Goal: Transaction & Acquisition: Purchase product/service

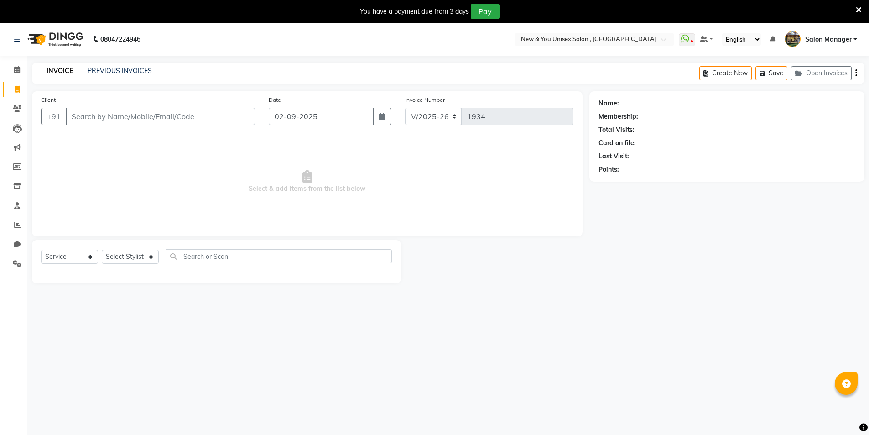
select select "31"
select select "service"
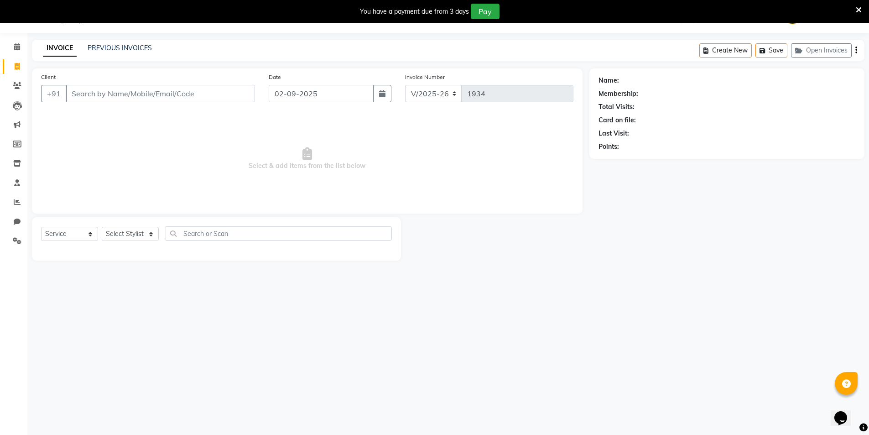
scroll to position [23, 0]
click at [809, 52] on button "Open Invoices" at bounding box center [821, 50] width 61 height 14
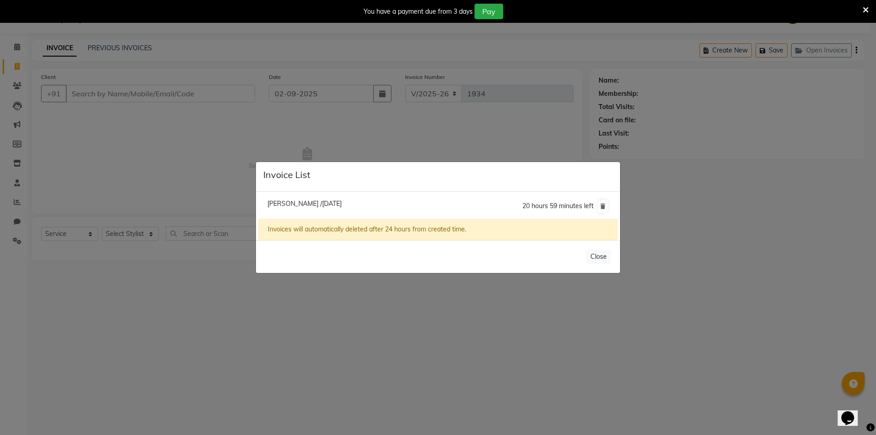
click at [318, 201] on span "Jasmin /02 September 2025" at bounding box center [304, 203] width 74 height 8
type input "9899280335"
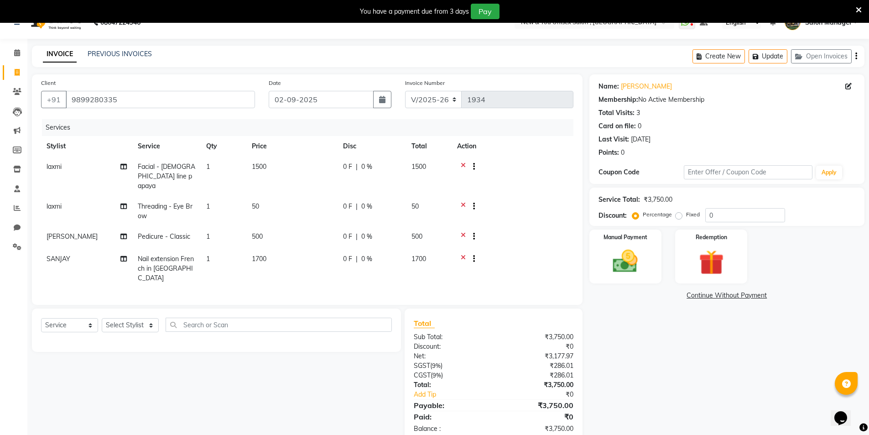
scroll to position [26, 0]
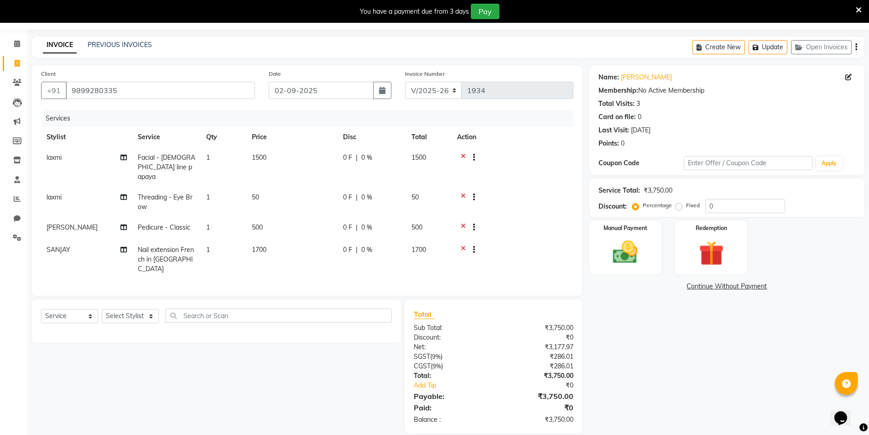
click at [343, 239] on td "0 F | 0 %" at bounding box center [371, 259] width 68 height 40
select select "1200"
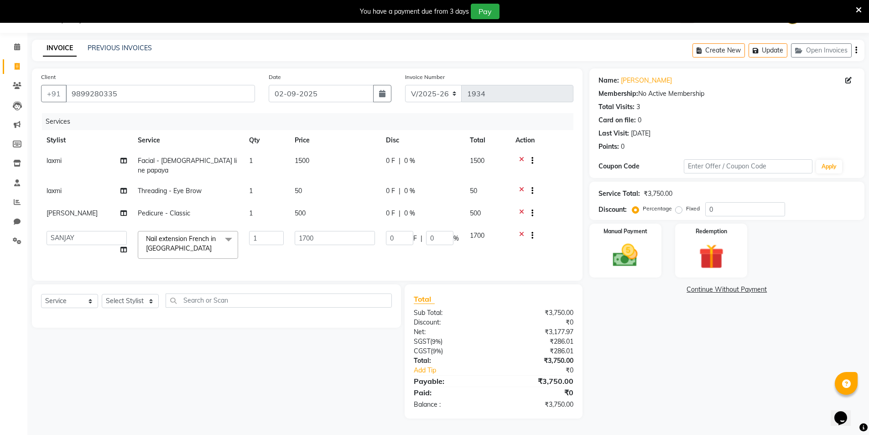
scroll to position [23, 0]
click at [397, 231] on input "0" at bounding box center [399, 238] width 27 height 14
type input "200"
click at [399, 246] on td "200 F | 0 %" at bounding box center [422, 244] width 84 height 39
select select "1200"
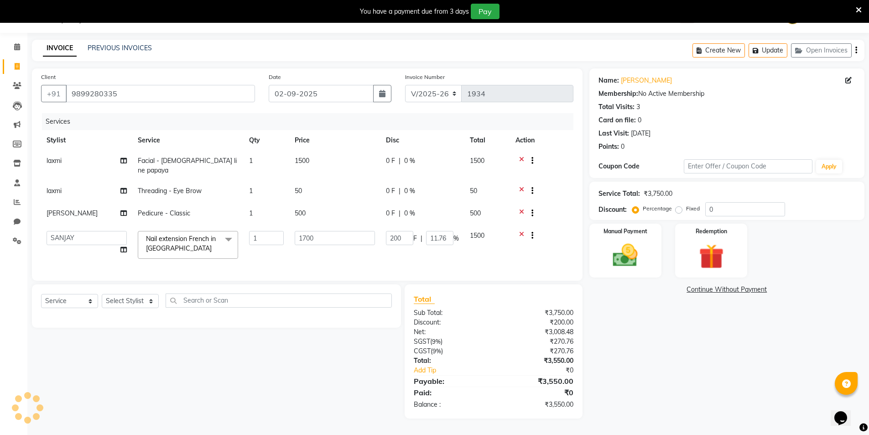
click at [407, 251] on td "200 F | 11.76 %" at bounding box center [422, 244] width 84 height 39
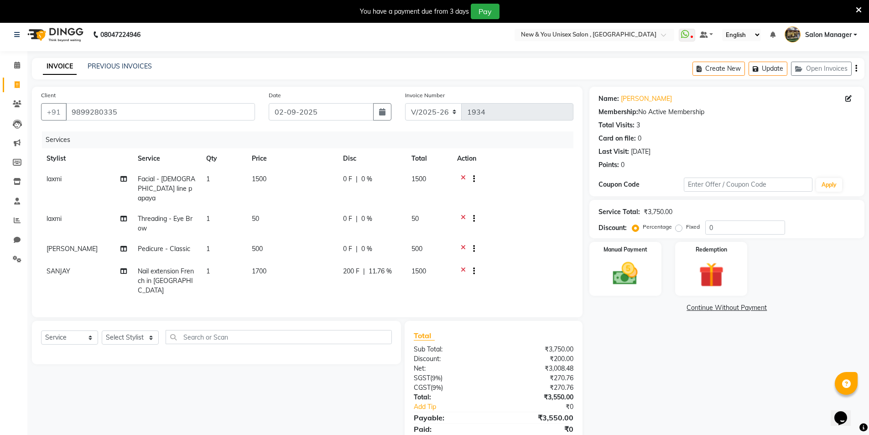
click at [351, 244] on span "0 F" at bounding box center [347, 249] width 9 height 10
select select "19104"
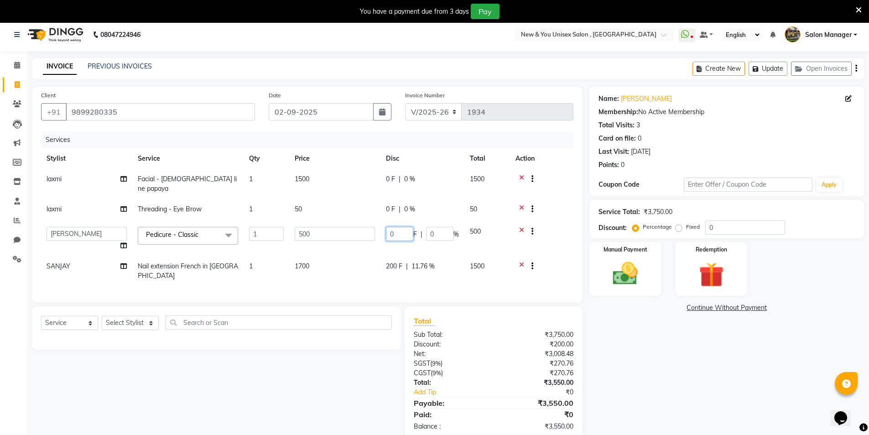
click at [400, 229] on input "0" at bounding box center [399, 234] width 27 height 14
type input "200"
click at [353, 215] on tbody "laxmi Facial - vedic line papaya 1 1500 0 F | 0 % 1500 laxmi Threading - Eye Br…" at bounding box center [307, 227] width 532 height 117
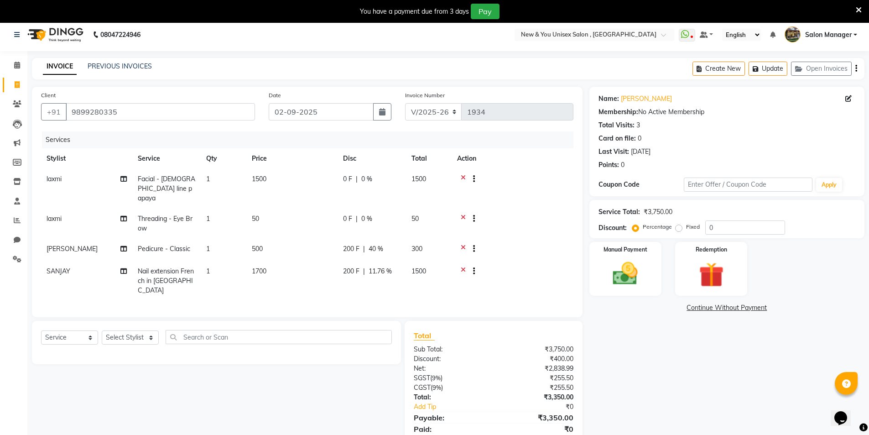
click at [349, 214] on span "0 F" at bounding box center [347, 219] width 9 height 10
select select "70140"
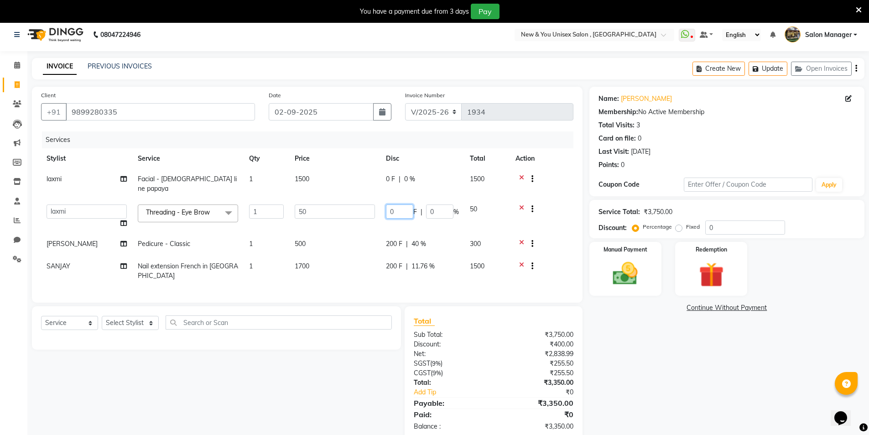
click at [399, 204] on input "0" at bounding box center [399, 211] width 27 height 14
type input "50"
click at [354, 267] on tr "SANJAY Nail extension French in Acyrlic 1 1700 200 F | 11.76 % 1500" at bounding box center [307, 271] width 532 height 30
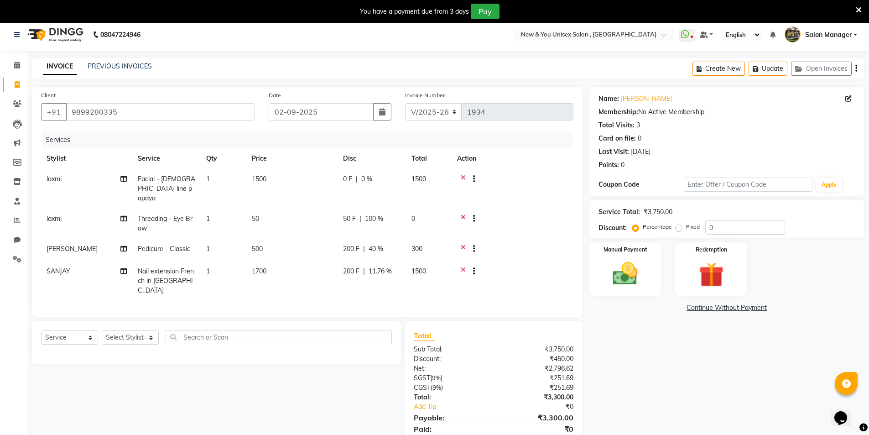
click at [348, 176] on span "0 F" at bounding box center [347, 179] width 9 height 10
select select "70140"
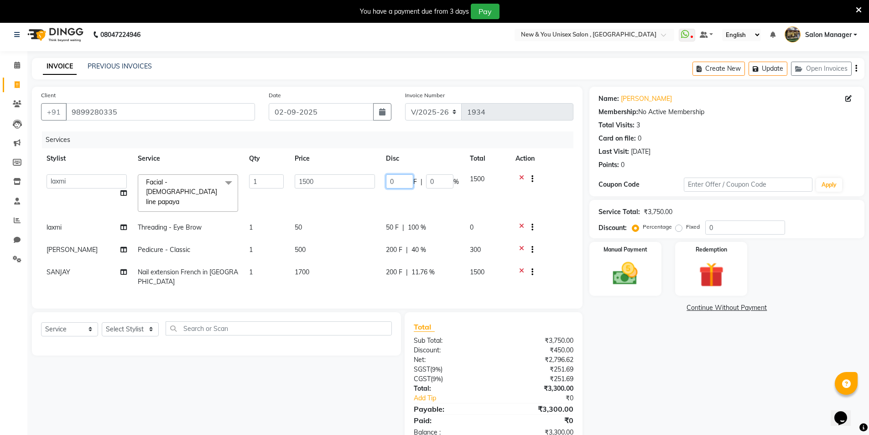
click at [402, 181] on input "0" at bounding box center [399, 181] width 27 height 14
type input "100"
drag, startPoint x: 590, startPoint y: 254, endPoint x: 574, endPoint y: 258, distance: 15.9
click at [590, 254] on div "Manual Payment" at bounding box center [625, 269] width 72 height 54
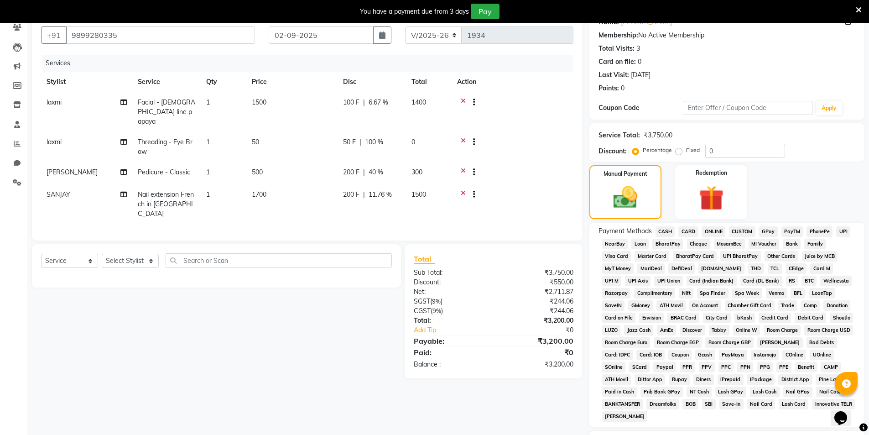
scroll to position [80, 0]
click at [665, 233] on span "CASH" at bounding box center [665, 233] width 20 height 10
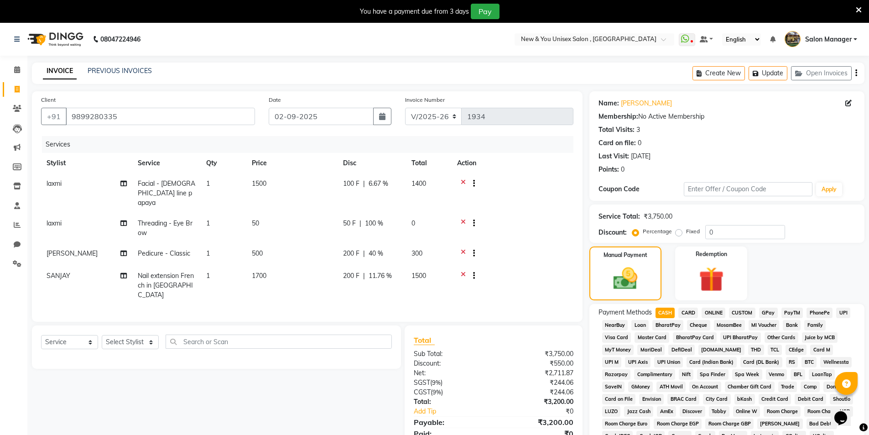
click at [856, 73] on icon "button" at bounding box center [856, 73] width 2 height 0
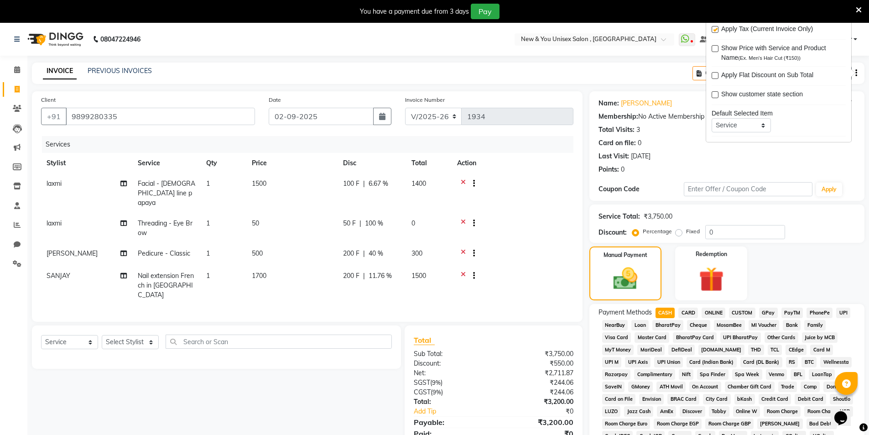
click at [716, 28] on label at bounding box center [714, 29] width 7 height 7
click at [716, 28] on input "checkbox" at bounding box center [714, 30] width 6 height 6
checkbox input "false"
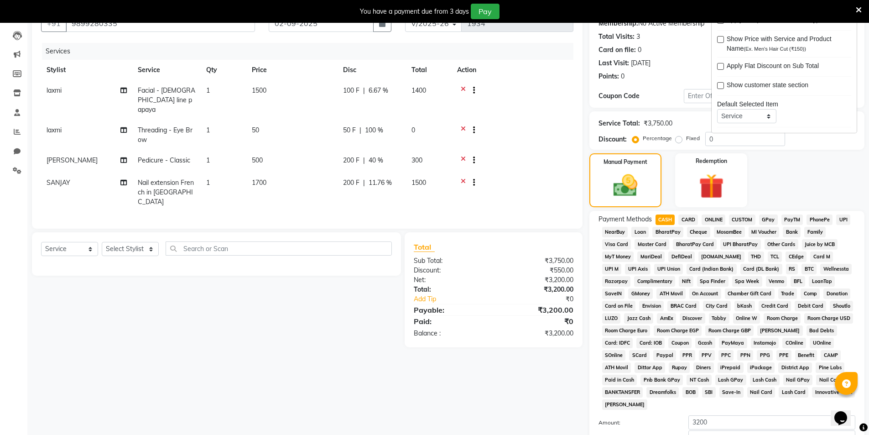
scroll to position [189, 0]
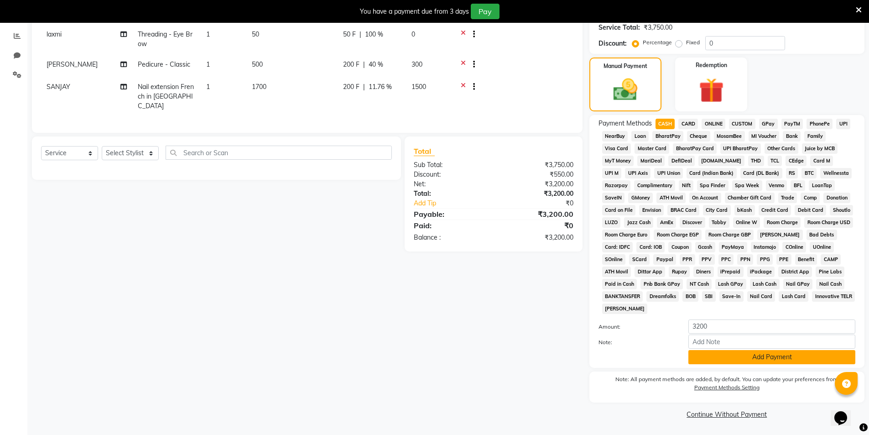
click at [755, 361] on button "Add Payment" at bounding box center [771, 357] width 167 height 14
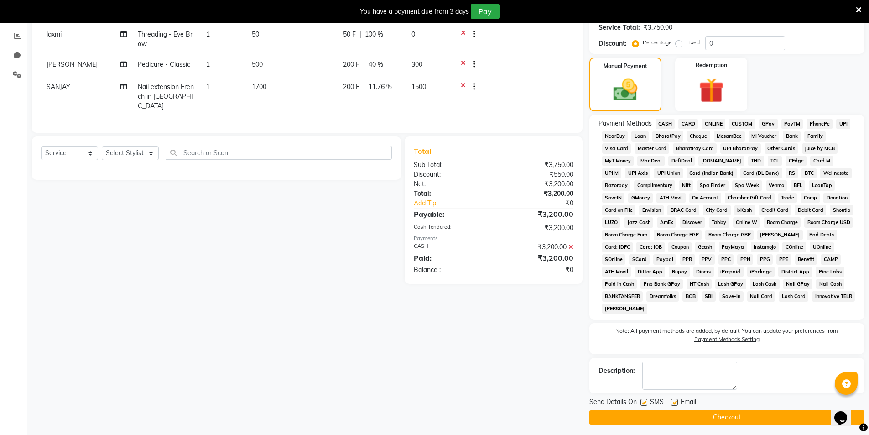
click at [745, 418] on button "Checkout" at bounding box center [726, 417] width 275 height 14
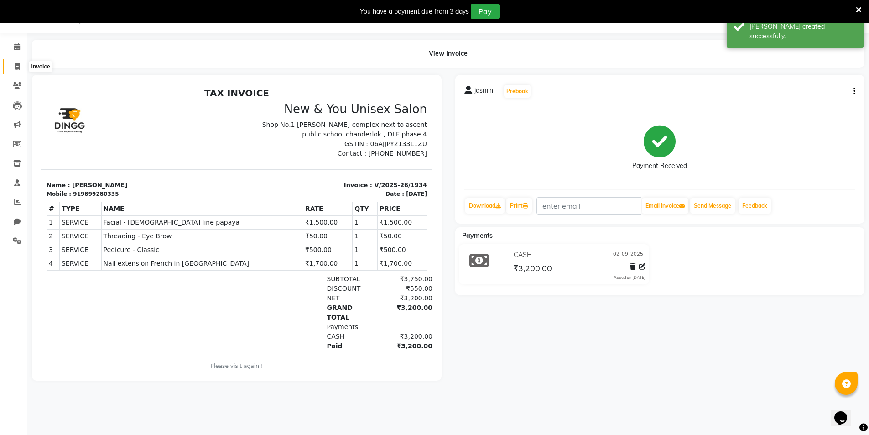
click at [16, 65] on icon at bounding box center [17, 66] width 5 height 7
select select "service"
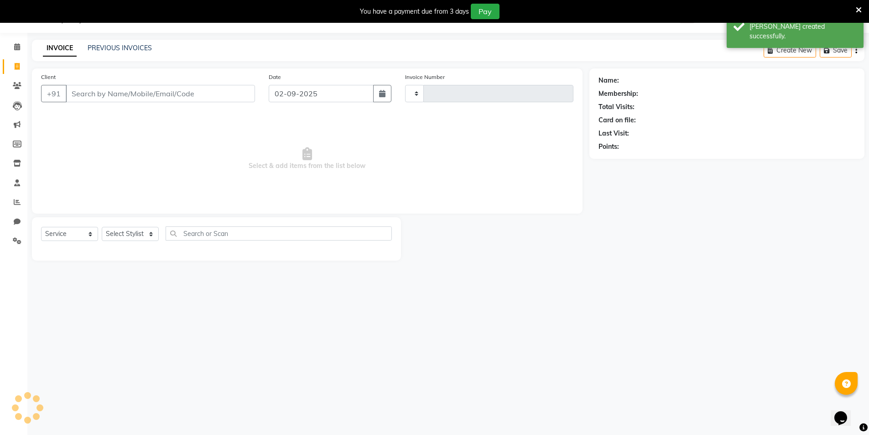
type input "1935"
select select "31"
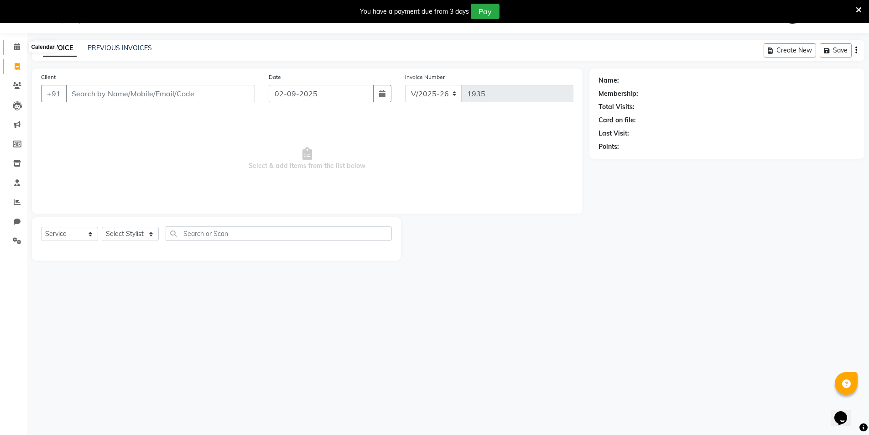
click at [14, 49] on icon at bounding box center [17, 46] width 6 height 7
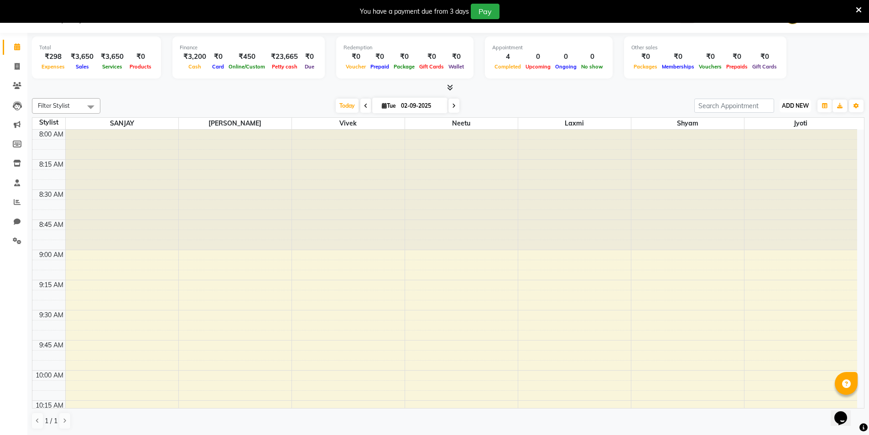
click at [788, 102] on span "ADD NEW" at bounding box center [795, 105] width 27 height 7
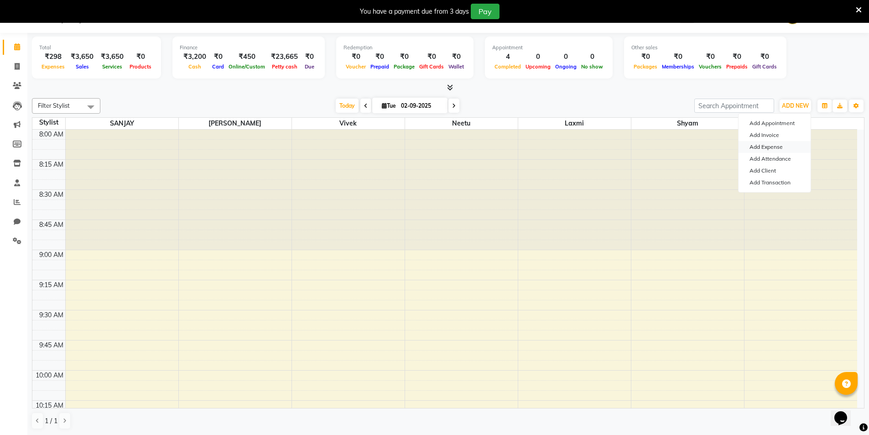
click at [764, 148] on link "Add Expense" at bounding box center [774, 147] width 72 height 12
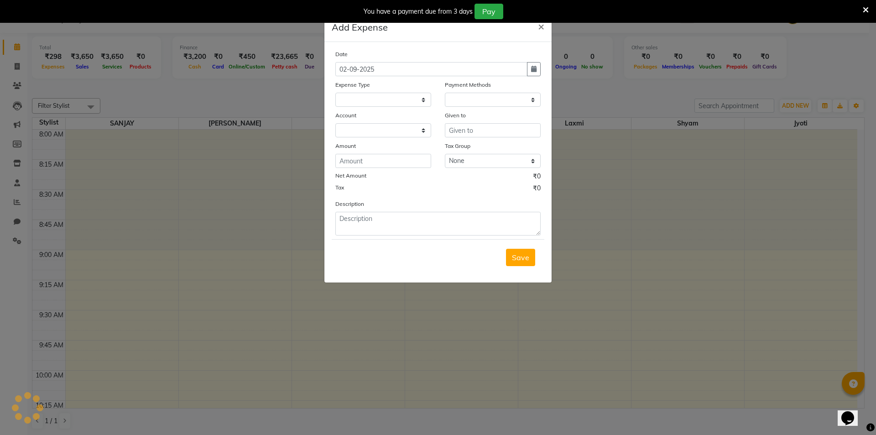
select select
select select "1"
select select "2408"
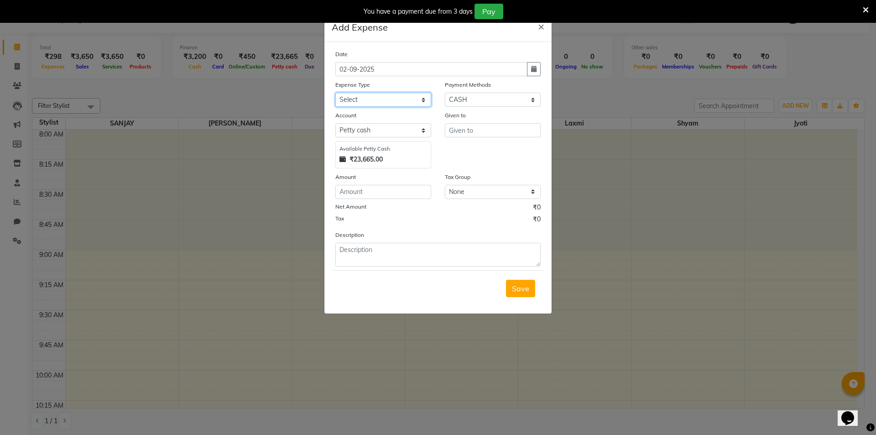
click at [362, 96] on select "Select Advance Salary Bank charges Car maintenance Cash transfer to bank Cash t…" at bounding box center [383, 100] width 96 height 14
select select "8758"
click at [335, 93] on select "Select Advance Salary Bank charges Car maintenance Cash transfer to bank Cash t…" at bounding box center [383, 100] width 96 height 14
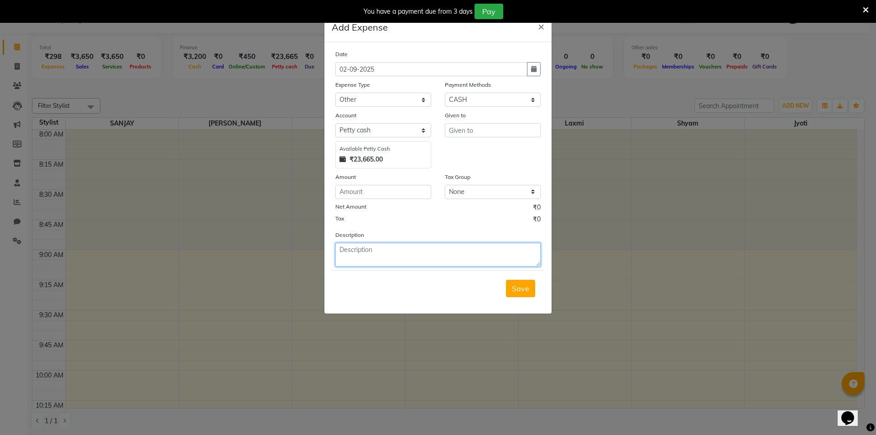
click at [375, 262] on textarea at bounding box center [437, 255] width 205 height 24
type textarea "c"
type textarea "battery 22"
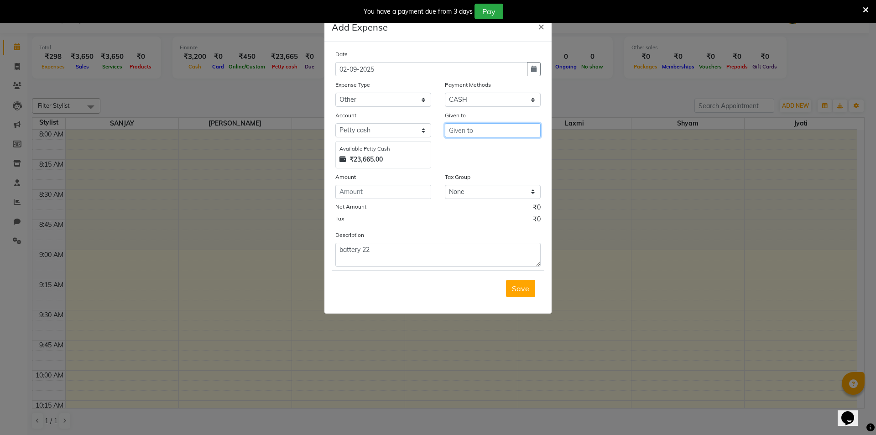
click at [463, 136] on input "text" at bounding box center [493, 130] width 96 height 14
click at [483, 163] on button "SA NJAY" at bounding box center [482, 164] width 74 height 15
type input "SANJAY"
click at [380, 191] on input "number" at bounding box center [383, 192] width 96 height 14
type input "22"
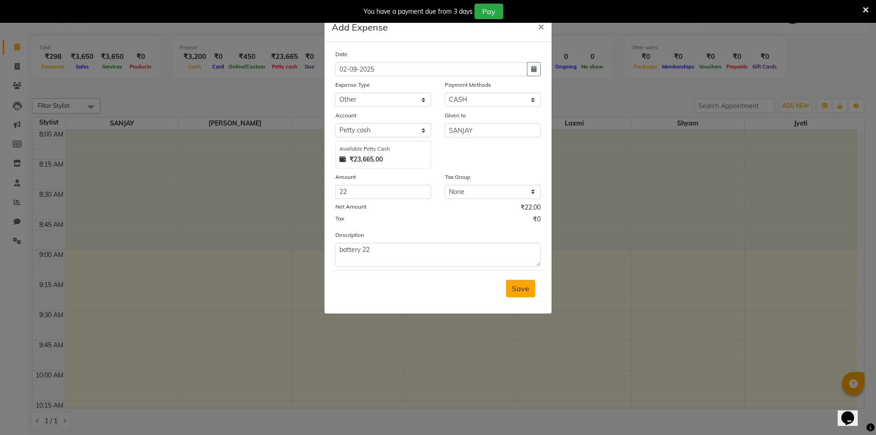
click at [516, 292] on span "Save" at bounding box center [520, 288] width 17 height 9
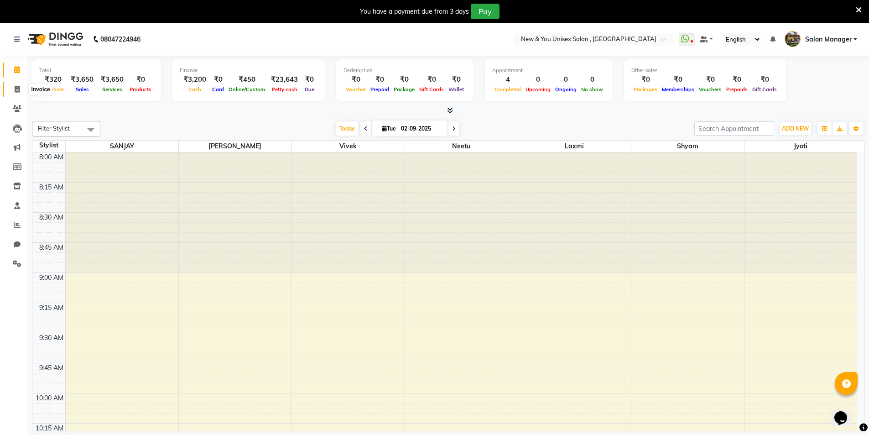
click at [16, 91] on icon at bounding box center [17, 89] width 5 height 7
select select "service"
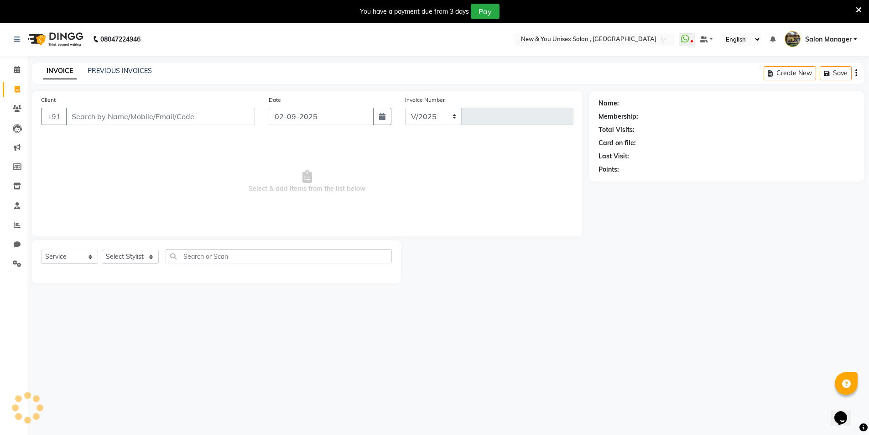
select select "31"
type input "1935"
click at [81, 114] on input "Client" at bounding box center [160, 116] width 189 height 17
type input "8791155708"
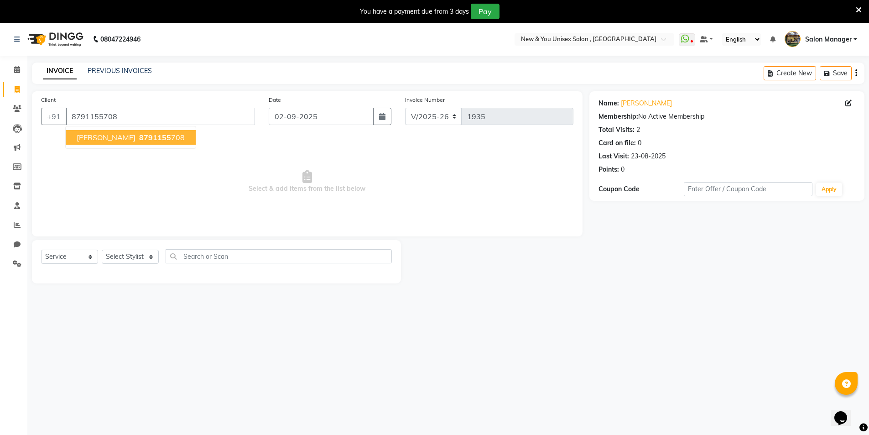
click at [137, 134] on ngb-highlight "8791155 708" at bounding box center [160, 137] width 47 height 9
click at [127, 259] on select "Select Stylist HEMANT [PERSON_NAME] [PERSON_NAME] Salon Manager [PERSON_NAME] […" at bounding box center [130, 256] width 57 height 14
select select "70140"
click at [102, 249] on select "Select Stylist HEMANT [PERSON_NAME] [PERSON_NAME] Salon Manager [PERSON_NAME] […" at bounding box center [130, 256] width 57 height 14
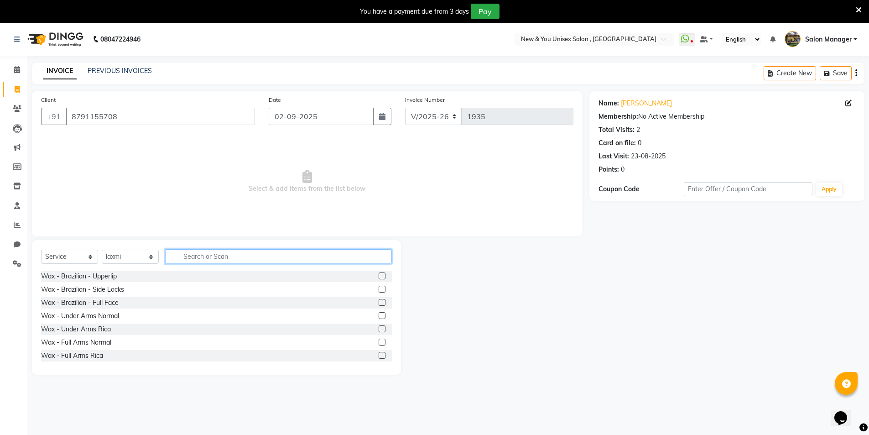
click at [191, 256] on input "text" at bounding box center [279, 256] width 226 height 14
type input "remo"
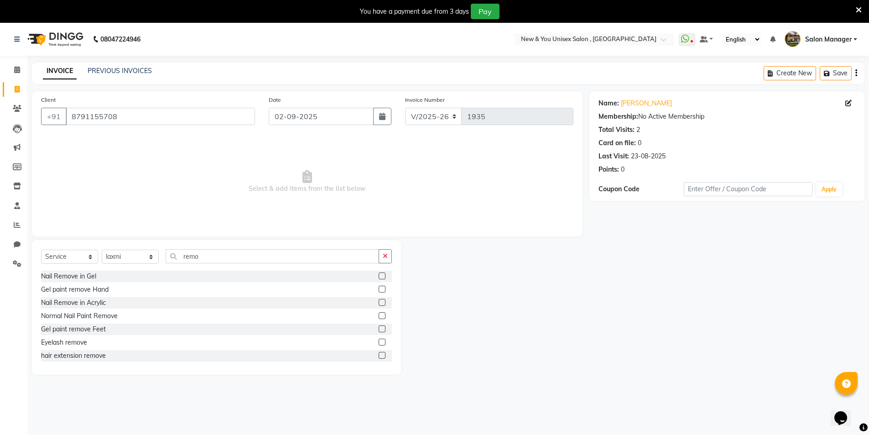
click at [379, 277] on label at bounding box center [382, 275] width 7 height 7
click at [379, 277] on input "checkbox" at bounding box center [382, 276] width 6 height 6
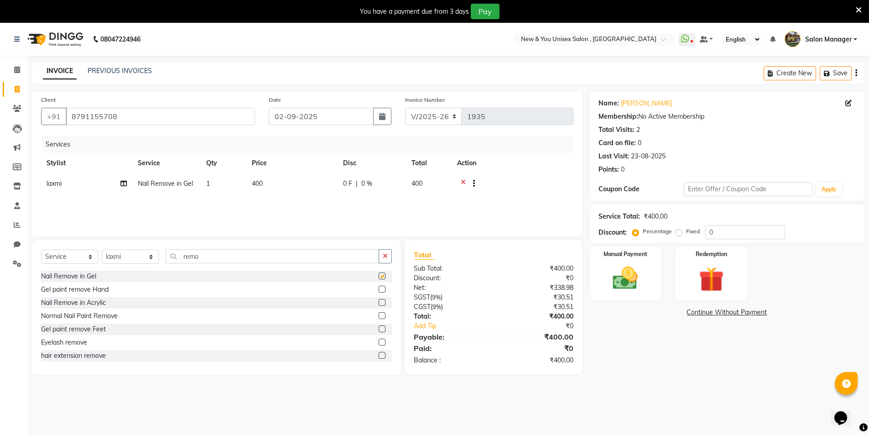
checkbox input "false"
click at [628, 259] on div "Manual Payment" at bounding box center [624, 273] width 75 height 56
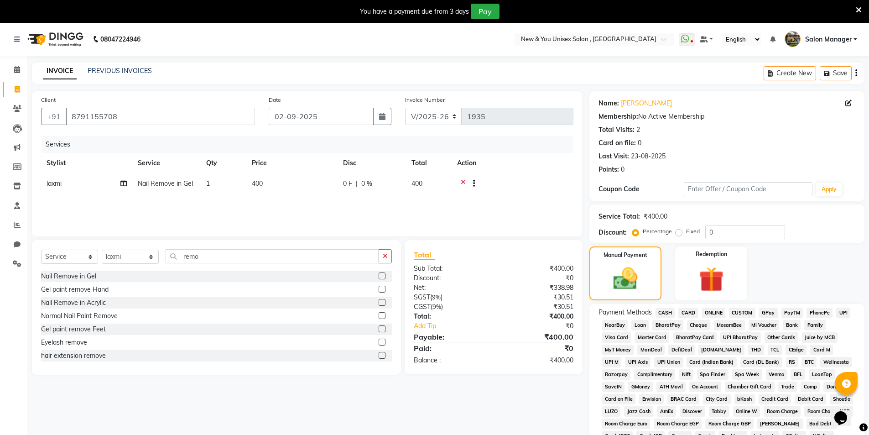
click at [790, 308] on span "PayTM" at bounding box center [792, 312] width 22 height 10
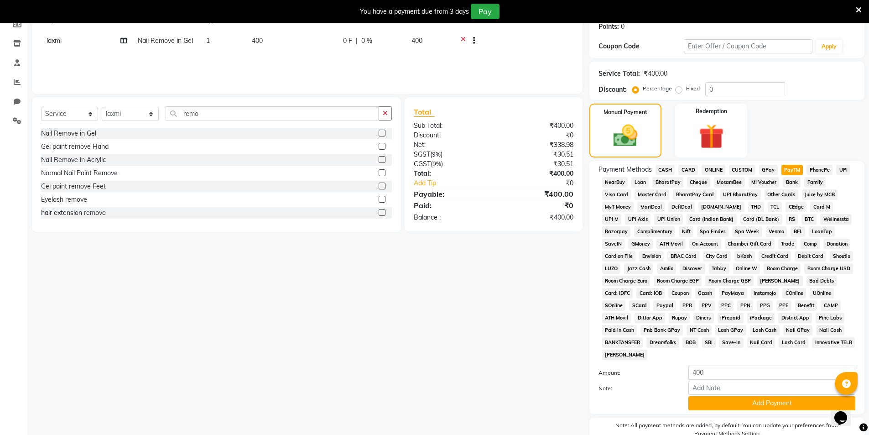
scroll to position [151, 0]
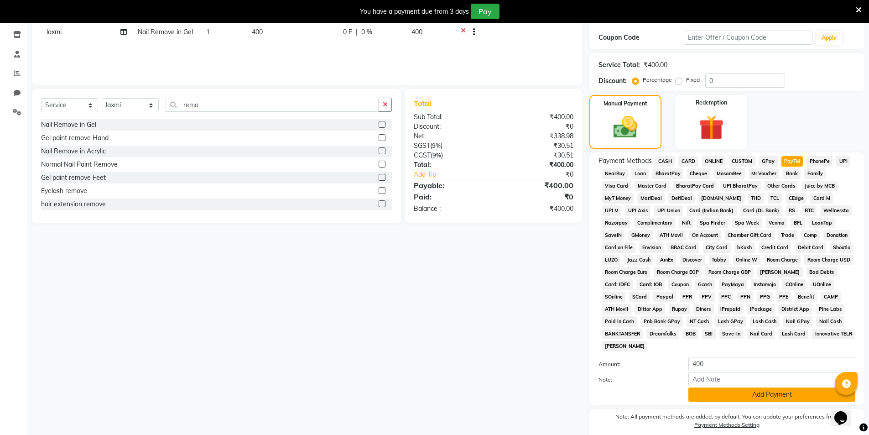
click at [787, 390] on button "Add Payment" at bounding box center [771, 394] width 167 height 14
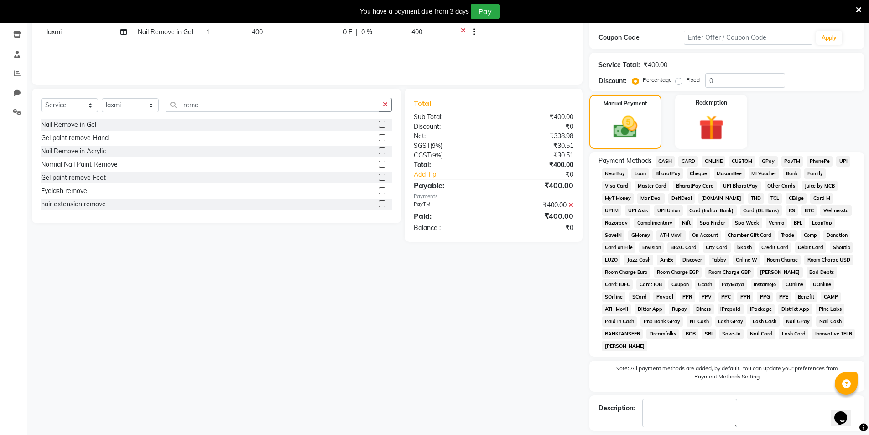
scroll to position [192, 0]
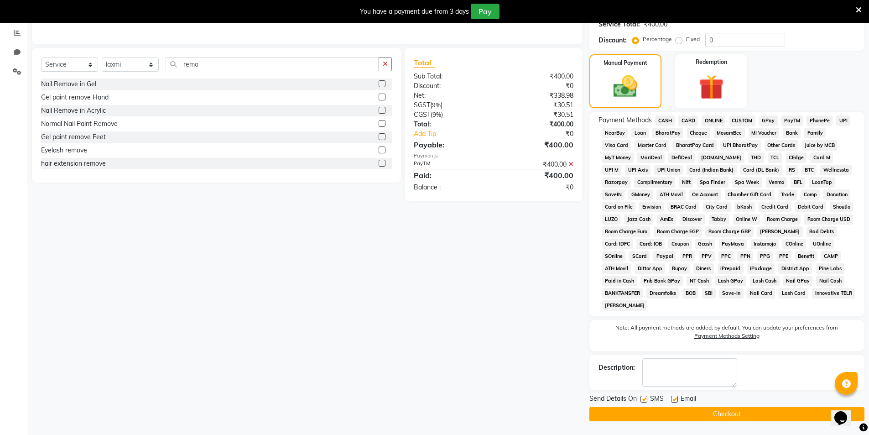
click at [716, 411] on button "Checkout" at bounding box center [726, 414] width 275 height 14
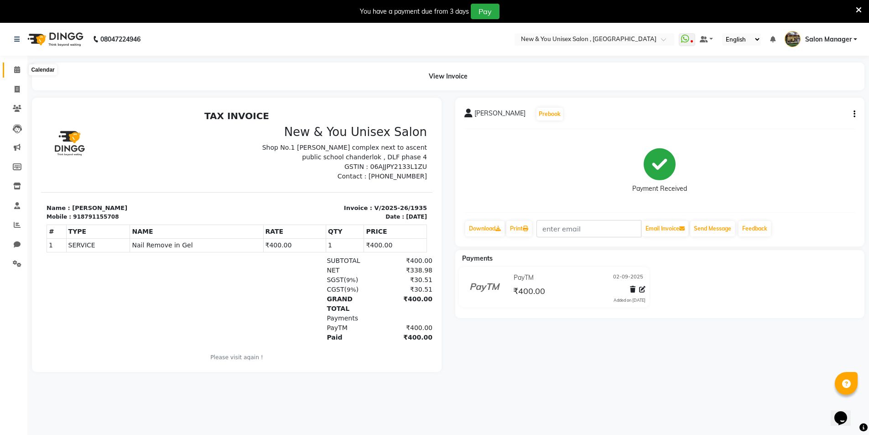
click at [14, 69] on span at bounding box center [17, 70] width 16 height 10
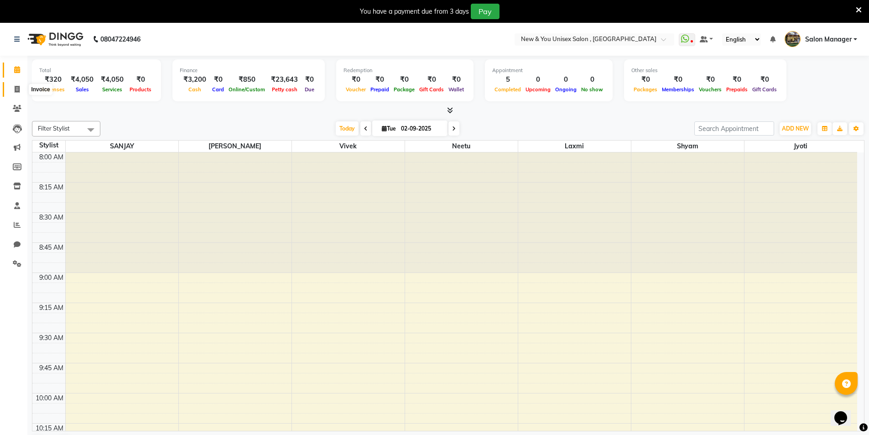
click at [14, 92] on span at bounding box center [17, 89] width 16 height 10
select select "service"
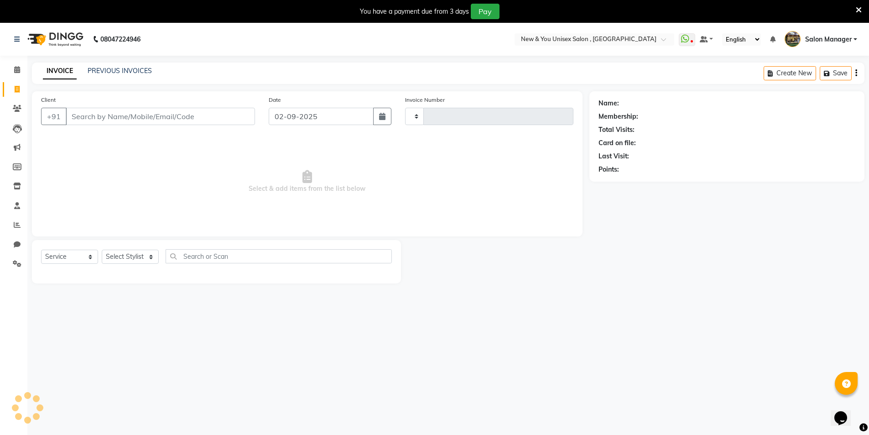
type input "1936"
select select "31"
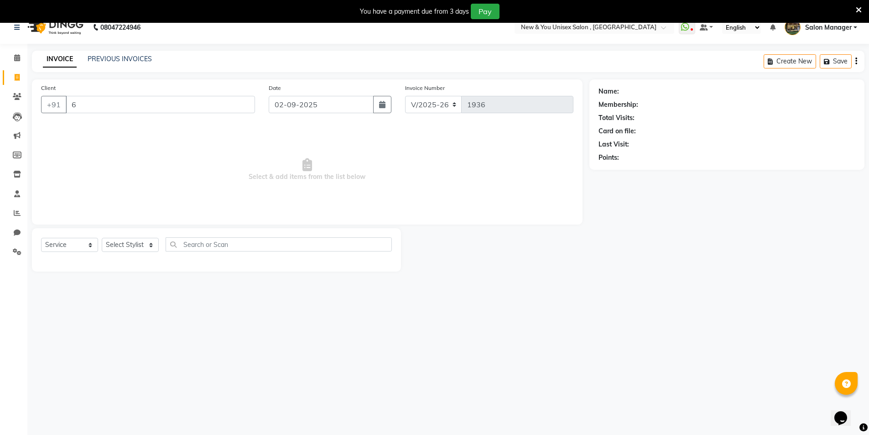
scroll to position [23, 0]
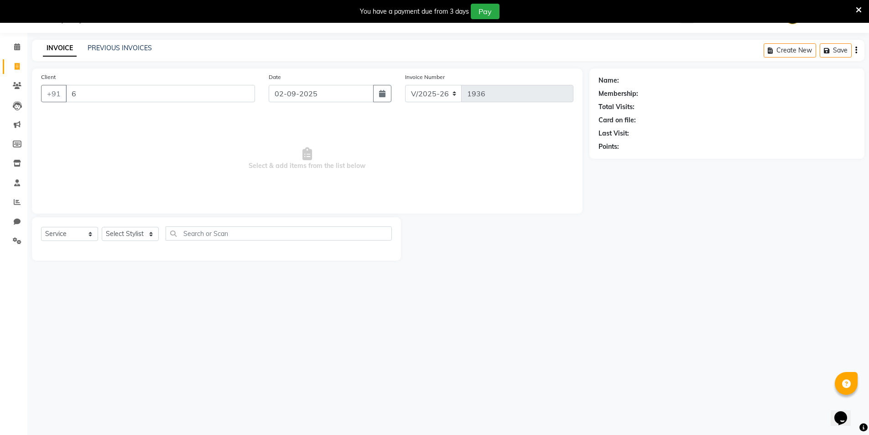
type input "6"
click at [319, 59] on div "INVOICE PREVIOUS INVOICES Create New Save" at bounding box center [448, 50] width 832 height 21
click at [134, 92] on input "6" at bounding box center [160, 93] width 189 height 17
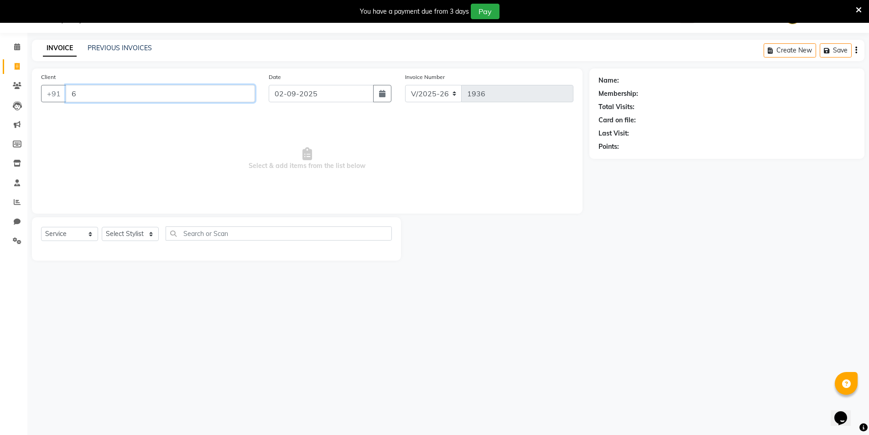
click at [134, 92] on input "6" at bounding box center [160, 93] width 189 height 17
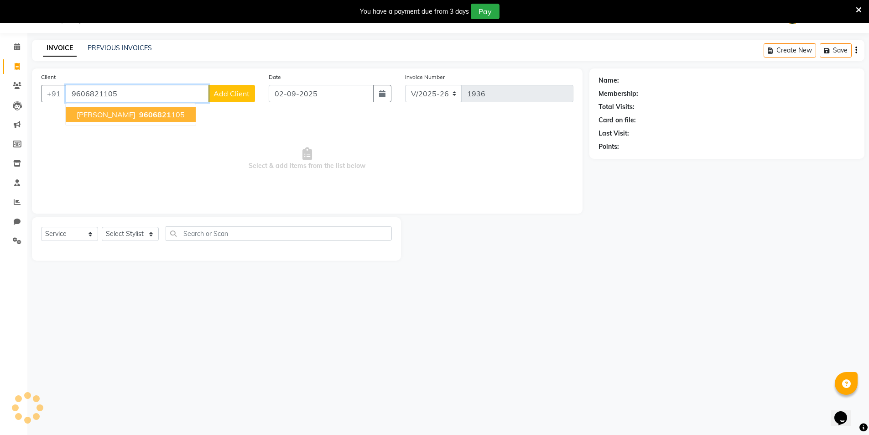
type input "9606821105"
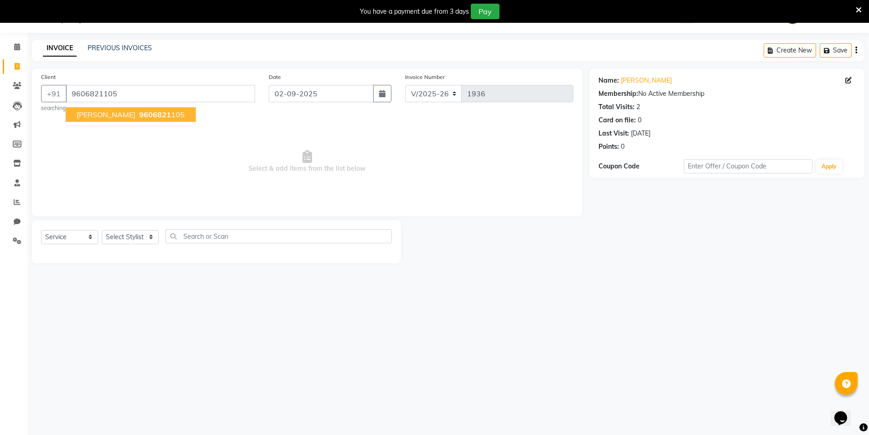
click at [139, 116] on span "9606821" at bounding box center [155, 114] width 32 height 9
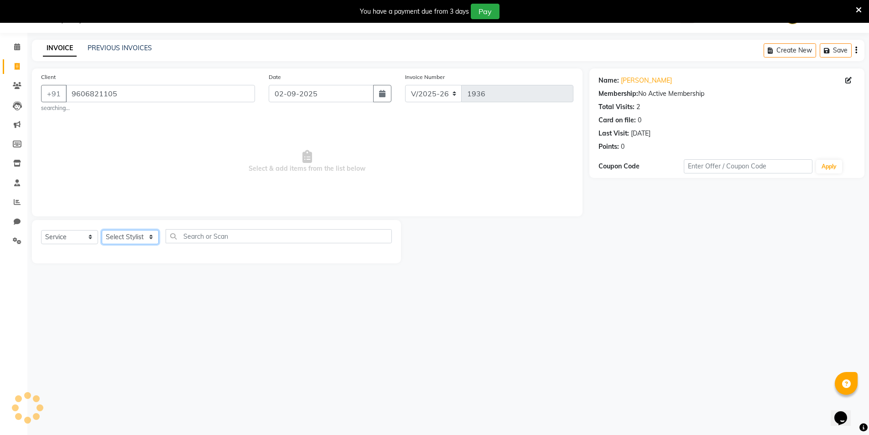
click at [130, 239] on select "Select Stylist HEMANT [PERSON_NAME] [PERSON_NAME] Salon Manager [PERSON_NAME] […" at bounding box center [130, 237] width 57 height 14
select select "1200"
click at [102, 230] on select "Select Stylist HEMANT [PERSON_NAME] [PERSON_NAME] Salon Manager [PERSON_NAME] […" at bounding box center [130, 237] width 57 height 14
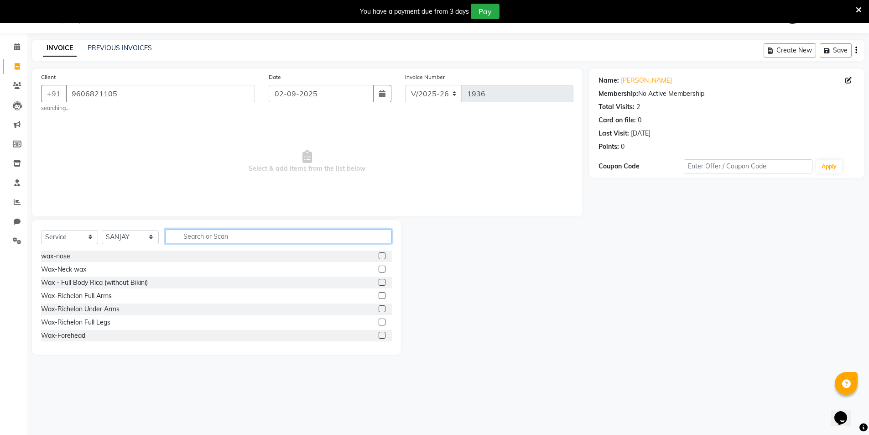
click at [203, 237] on input "text" at bounding box center [279, 236] width 226 height 14
type input "cut"
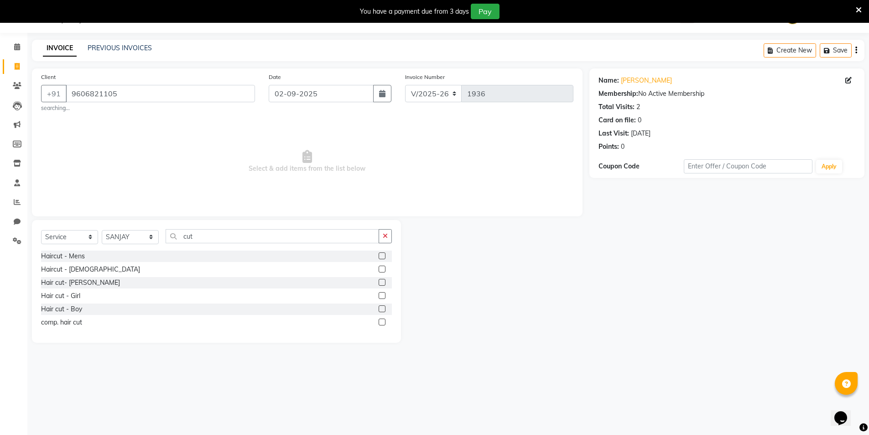
click at [381, 256] on label at bounding box center [382, 255] width 7 height 7
click at [381, 256] on input "checkbox" at bounding box center [382, 256] width 6 height 6
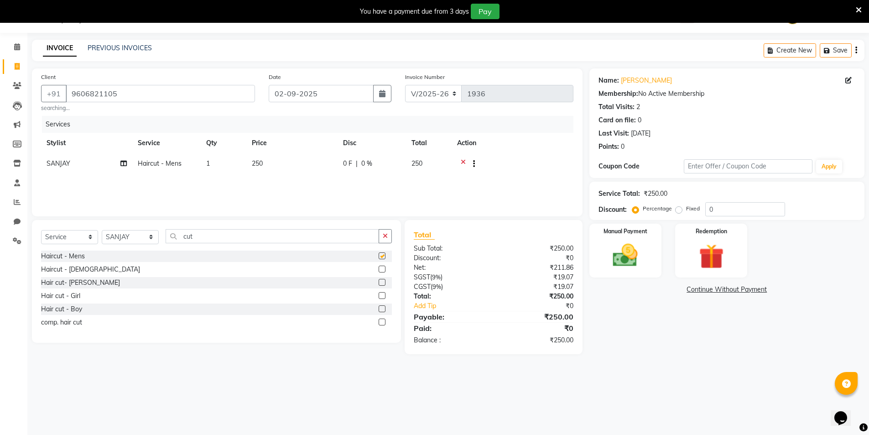
checkbox input "false"
drag, startPoint x: 197, startPoint y: 235, endPoint x: 167, endPoint y: 235, distance: 30.6
click at [167, 235] on input "cut" at bounding box center [272, 236] width 213 height 14
type input "was"
click at [378, 283] on div "hair -wash Mens" at bounding box center [216, 282] width 351 height 11
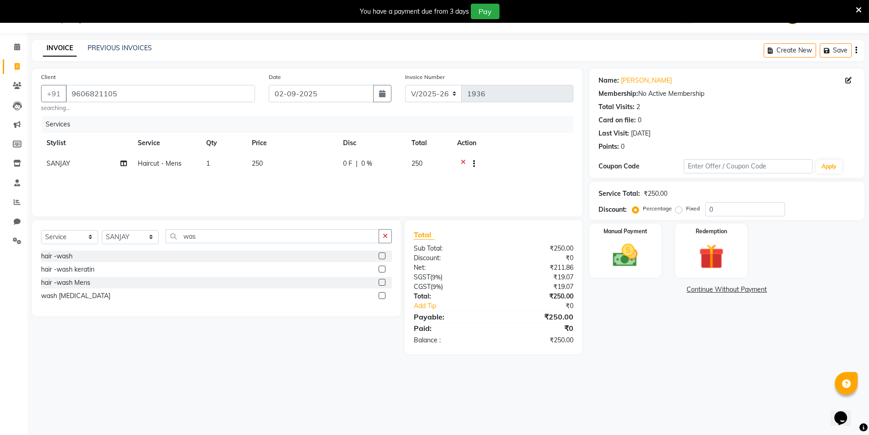
click at [382, 282] on label at bounding box center [382, 282] width 7 height 7
click at [382, 282] on input "checkbox" at bounding box center [382, 283] width 6 height 6
checkbox input "false"
click at [351, 165] on span "0 F" at bounding box center [347, 164] width 9 height 10
select select "1200"
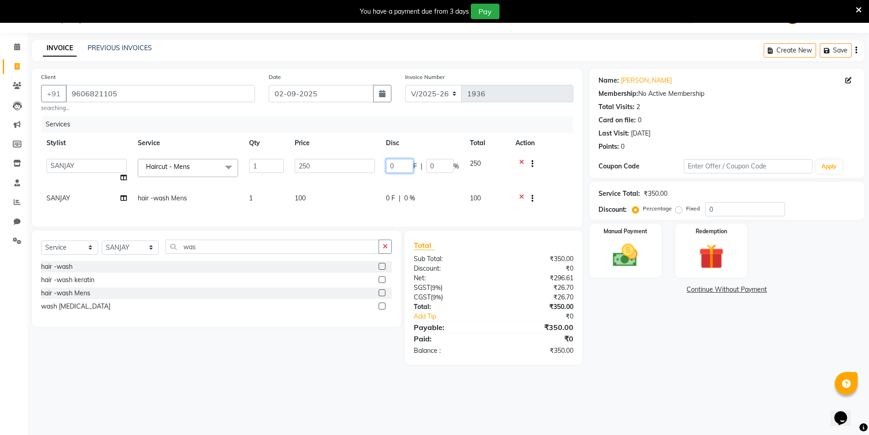
click at [394, 166] on input "0" at bounding box center [399, 166] width 27 height 14
type input "0"
type input "50"
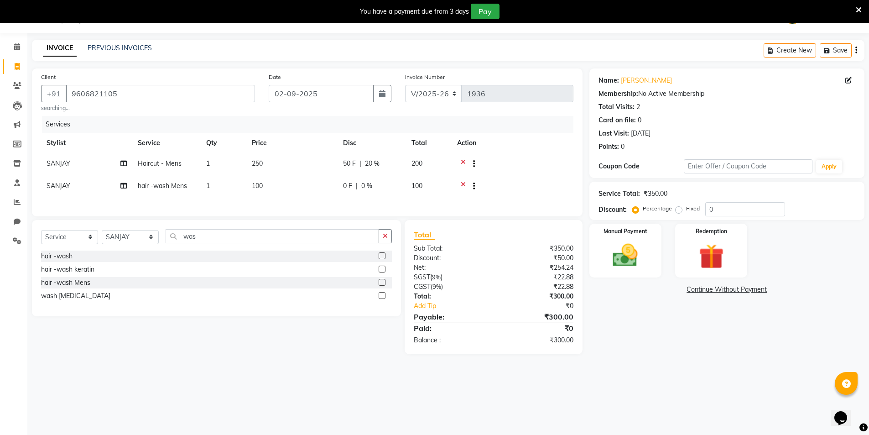
click at [569, 205] on div "Services Stylist Service Qty Price Disc Total Action SANJAY Haircut - Mens 1 25…" at bounding box center [307, 161] width 532 height 91
click at [639, 267] on img at bounding box center [625, 255] width 42 height 30
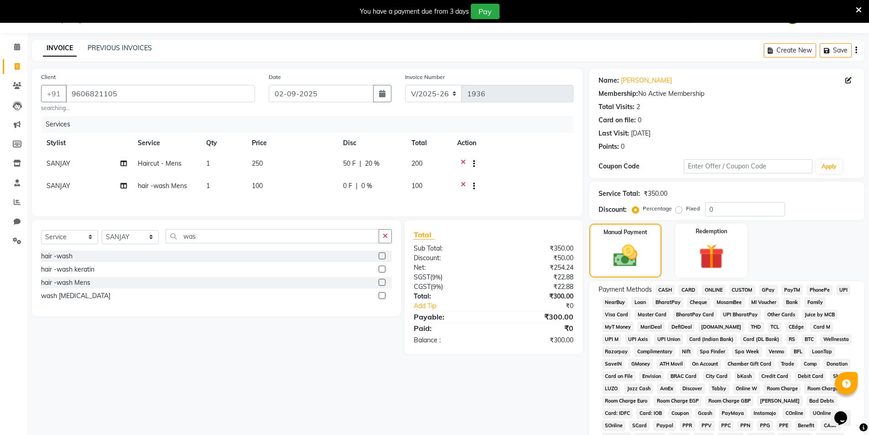
click at [667, 287] on span "CASH" at bounding box center [665, 290] width 20 height 10
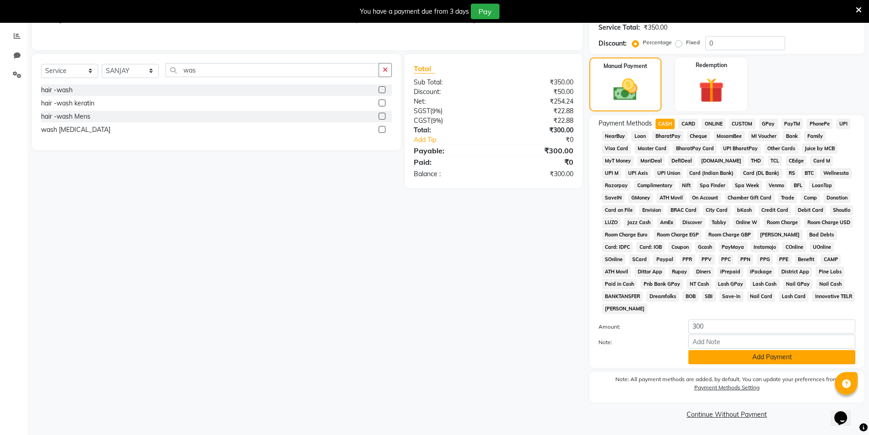
click at [773, 356] on button "Add Payment" at bounding box center [771, 357] width 167 height 14
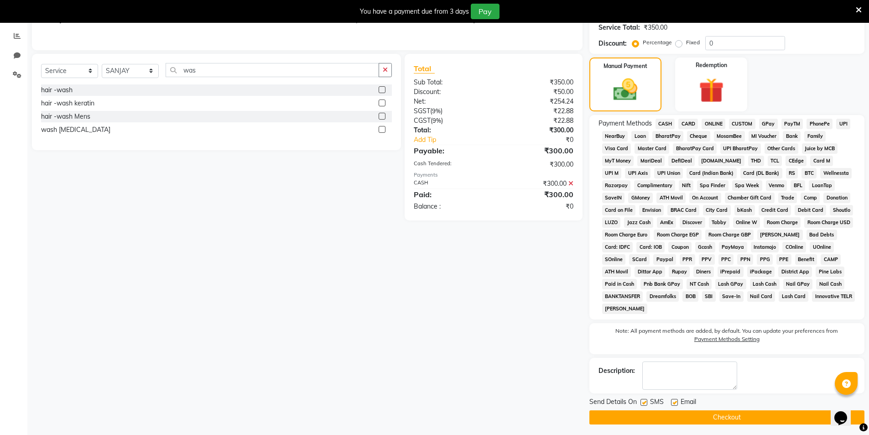
click at [771, 414] on button "Checkout" at bounding box center [726, 417] width 275 height 14
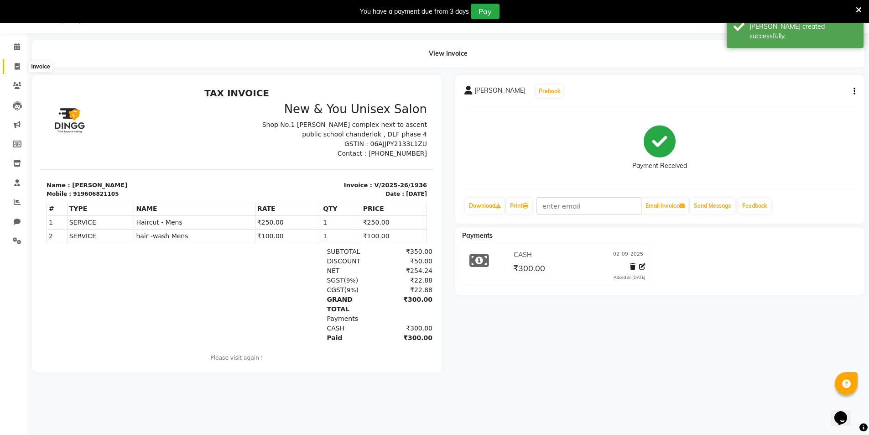
click at [18, 64] on icon at bounding box center [17, 66] width 5 height 7
select select "service"
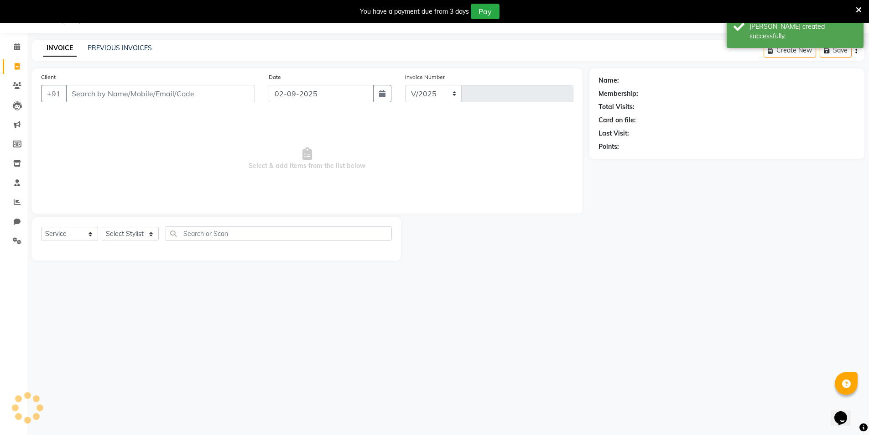
select select "31"
type input "1937"
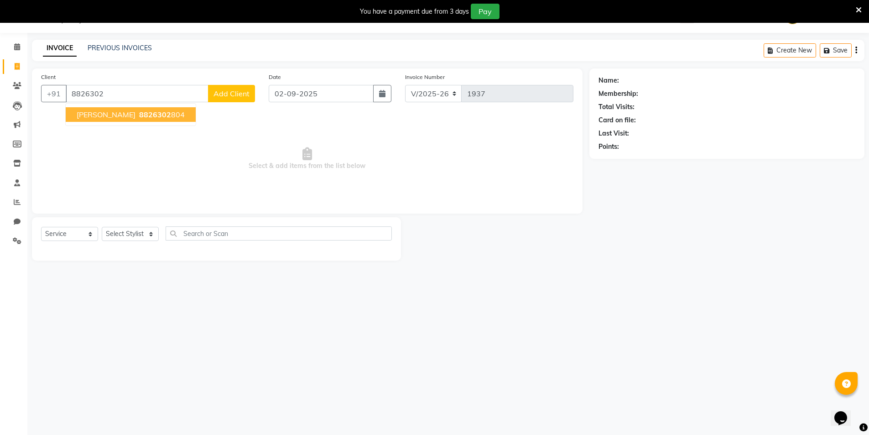
click at [137, 113] on ngb-highlight "8826302 804" at bounding box center [160, 114] width 47 height 9
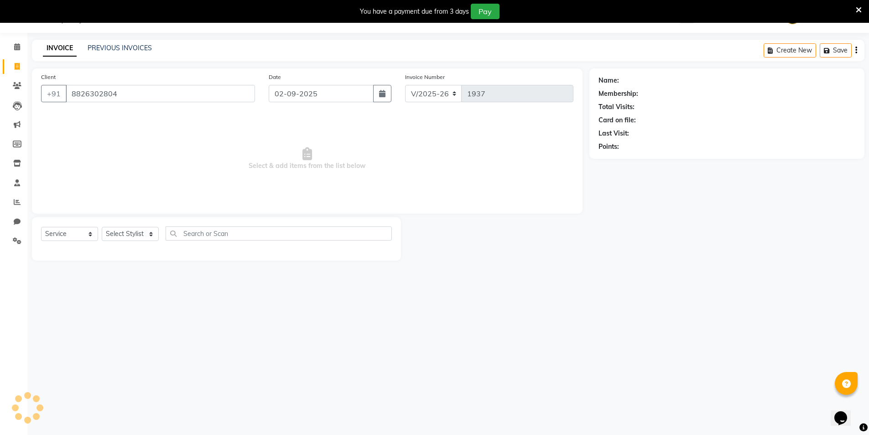
type input "8826302804"
click at [119, 234] on select "Select Stylist HEMANT [PERSON_NAME] [PERSON_NAME] Salon Manager [PERSON_NAME] […" at bounding box center [130, 234] width 57 height 14
select select "19104"
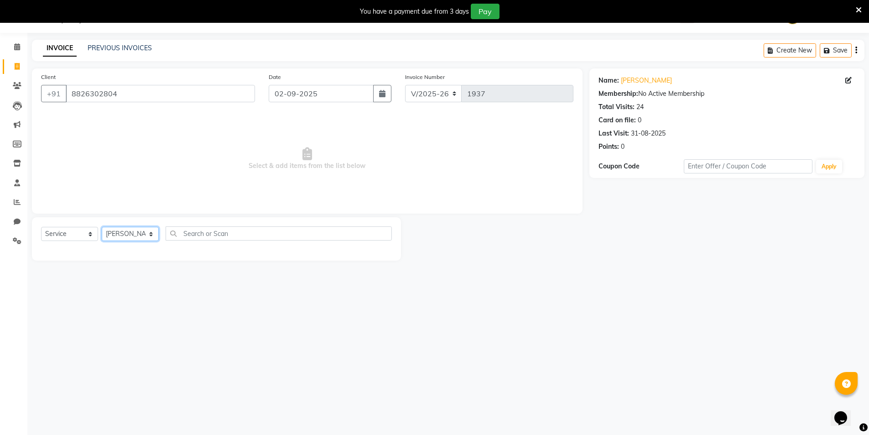
click at [102, 227] on select "Select Stylist HEMANT [PERSON_NAME] [PERSON_NAME] Salon Manager [PERSON_NAME] […" at bounding box center [130, 234] width 57 height 14
click at [189, 232] on input "text" at bounding box center [279, 233] width 226 height 14
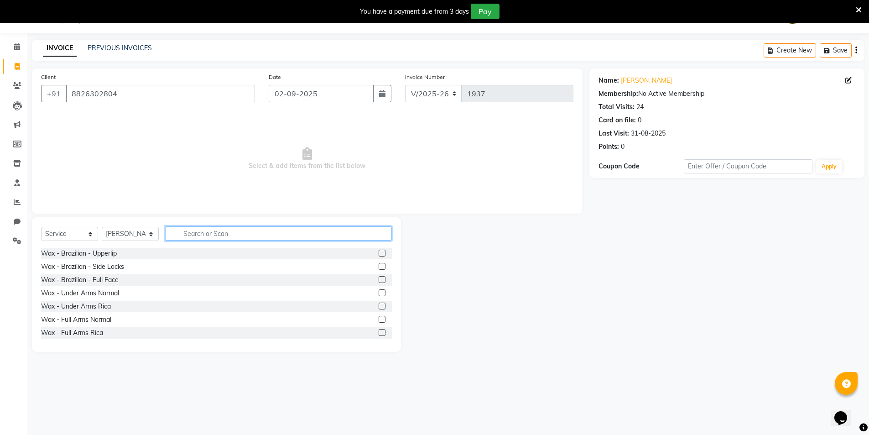
click at [189, 232] on input "text" at bounding box center [279, 233] width 226 height 14
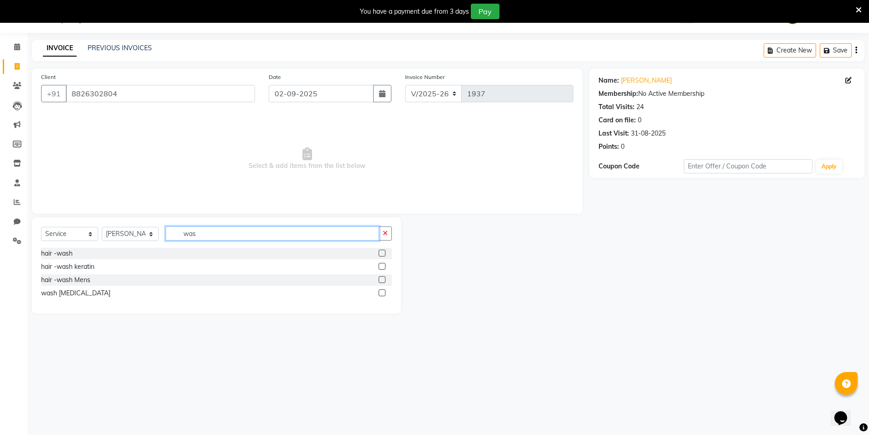
type input "was"
click at [379, 253] on label at bounding box center [382, 252] width 7 height 7
click at [379, 253] on input "checkbox" at bounding box center [382, 253] width 6 height 6
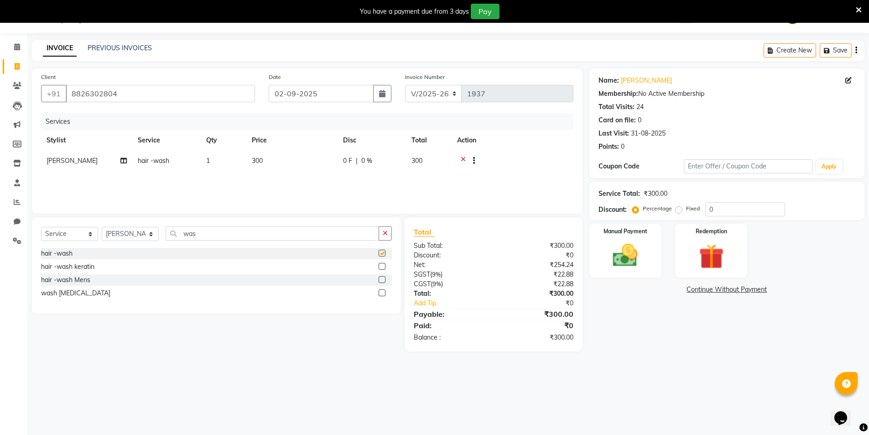
checkbox input "false"
click at [832, 46] on button "Save" at bounding box center [836, 50] width 32 height 14
click at [16, 63] on icon at bounding box center [17, 66] width 5 height 7
select select "service"
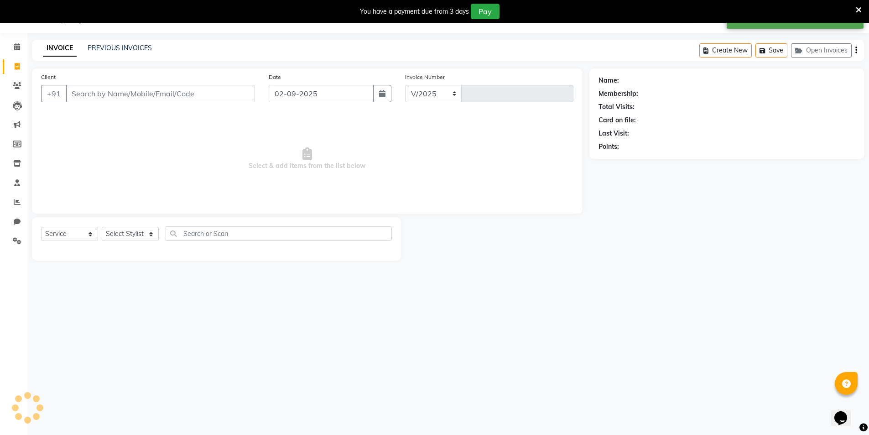
select select "31"
type input "1937"
click at [85, 95] on input "Client" at bounding box center [160, 93] width 189 height 17
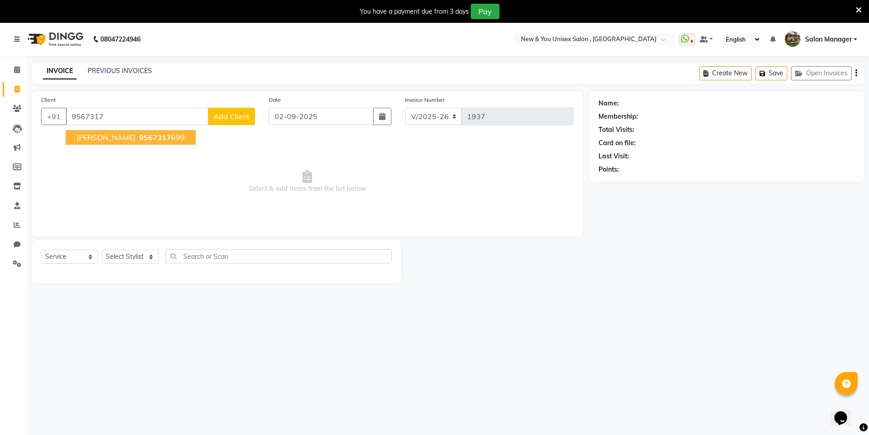
click at [139, 140] on span "9567317" at bounding box center [155, 137] width 32 height 9
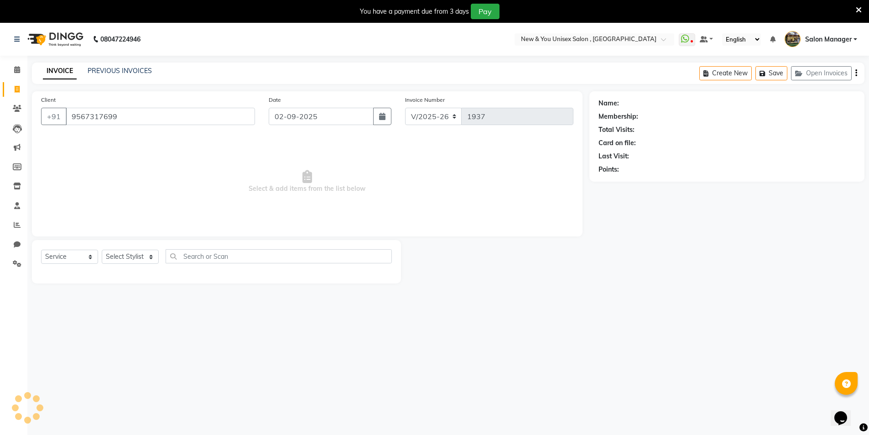
type input "9567317699"
click at [128, 261] on select "Select Stylist HEMANT [PERSON_NAME] [PERSON_NAME] Salon Manager [PERSON_NAME] […" at bounding box center [130, 256] width 57 height 14
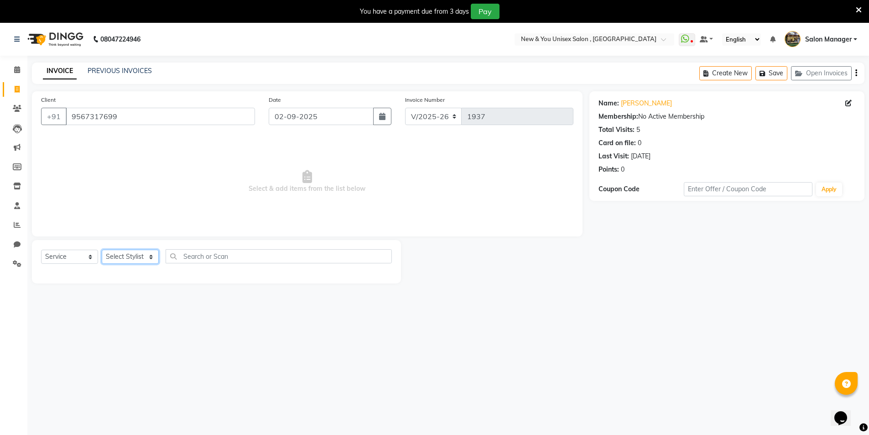
select select "70140"
click at [102, 249] on select "Select Stylist HEMANT [PERSON_NAME] [PERSON_NAME] Salon Manager [PERSON_NAME] […" at bounding box center [130, 256] width 57 height 14
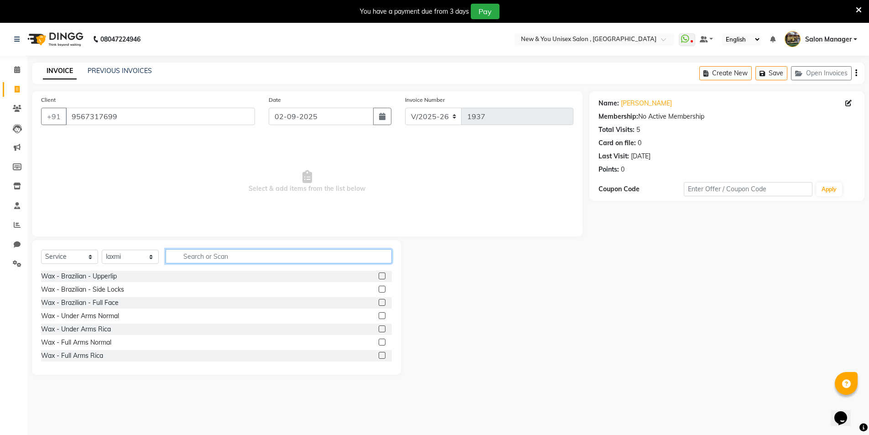
click at [202, 259] on input "text" at bounding box center [279, 256] width 226 height 14
type input "gel pa"
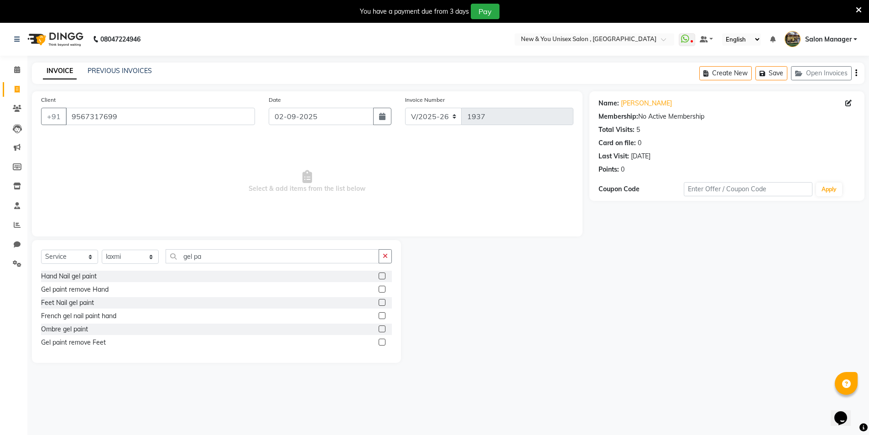
click at [383, 277] on label at bounding box center [382, 275] width 7 height 7
click at [383, 277] on input "checkbox" at bounding box center [382, 276] width 6 height 6
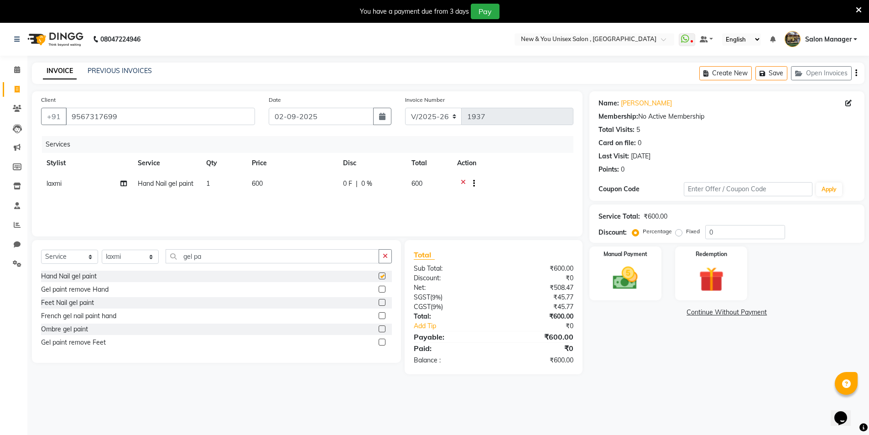
checkbox input "false"
click at [773, 75] on button "Save" at bounding box center [771, 73] width 32 height 14
click at [17, 89] on icon at bounding box center [17, 89] width 5 height 7
select select "service"
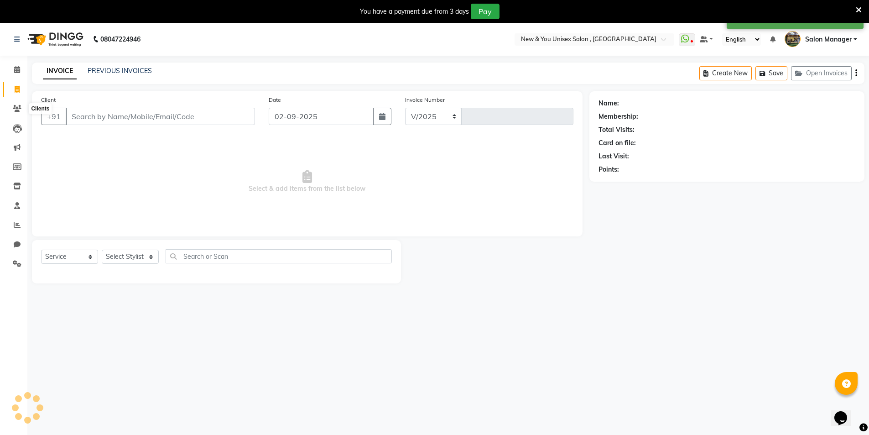
select select "31"
type input "1937"
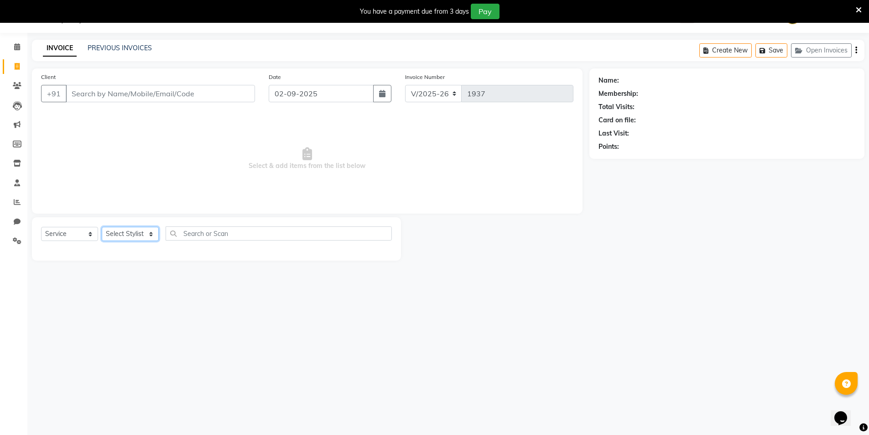
drag, startPoint x: 115, startPoint y: 227, endPoint x: 111, endPoint y: 234, distance: 8.2
click at [115, 227] on select "Select Stylist HEMANT [PERSON_NAME] [PERSON_NAME] Salon Manager [PERSON_NAME] […" at bounding box center [130, 234] width 57 height 14
select select "1200"
click at [102, 227] on select "Select Stylist HEMANT [PERSON_NAME] [PERSON_NAME] Salon Manager [PERSON_NAME] […" at bounding box center [130, 234] width 57 height 14
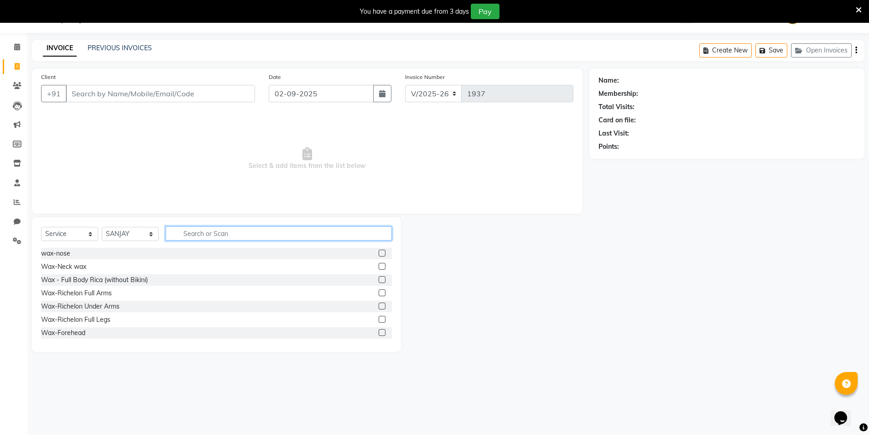
click at [192, 236] on input "text" at bounding box center [279, 233] width 226 height 14
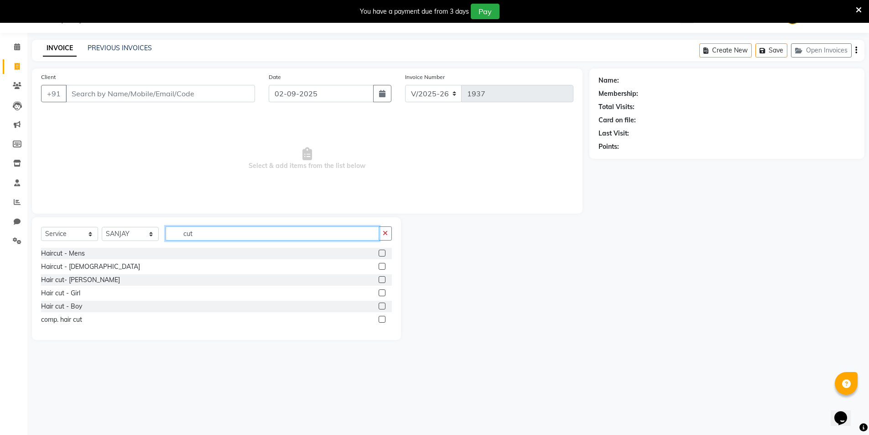
type input "cut"
click at [382, 252] on label at bounding box center [382, 252] width 7 height 7
click at [382, 252] on input "checkbox" at bounding box center [382, 253] width 6 height 6
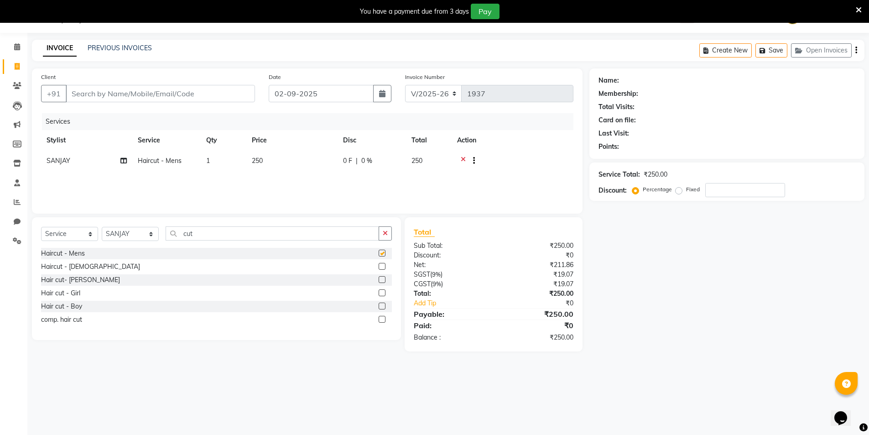
checkbox input "false"
drag, startPoint x: 220, startPoint y: 237, endPoint x: 134, endPoint y: 234, distance: 86.7
click at [134, 234] on div "Select Service Product Membership Package Voucher Prepaid Gift Card Select Styl…" at bounding box center [216, 236] width 351 height 21
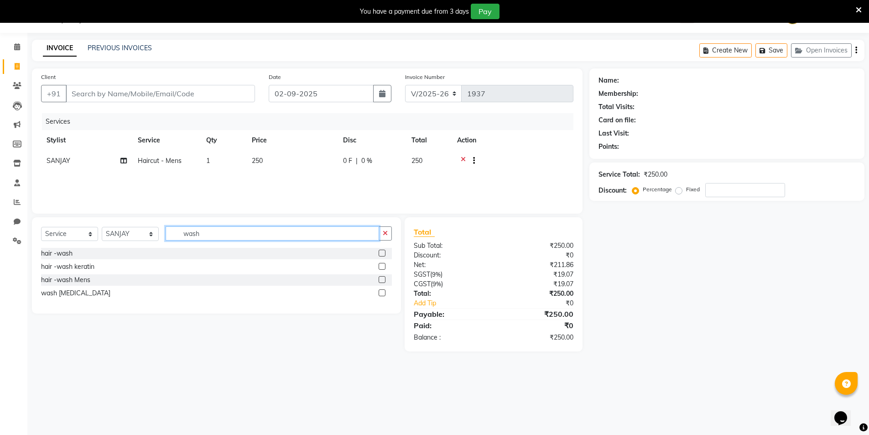
type input "wash"
click at [382, 278] on label at bounding box center [382, 279] width 7 height 7
click at [382, 278] on input "checkbox" at bounding box center [382, 280] width 6 height 6
checkbox input "false"
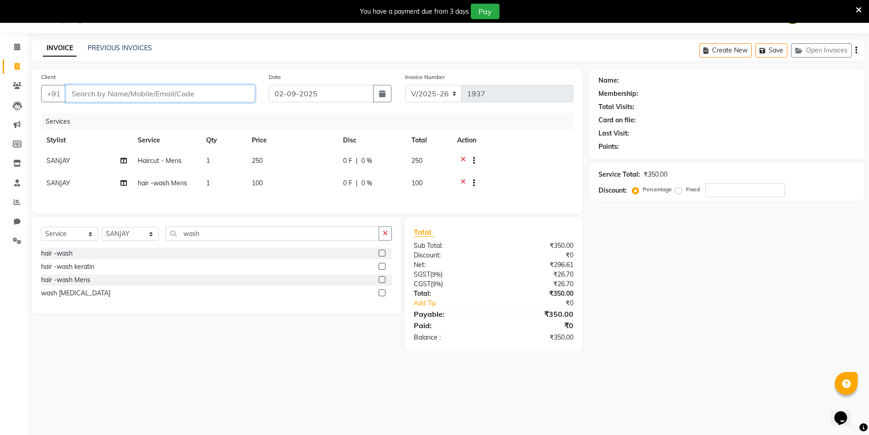
click at [163, 89] on input "Client" at bounding box center [160, 93] width 189 height 17
click at [345, 159] on span "0 F" at bounding box center [347, 161] width 9 height 10
select select "1200"
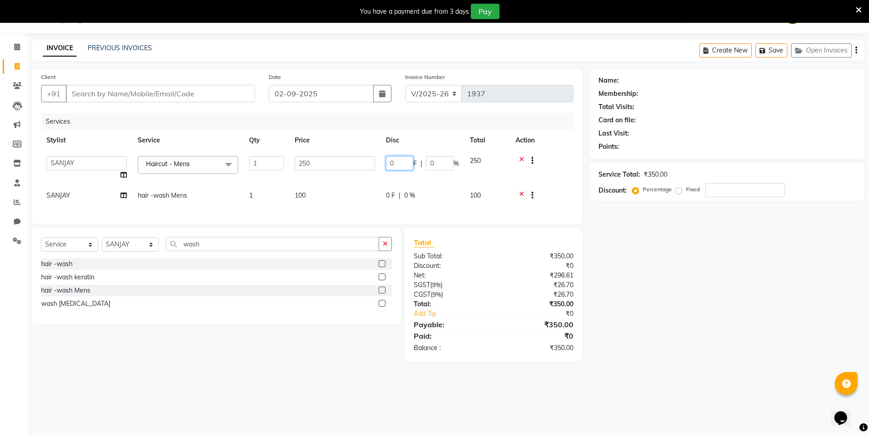
click at [400, 162] on input "0" at bounding box center [399, 163] width 27 height 14
type input "50"
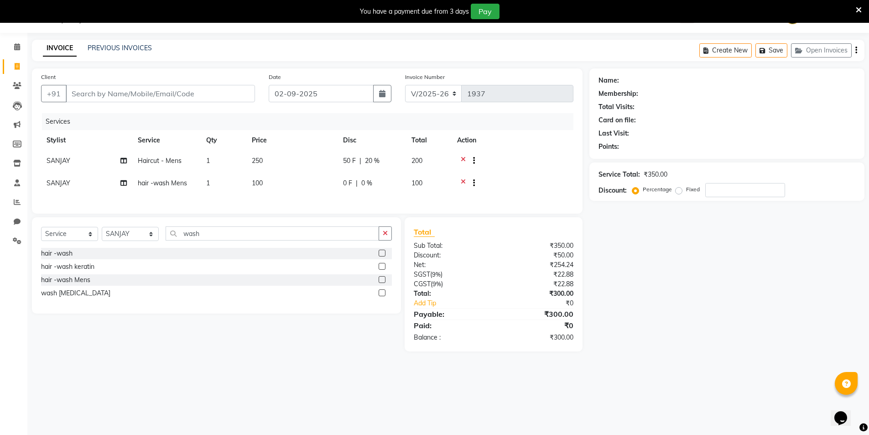
drag, startPoint x: 566, startPoint y: 184, endPoint x: 550, endPoint y: 186, distance: 17.0
click at [566, 184] on tbody "SANJAY Haircut - Mens 1 250 50 F | 20 % 200 SANJAY hair -wash Mens 1 100 0 F | …" at bounding box center [307, 173] width 532 height 45
click at [170, 93] on input "Client" at bounding box center [160, 93] width 189 height 17
type input "9"
type input "0"
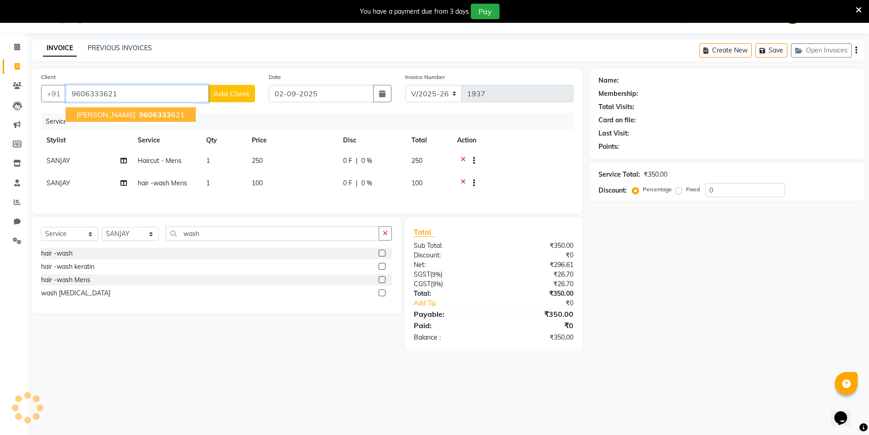
type input "9606333621"
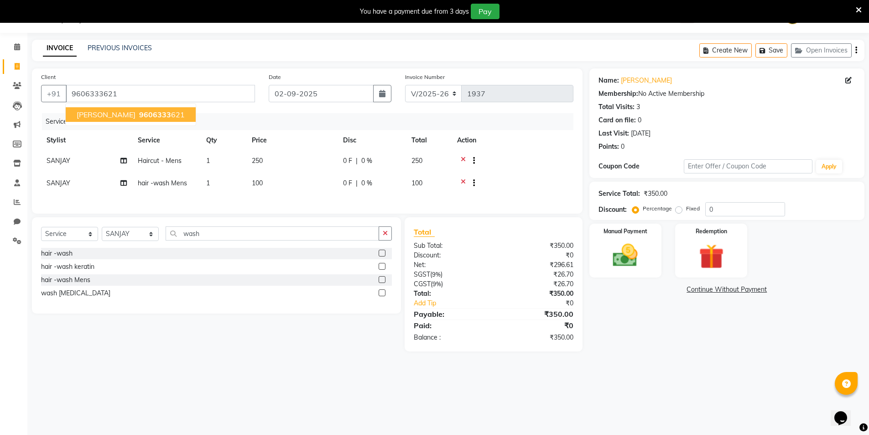
click at [156, 118] on button "Nandan 9606333 621" at bounding box center [131, 114] width 130 height 15
click at [353, 160] on div "0 F | 0 %" at bounding box center [371, 161] width 57 height 10
select select "1200"
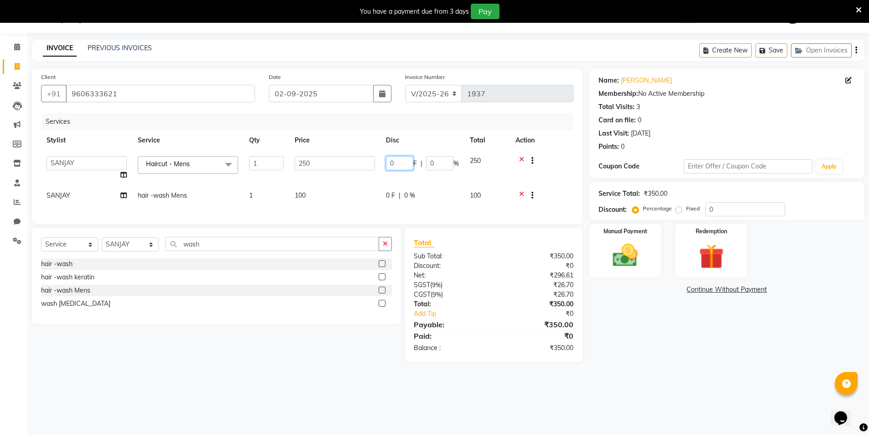
click at [396, 161] on input "0" at bounding box center [399, 163] width 27 height 14
type input "0"
type input "50"
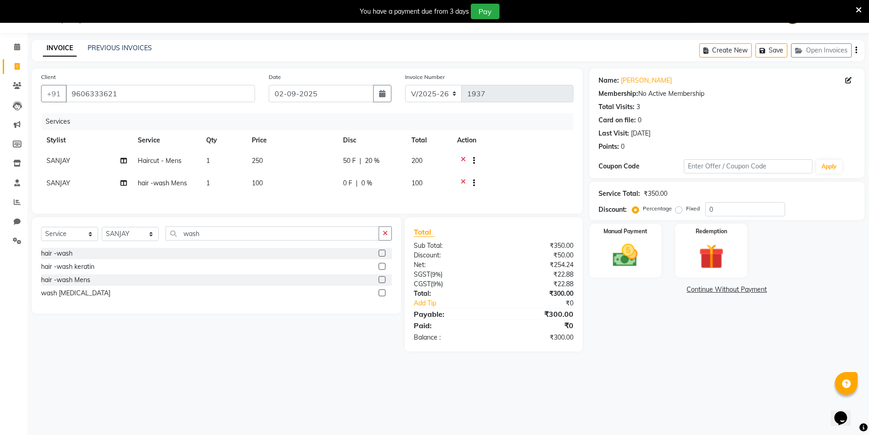
click at [560, 166] on div at bounding box center [512, 161] width 111 height 11
click at [649, 255] on div "Manual Payment" at bounding box center [624, 251] width 75 height 56
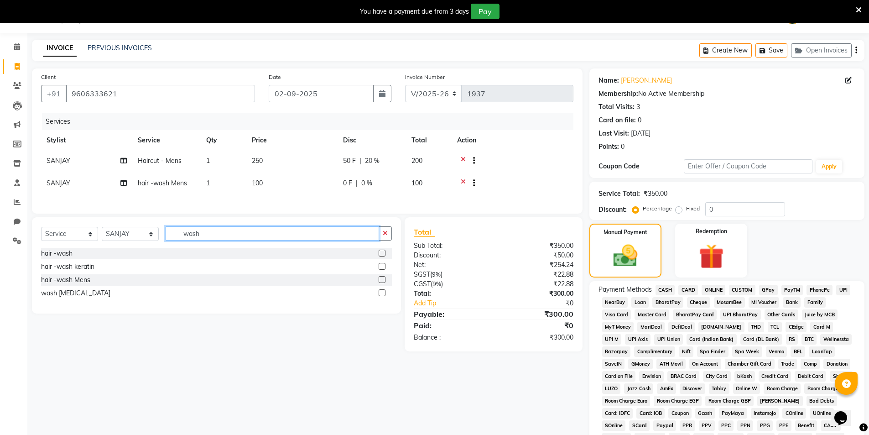
click at [211, 240] on input "wash" at bounding box center [272, 233] width 213 height 14
type input "w"
type input "tip"
click at [381, 256] on label at bounding box center [382, 252] width 7 height 7
click at [381, 256] on input "checkbox" at bounding box center [382, 253] width 6 height 6
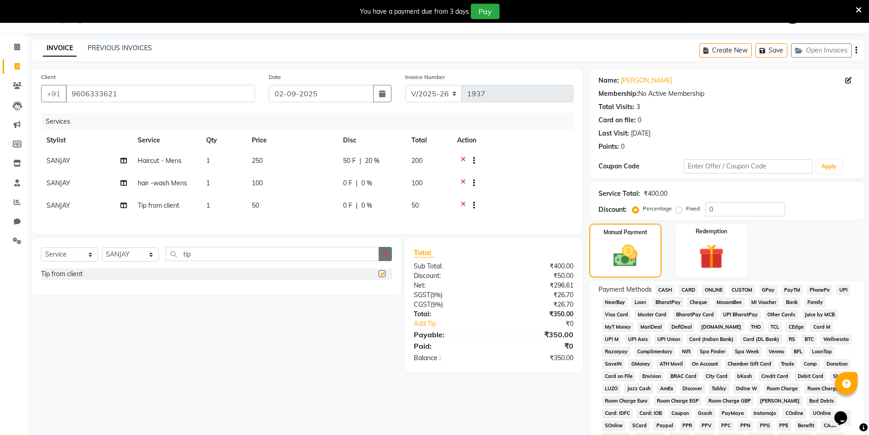
checkbox input "false"
click at [792, 290] on span "PayTM" at bounding box center [792, 290] width 22 height 10
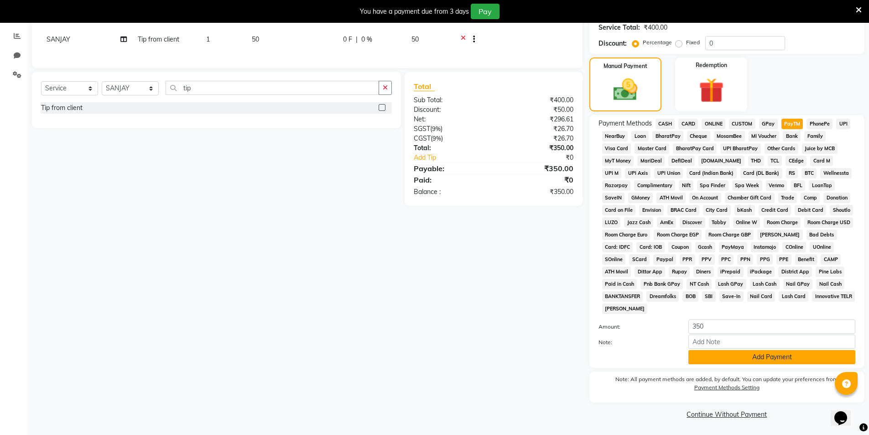
click at [742, 353] on button "Add Payment" at bounding box center [771, 357] width 167 height 14
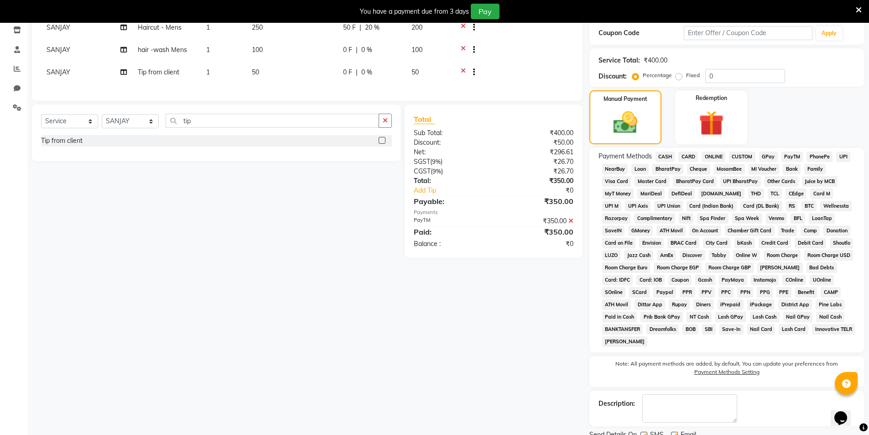
scroll to position [192, 0]
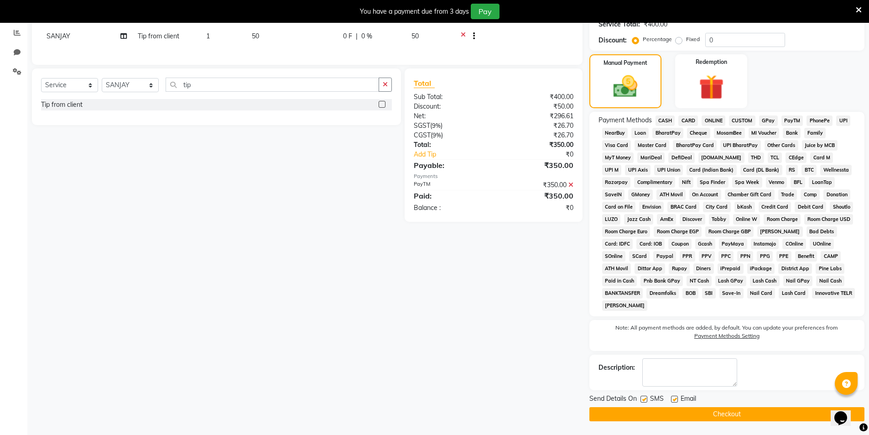
click at [766, 416] on button "Checkout" at bounding box center [726, 414] width 275 height 14
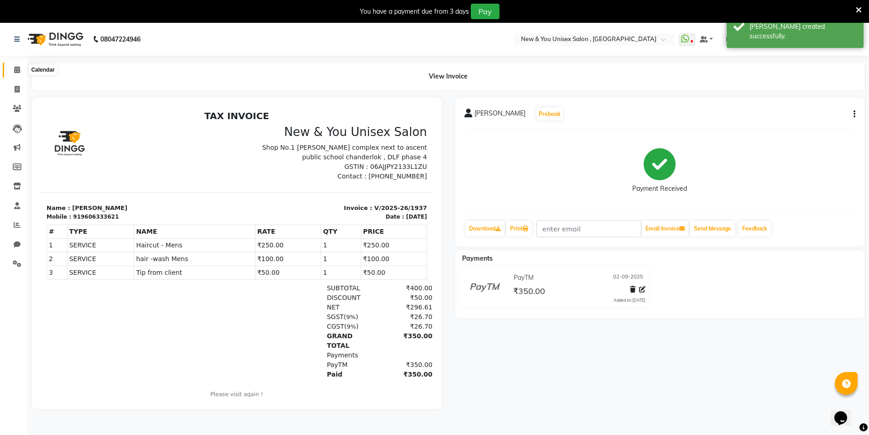
click at [13, 67] on span at bounding box center [17, 70] width 16 height 10
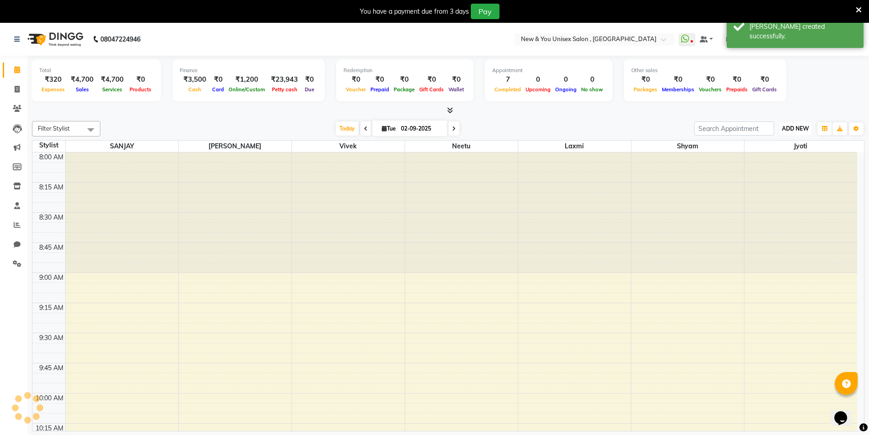
click at [798, 129] on span "ADD NEW" at bounding box center [795, 128] width 27 height 7
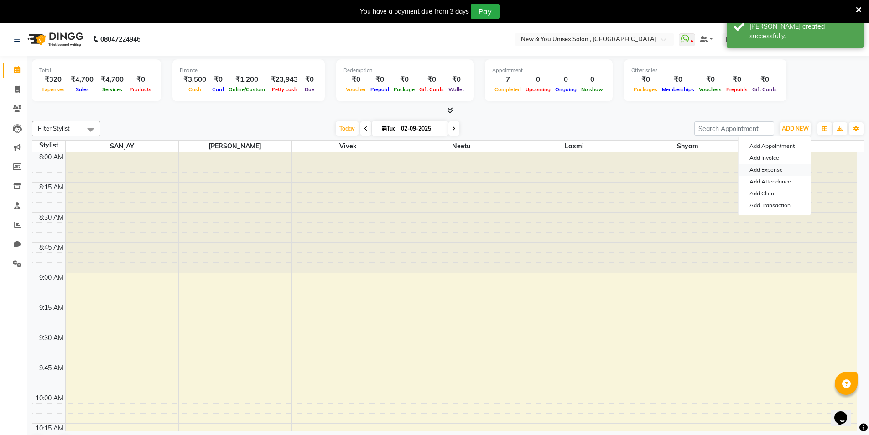
click at [761, 170] on link "Add Expense" at bounding box center [774, 170] width 72 height 12
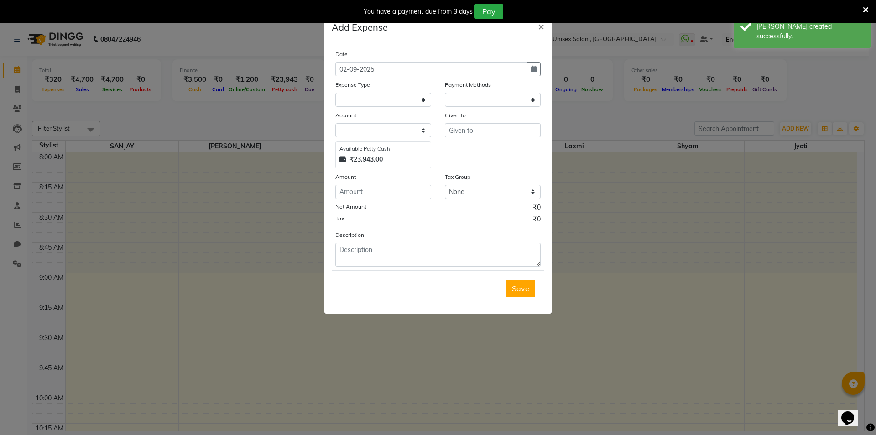
select select "1"
select select "2408"
click at [374, 248] on textarea at bounding box center [437, 255] width 205 height 24
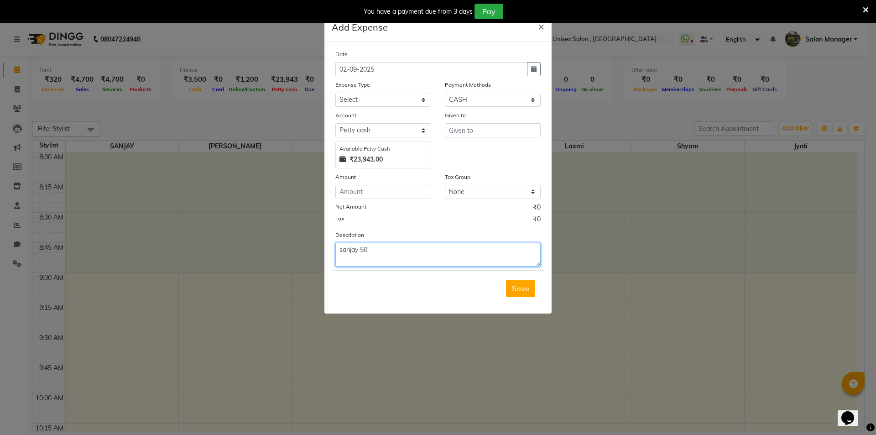
type textarea "sanjay 50"
click at [367, 196] on input "number" at bounding box center [383, 192] width 96 height 14
type input "50"
click at [339, 249] on textarea "sanjay 50" at bounding box center [437, 255] width 205 height 24
type textarea "tip to sanjay 50"
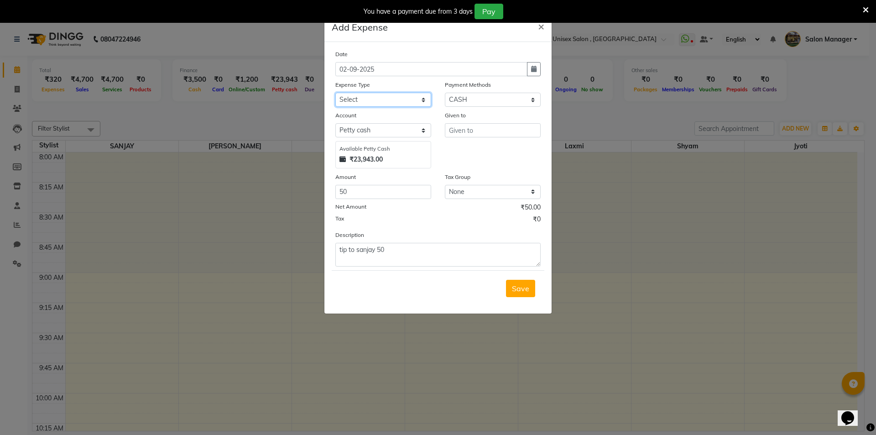
click at [364, 97] on select "Select Advance Salary Bank charges Car maintenance Cash transfer to bank Cash t…" at bounding box center [383, 100] width 96 height 14
click at [369, 97] on select "Select Advance Salary Bank charges Car maintenance Cash transfer to bank Cash t…" at bounding box center [383, 100] width 96 height 14
click at [335, 93] on select "Select Advance Salary Bank charges Car maintenance Cash transfer to bank Cash t…" at bounding box center [383, 100] width 96 height 14
click at [388, 103] on select "Select Advance Salary Bank charges Car maintenance Cash transfer to bank Cash t…" at bounding box center [383, 100] width 96 height 14
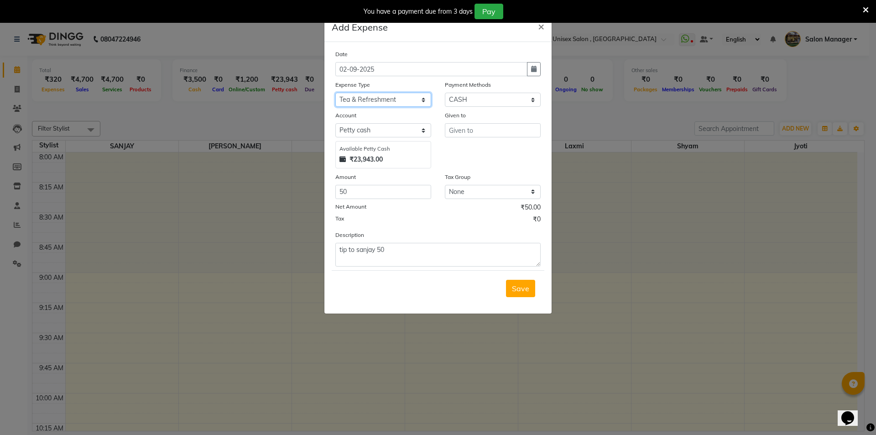
select select "8776"
click at [335, 93] on select "Select Advance Salary Bank charges Car maintenance Cash transfer to bank Cash t…" at bounding box center [383, 100] width 96 height 14
click at [493, 132] on input "text" at bounding box center [493, 130] width 96 height 14
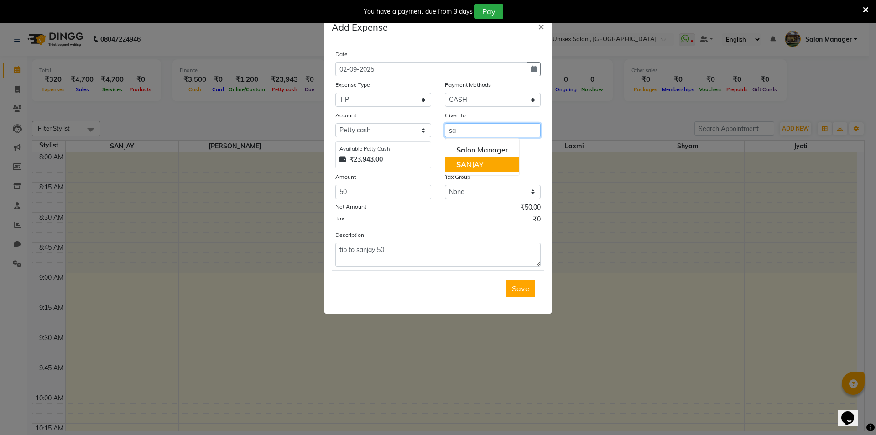
click at [481, 164] on ngb-highlight "SA NJAY" at bounding box center [469, 164] width 27 height 9
type input "SANJAY"
click at [514, 290] on span "Save" at bounding box center [520, 288] width 17 height 9
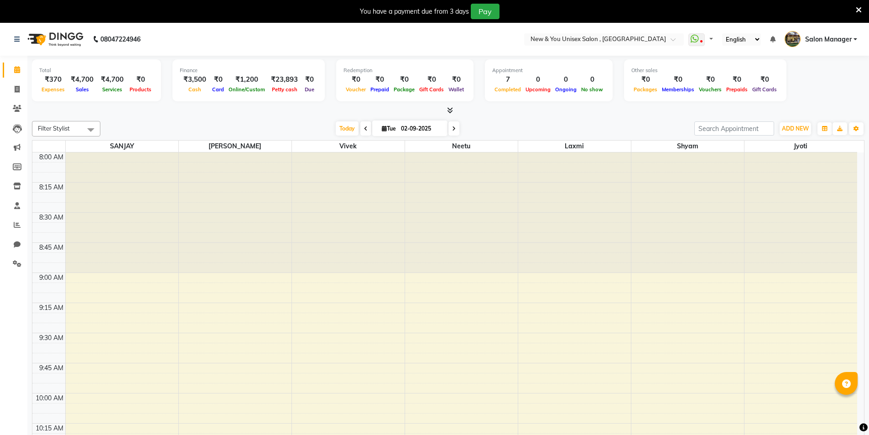
select select "en"
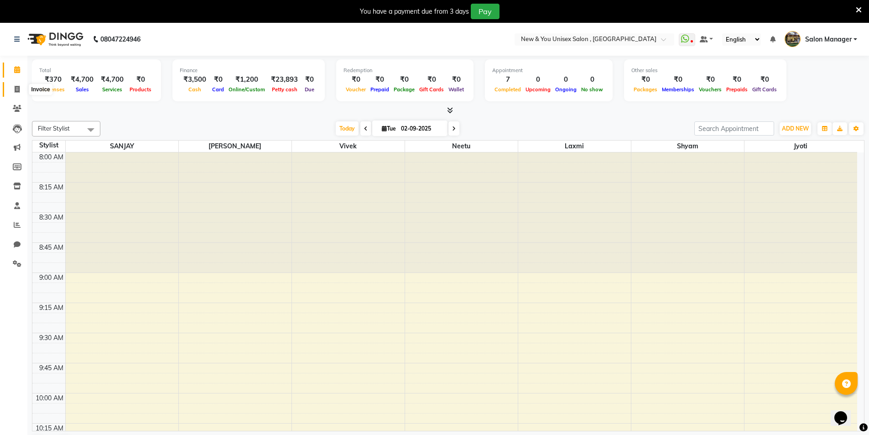
click at [17, 88] on icon at bounding box center [17, 89] width 5 height 7
select select "service"
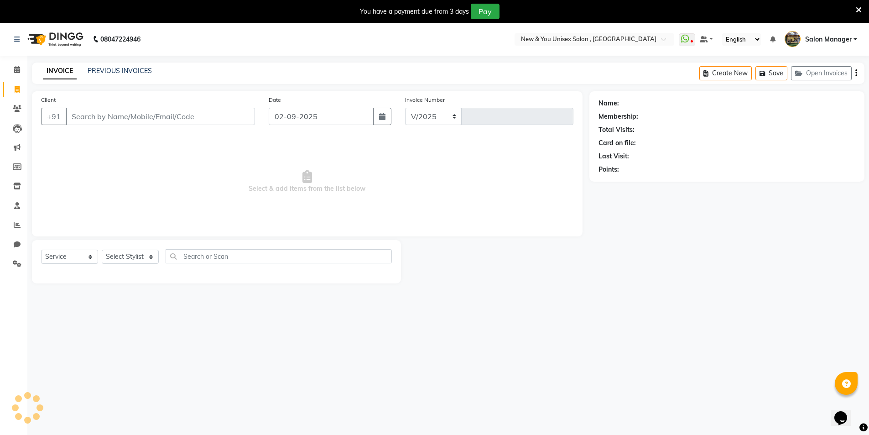
select select "31"
type input "1938"
click at [805, 70] on button "Open Invoices" at bounding box center [821, 73] width 61 height 14
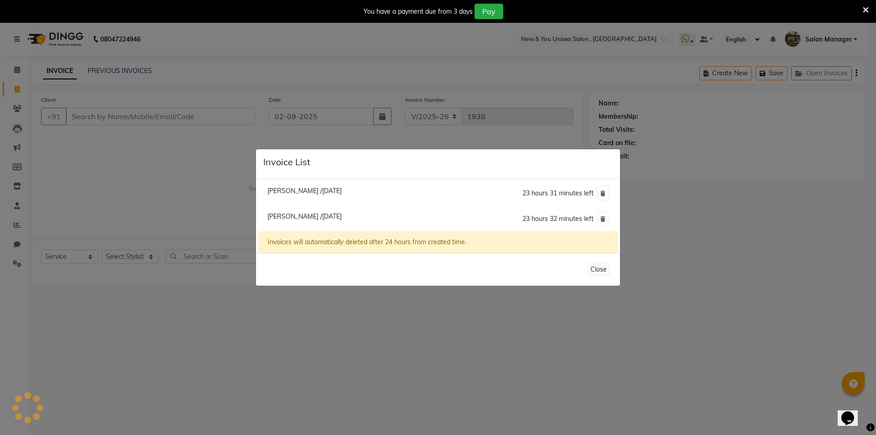
click at [267, 192] on span "Elsie /02 September 2025" at bounding box center [304, 191] width 74 height 8
type input "8826302804"
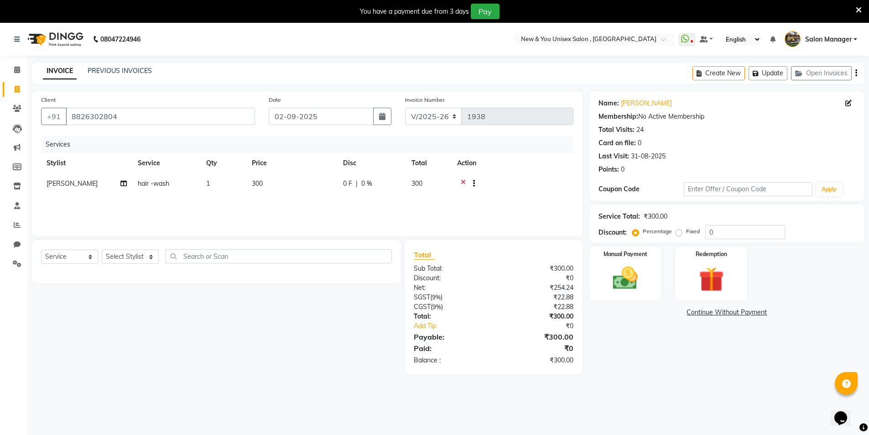
click at [462, 180] on icon at bounding box center [463, 184] width 5 height 11
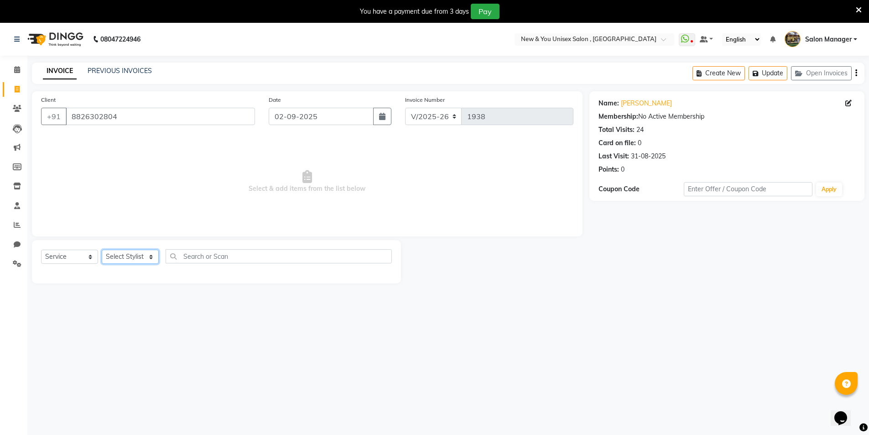
click at [126, 251] on select "Select Stylist HEMANT [PERSON_NAME] [PERSON_NAME] Salon Manager [PERSON_NAME] […" at bounding box center [130, 256] width 57 height 14
select select "19104"
click at [102, 249] on select "Select Stylist HEMANT [PERSON_NAME] [PERSON_NAME] Salon Manager [PERSON_NAME] […" at bounding box center [130, 256] width 57 height 14
click at [197, 248] on div "Select Service Product Membership Package Voucher Prepaid Gift Card Select Styl…" at bounding box center [216, 261] width 369 height 43
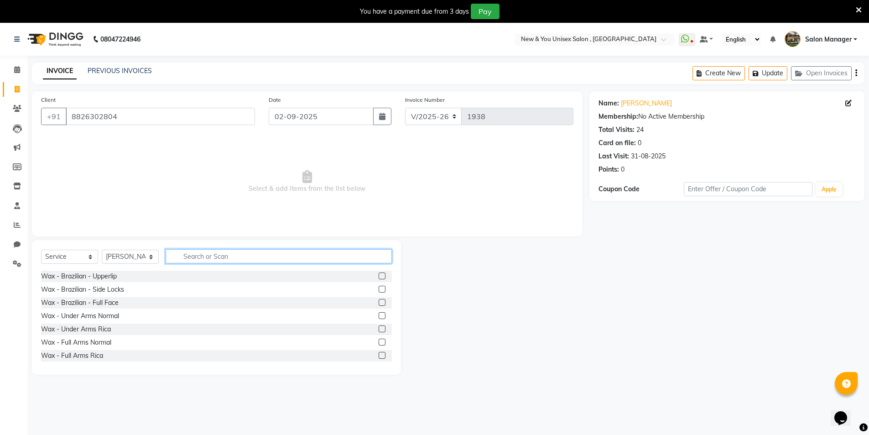
click at [198, 249] on input "text" at bounding box center [279, 256] width 226 height 14
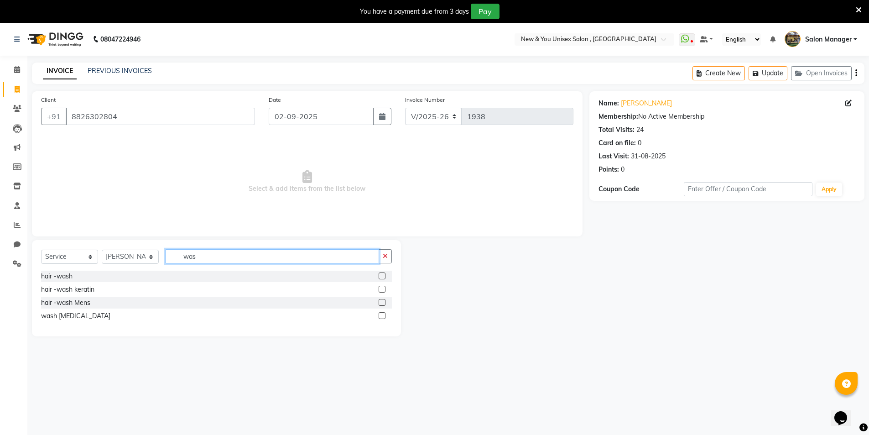
type input "was"
click at [380, 318] on label at bounding box center [382, 315] width 7 height 7
click at [380, 318] on input "checkbox" at bounding box center [382, 316] width 6 height 6
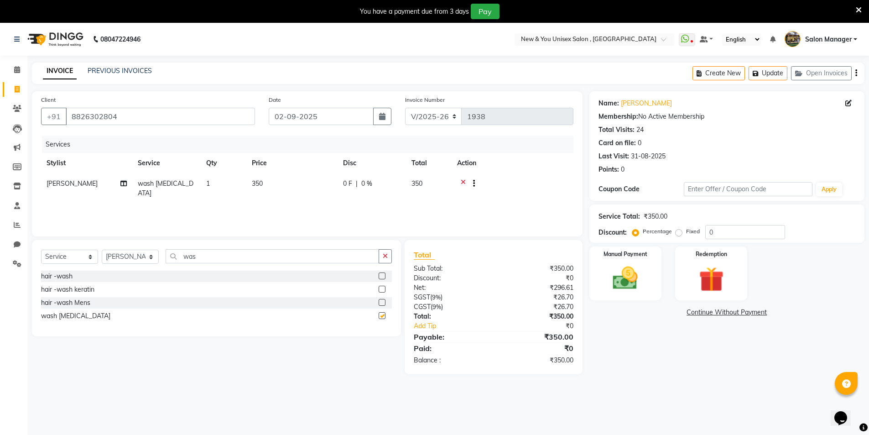
checkbox input "false"
drag, startPoint x: 772, startPoint y: 71, endPoint x: 770, endPoint y: 77, distance: 6.4
click at [772, 72] on button "Update" at bounding box center [767, 73] width 39 height 14
click at [19, 89] on icon at bounding box center [17, 89] width 5 height 7
select select "service"
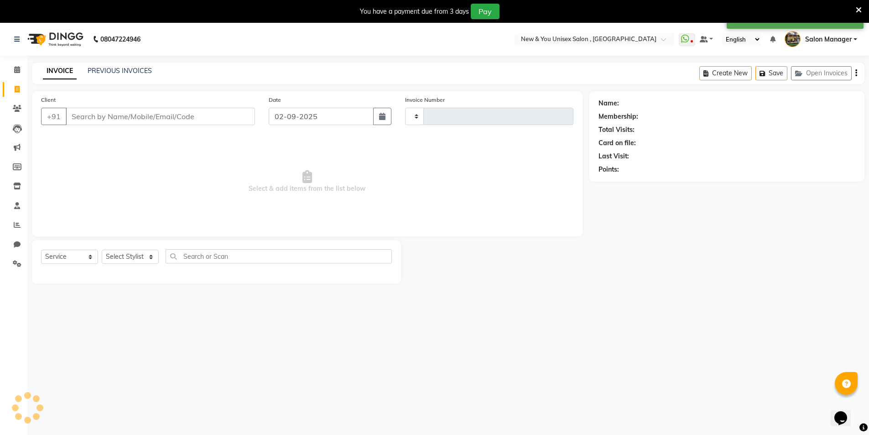
scroll to position [23, 0]
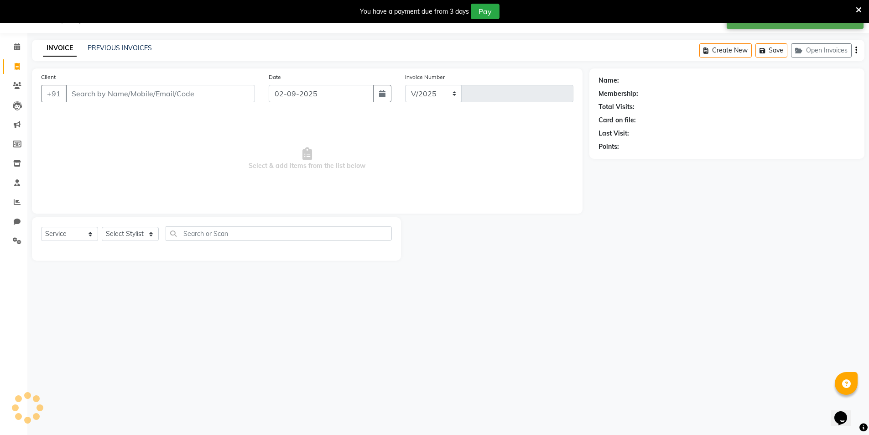
select select "31"
type input "1938"
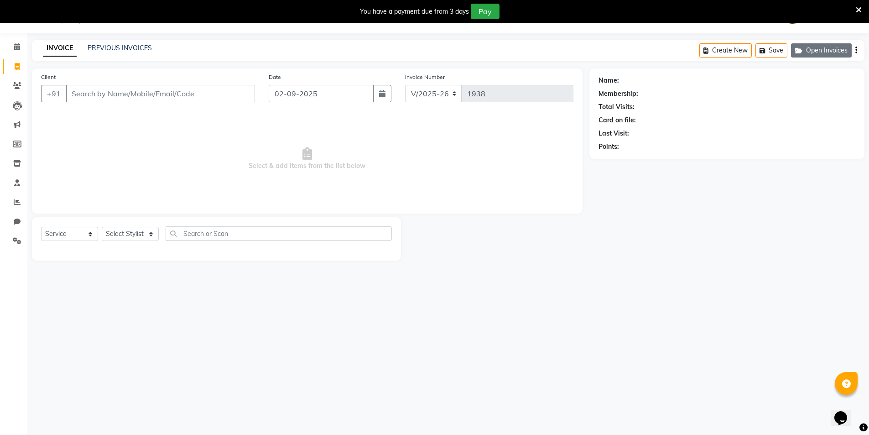
click at [836, 50] on button "Open Invoices" at bounding box center [821, 50] width 61 height 14
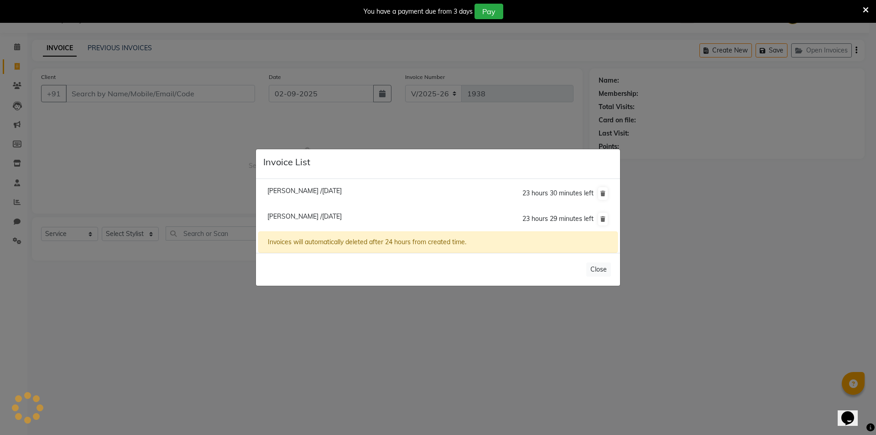
click at [305, 215] on span "Elsie /02 September 2025" at bounding box center [304, 216] width 74 height 8
type input "8826302804"
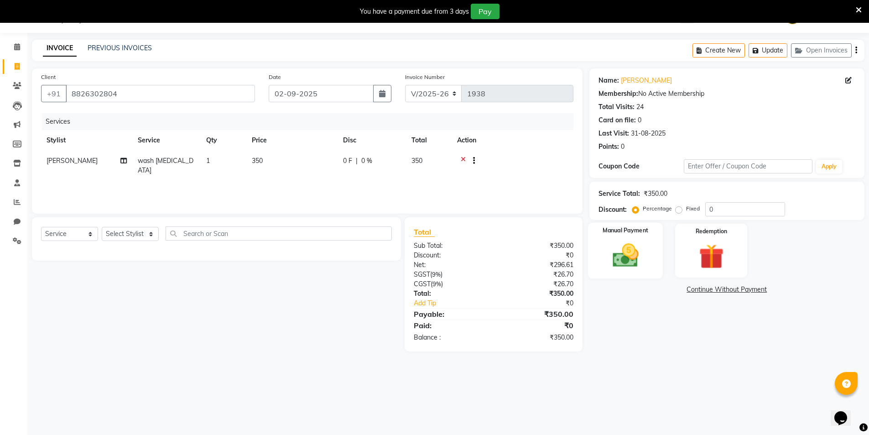
click at [640, 262] on img at bounding box center [625, 255] width 42 height 30
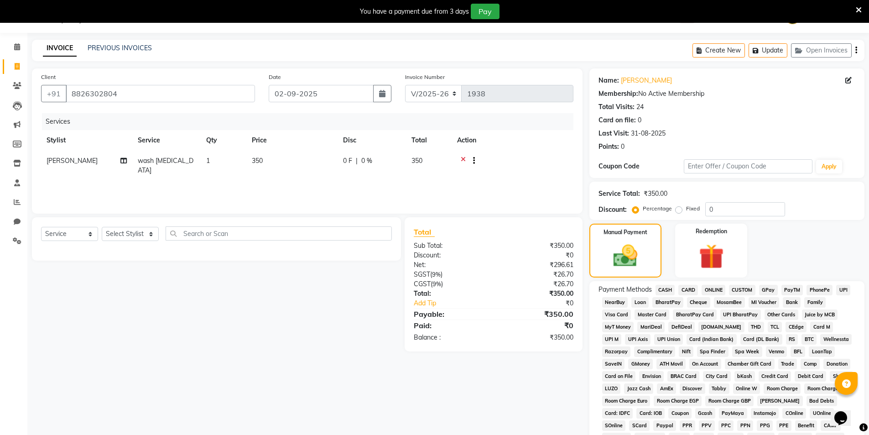
click at [790, 287] on span "PayTM" at bounding box center [792, 290] width 22 height 10
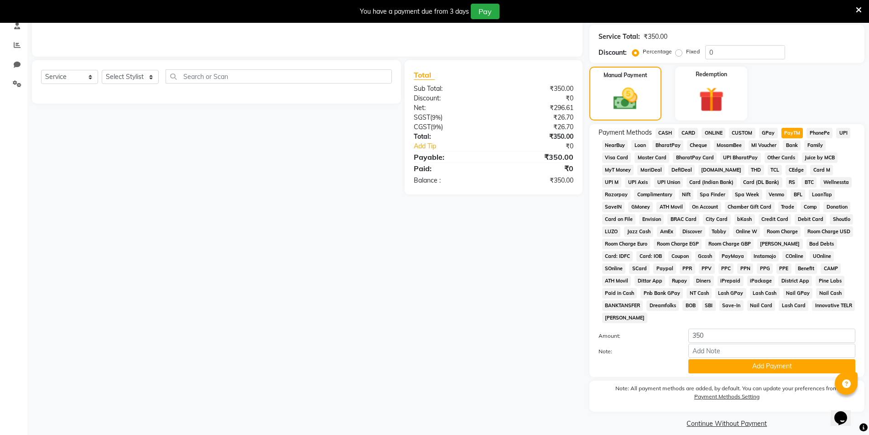
scroll to position [189, 0]
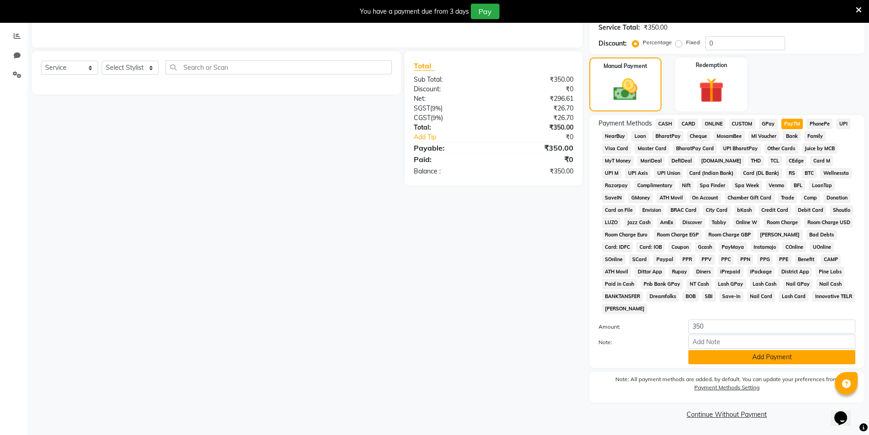
click at [768, 353] on button "Add Payment" at bounding box center [771, 357] width 167 height 14
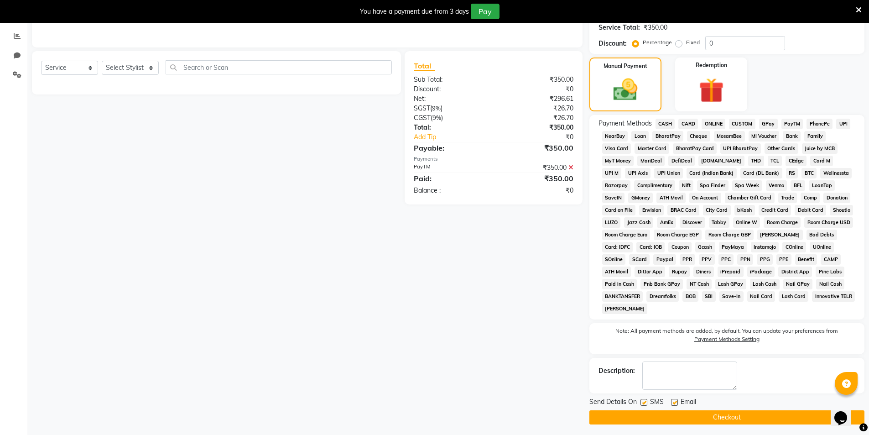
click at [775, 415] on button "Checkout" at bounding box center [726, 417] width 275 height 14
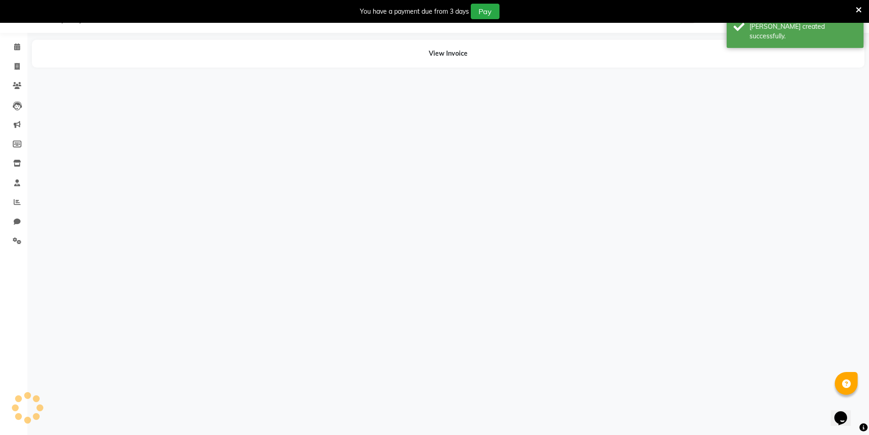
scroll to position [23, 0]
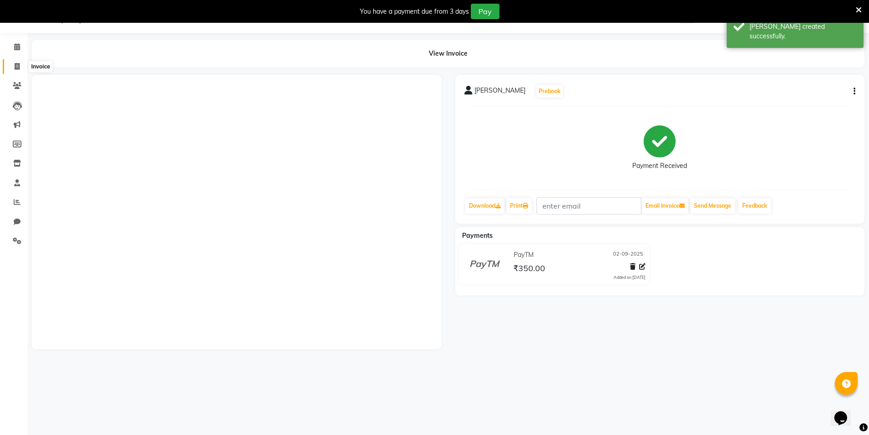
click at [17, 69] on icon at bounding box center [17, 66] width 5 height 7
select select "service"
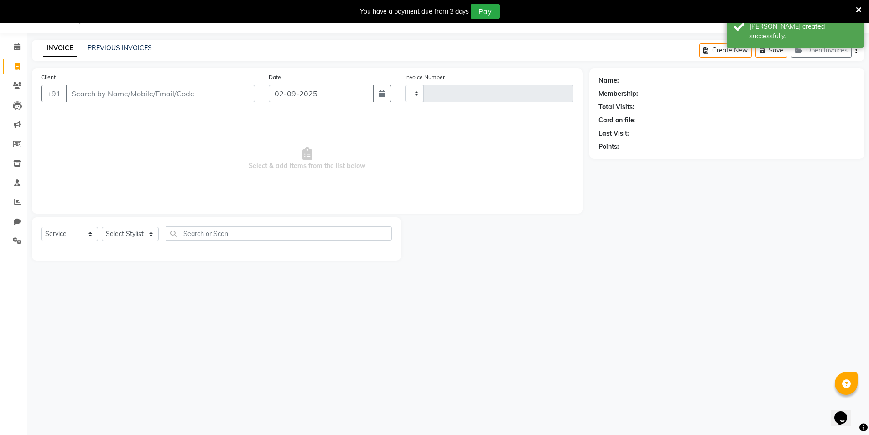
type input "1939"
select select "31"
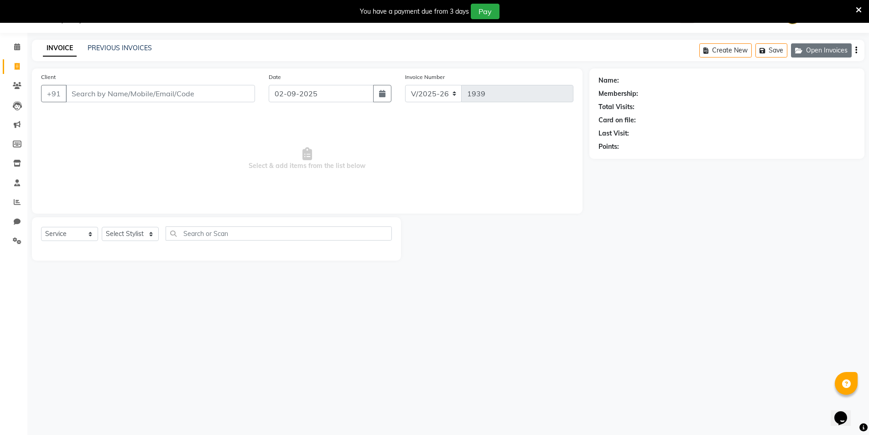
click at [829, 51] on button "Open Invoices" at bounding box center [821, 50] width 61 height 14
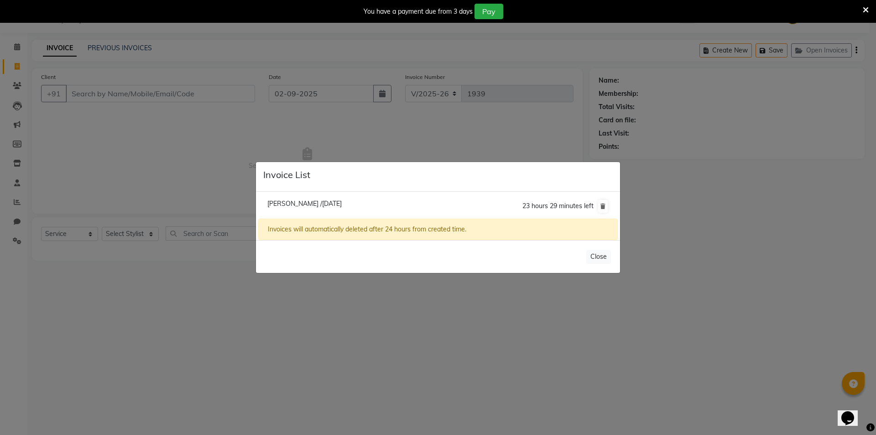
click at [318, 203] on span "Anamika /02 September 2025" at bounding box center [304, 203] width 74 height 8
type input "9567317699"
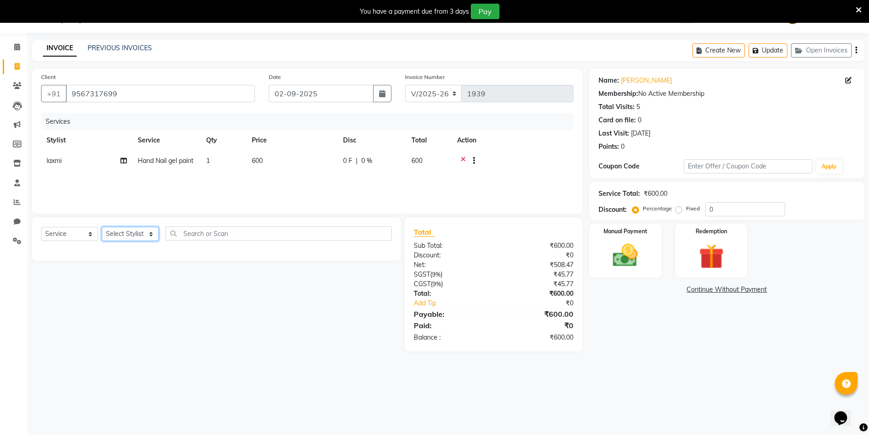
click at [121, 233] on select "Select Stylist HEMANT [PERSON_NAME] [PERSON_NAME] Salon Manager [PERSON_NAME] […" at bounding box center [130, 234] width 57 height 14
select select "19104"
click at [102, 227] on select "Select Stylist HEMANT [PERSON_NAME] [PERSON_NAME] Salon Manager [PERSON_NAME] […" at bounding box center [130, 234] width 57 height 14
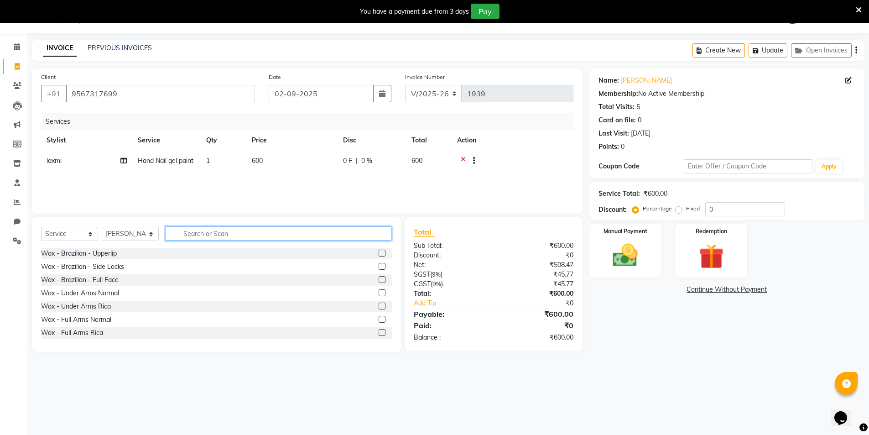
click at [196, 236] on input "text" at bounding box center [279, 233] width 226 height 14
type input "eet"
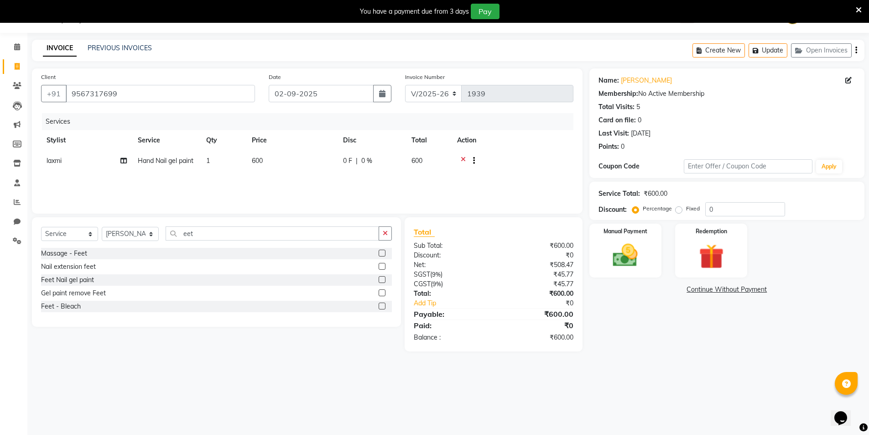
click at [379, 276] on label at bounding box center [382, 279] width 7 height 7
click at [379, 277] on input "checkbox" at bounding box center [382, 280] width 6 height 6
checkbox input "false"
click at [765, 51] on button "Update" at bounding box center [767, 50] width 39 height 14
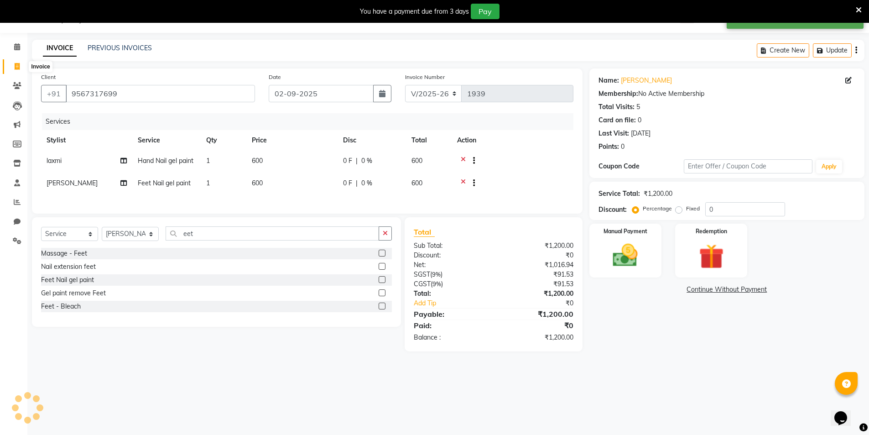
click at [13, 64] on span at bounding box center [17, 67] width 16 height 10
select select "service"
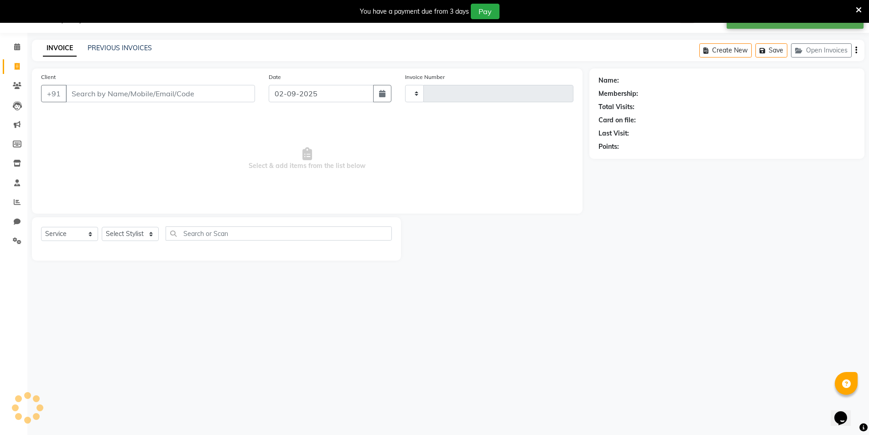
type input "1939"
select select "31"
click at [19, 47] on icon at bounding box center [17, 46] width 6 height 7
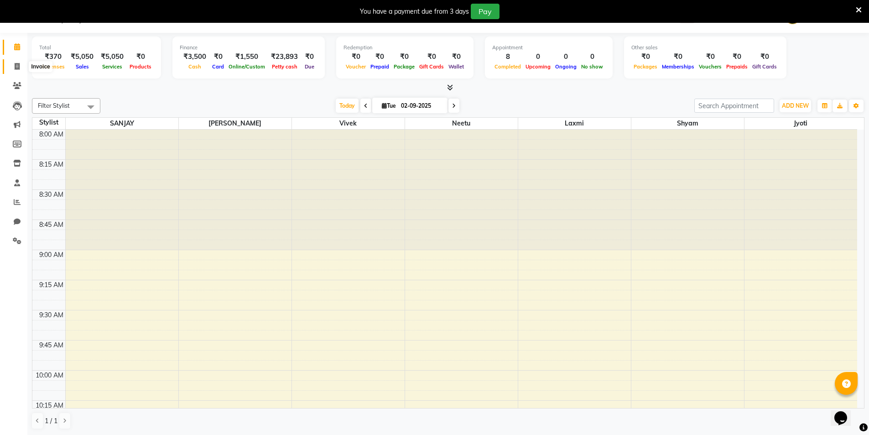
click at [19, 68] on icon at bounding box center [17, 66] width 5 height 7
select select "service"
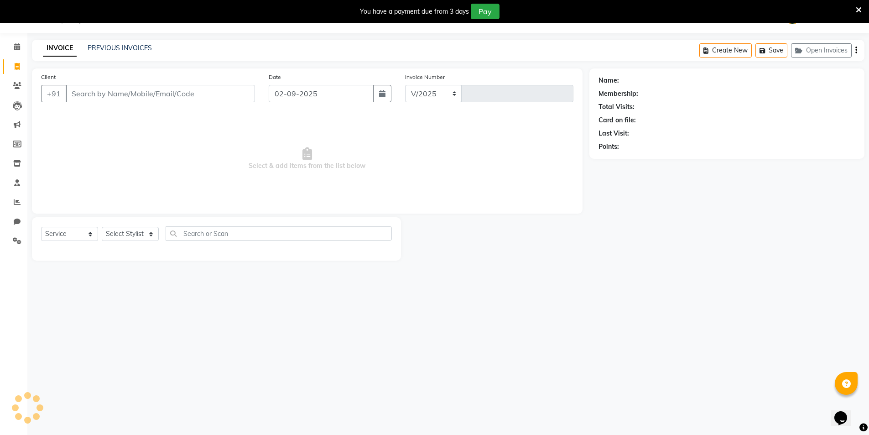
select select "31"
type input "1939"
click at [15, 161] on icon at bounding box center [17, 163] width 8 height 7
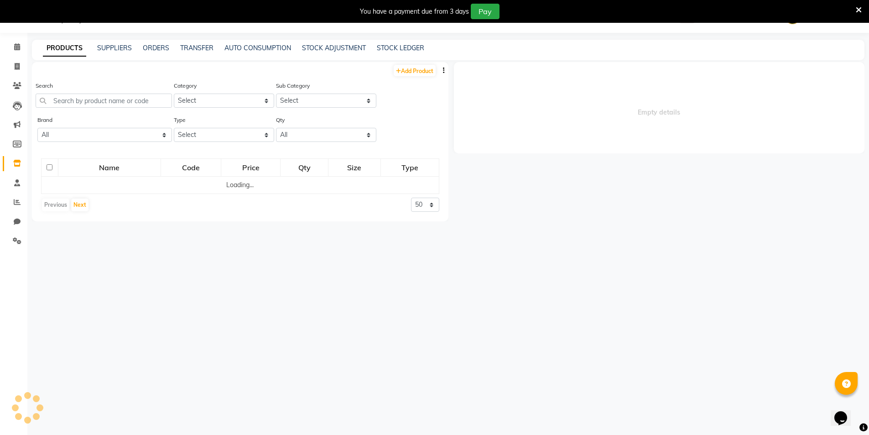
select select
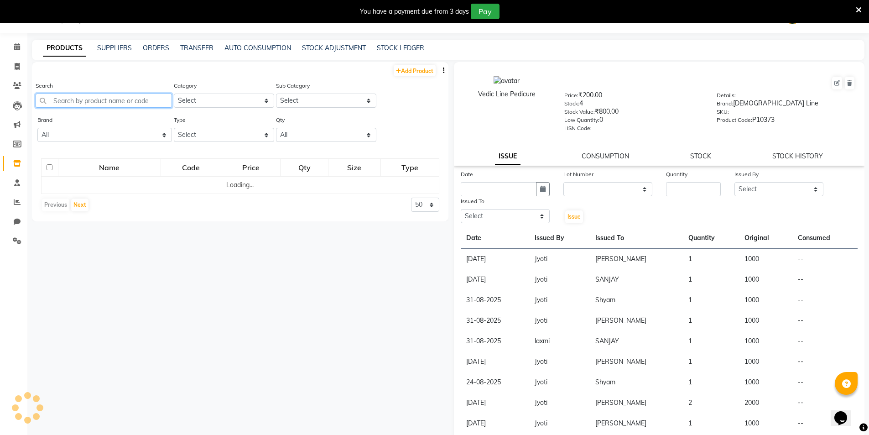
click at [75, 103] on input "text" at bounding box center [104, 100] width 136 height 14
type input "r"
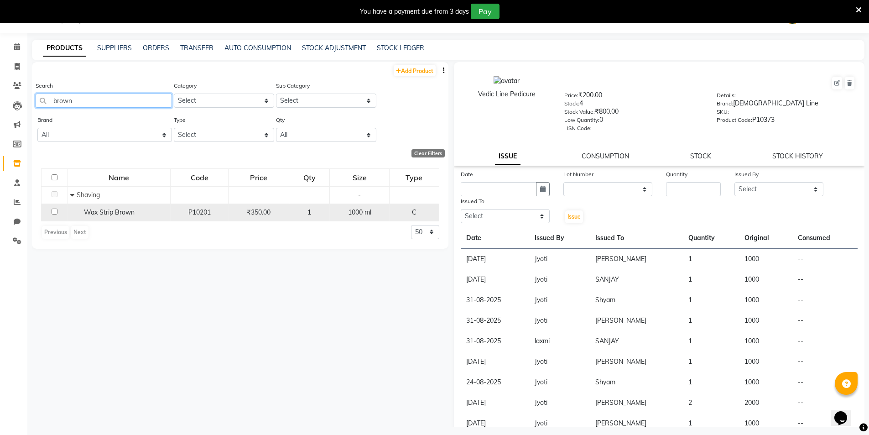
type input "brown"
click at [55, 213] on input "checkbox" at bounding box center [55, 211] width 6 height 6
checkbox input "true"
select select
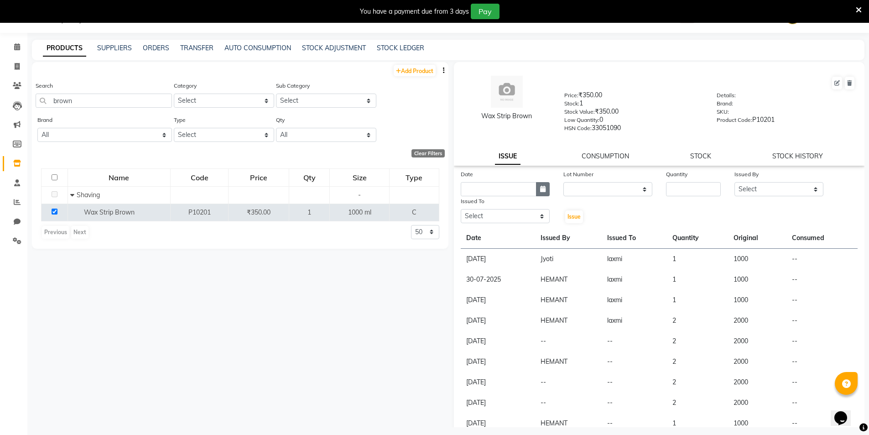
click at [541, 187] on icon "button" at bounding box center [542, 189] width 5 height 6
select select "9"
select select "2025"
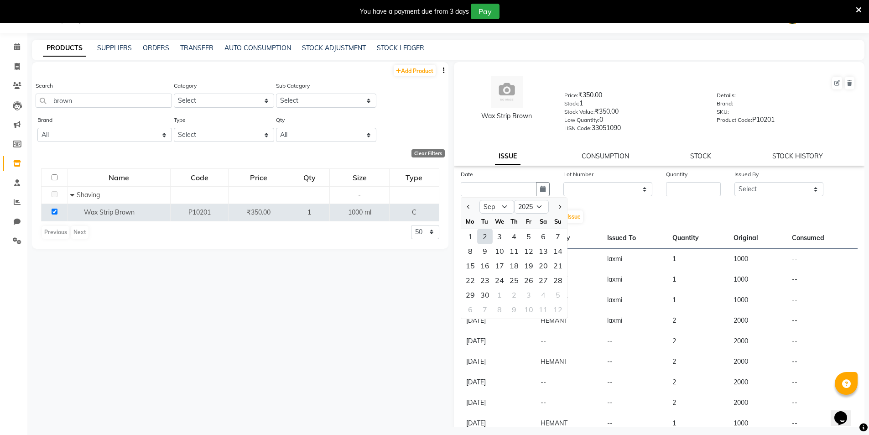
click at [482, 234] on div "2" at bounding box center [484, 236] width 15 height 15
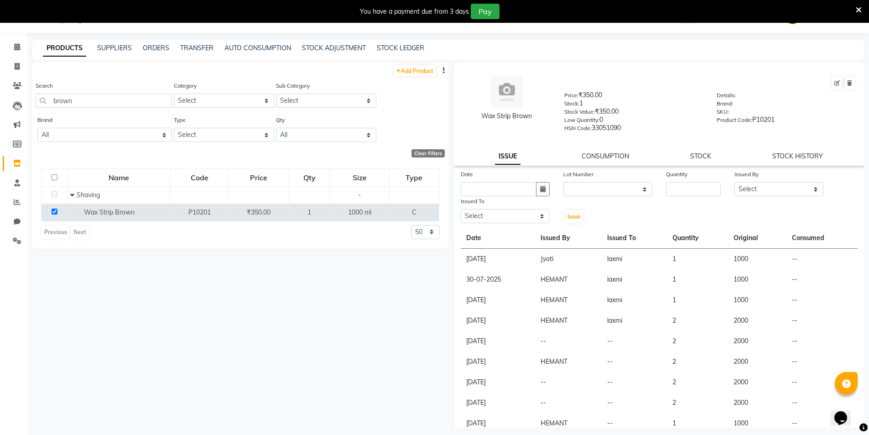
type input "02-09-2025"
click at [581, 186] on select "None" at bounding box center [607, 189] width 89 height 14
select select "0: null"
click at [563, 182] on select "None" at bounding box center [607, 189] width 89 height 14
click at [684, 188] on input "number" at bounding box center [693, 189] width 55 height 14
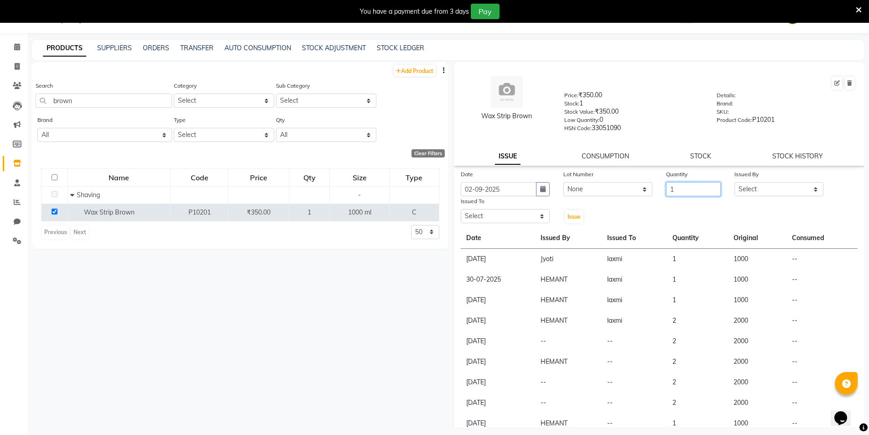
type input "1"
drag, startPoint x: 748, startPoint y: 183, endPoint x: 748, endPoint y: 190, distance: 6.4
click at [748, 183] on select "Select HEMANT Jyoti laxmi Neetu Salon Manager SANJAY shravan kumar Shyam Vivek" at bounding box center [778, 189] width 89 height 14
select select "1231"
click at [734, 182] on select "Select HEMANT Jyoti laxmi Neetu Salon Manager SANJAY shravan kumar Shyam Vivek" at bounding box center [778, 189] width 89 height 14
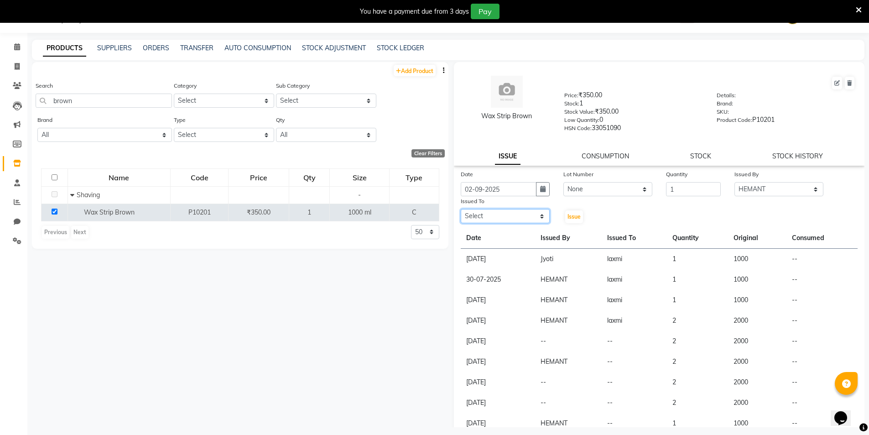
click at [493, 215] on select "Select HEMANT Jyoti laxmi Neetu Salon Manager SANJAY shravan kumar Shyam Vivek" at bounding box center [505, 216] width 89 height 14
select select "70140"
click at [461, 209] on select "Select HEMANT Jyoti laxmi Neetu Salon Manager SANJAY shravan kumar Shyam Vivek" at bounding box center [505, 216] width 89 height 14
click at [572, 212] on button "Issue" at bounding box center [574, 216] width 18 height 13
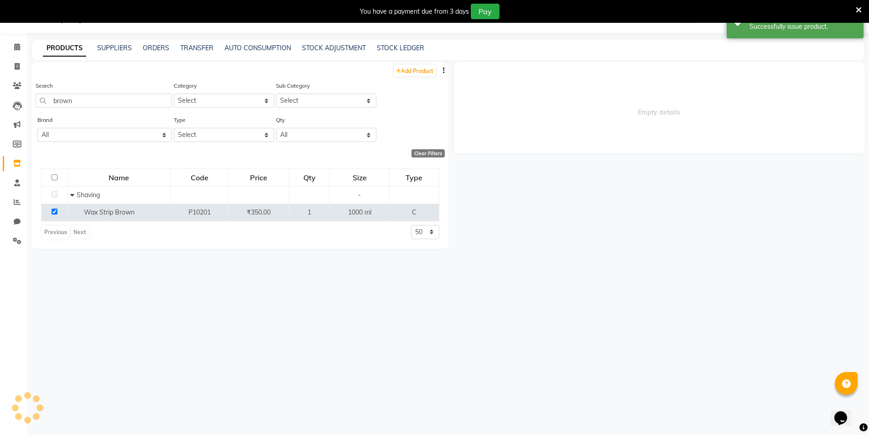
select select
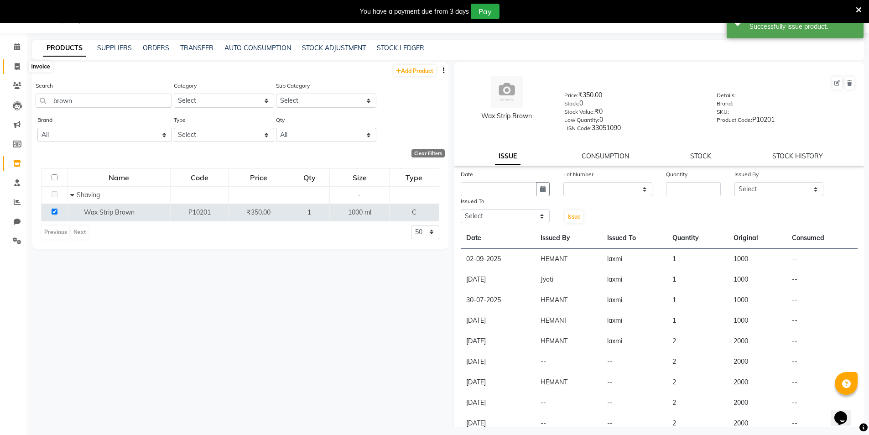
click at [21, 66] on span at bounding box center [17, 67] width 16 height 10
select select "31"
select select "service"
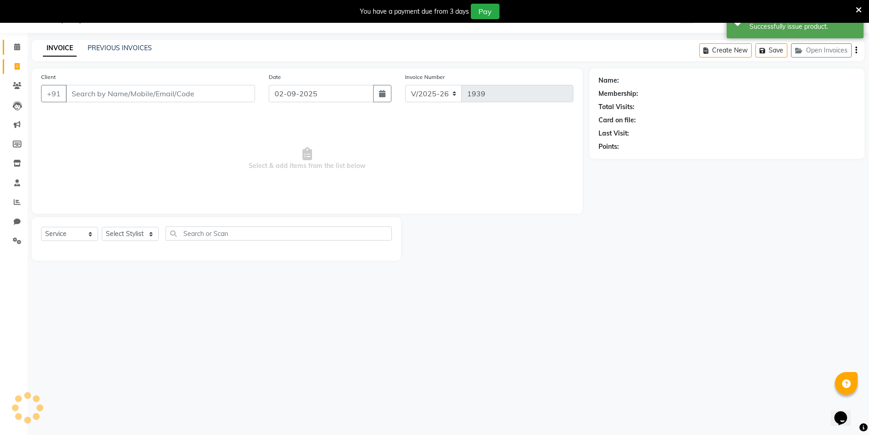
click at [21, 50] on span at bounding box center [17, 47] width 16 height 10
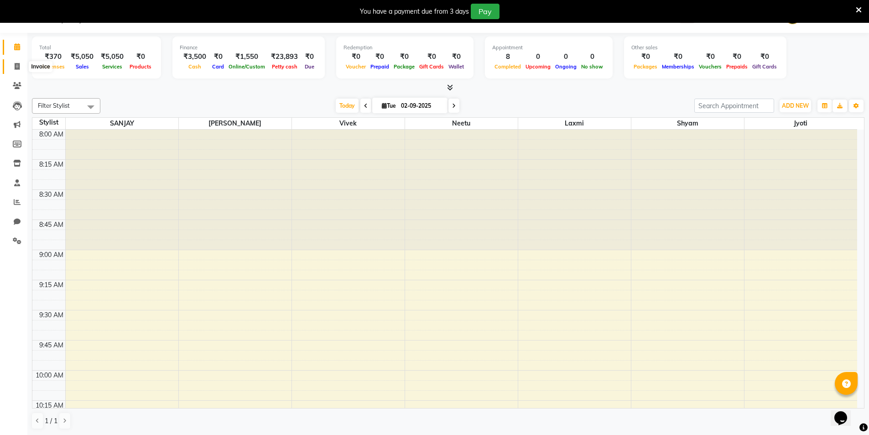
click at [14, 64] on span at bounding box center [17, 67] width 16 height 10
select select "service"
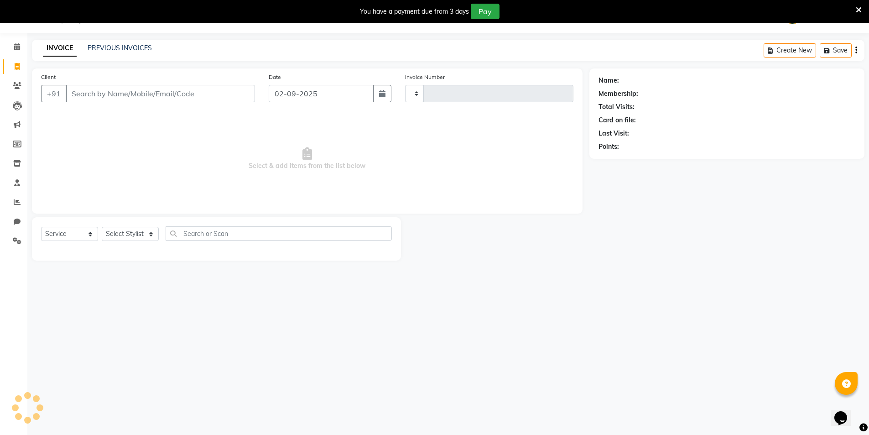
type input "1939"
select select "31"
click at [826, 51] on button "Open Invoices" at bounding box center [821, 50] width 61 height 14
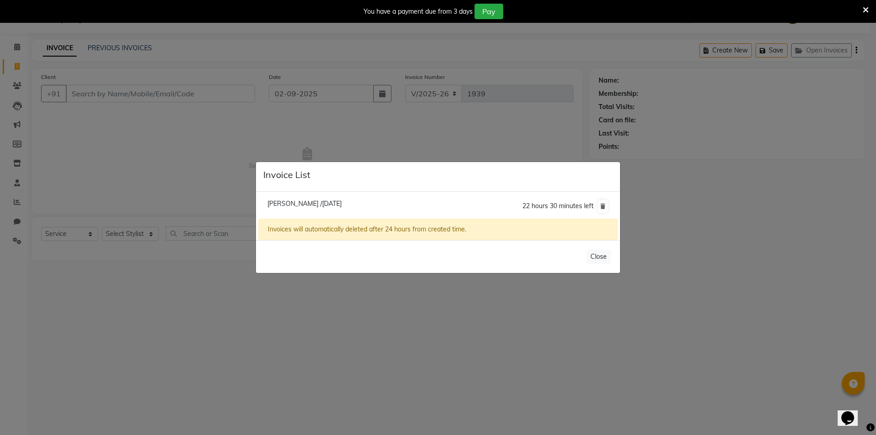
click at [317, 320] on ngb-modal-window "Invoice List Anamika /02 September 2025 22 hours 30 minutes left Invoices will …" at bounding box center [438, 217] width 876 height 435
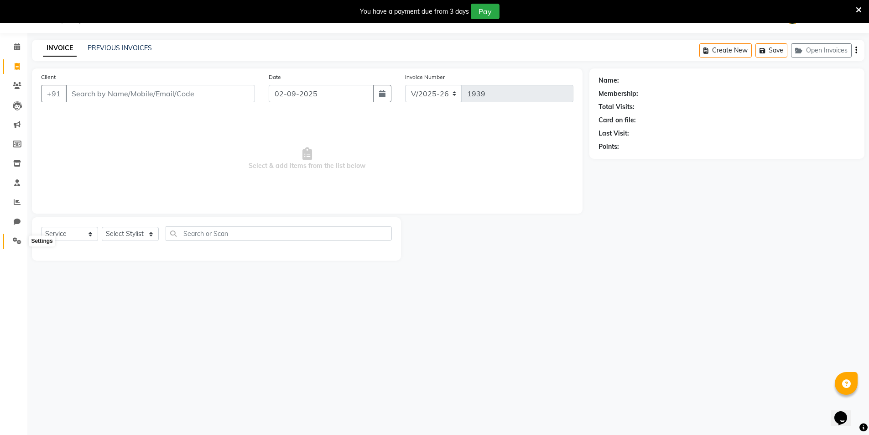
click at [18, 238] on icon at bounding box center [17, 240] width 9 height 7
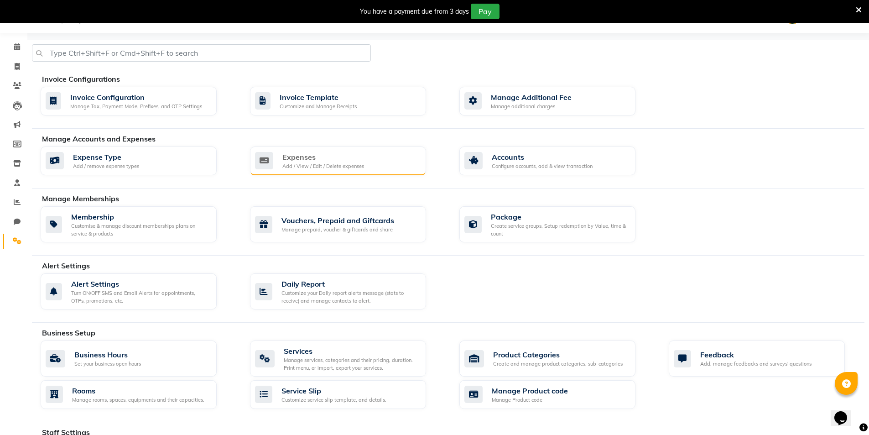
click at [327, 165] on div "Add / View / Edit / Delete expenses" at bounding box center [323, 166] width 82 height 8
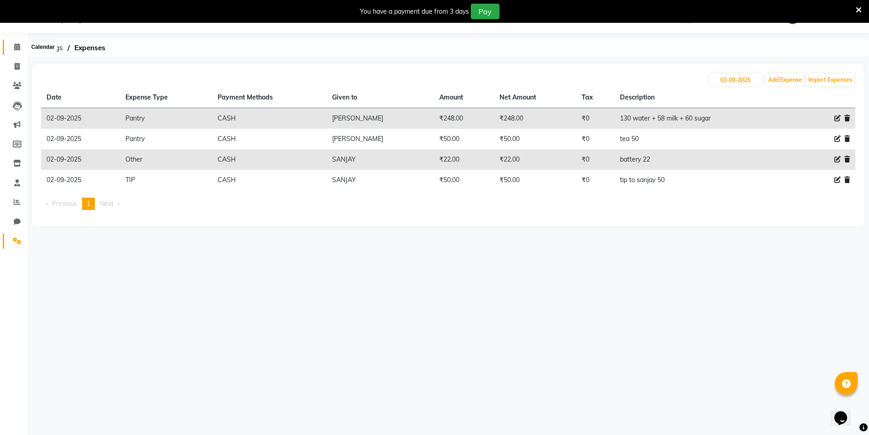
click at [19, 47] on icon at bounding box center [17, 46] width 6 height 7
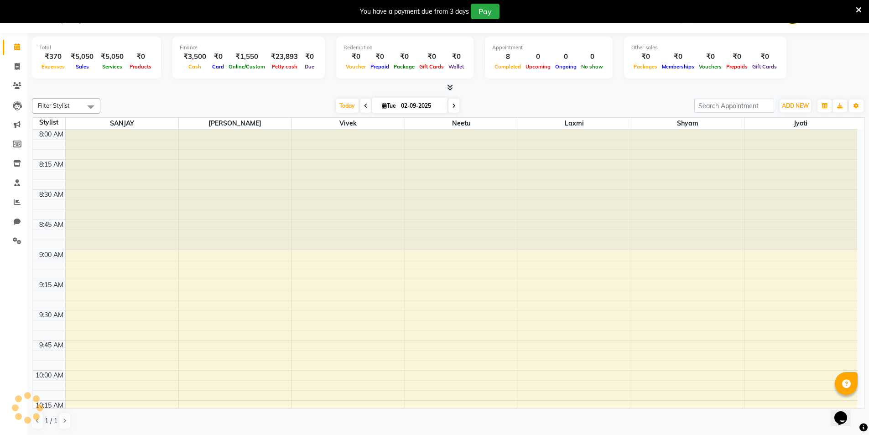
scroll to position [1269, 0]
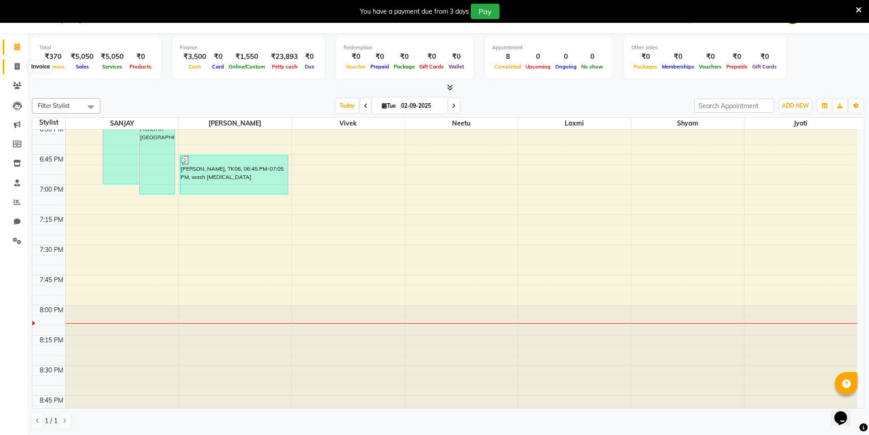
click at [16, 67] on icon at bounding box center [17, 66] width 5 height 7
select select "service"
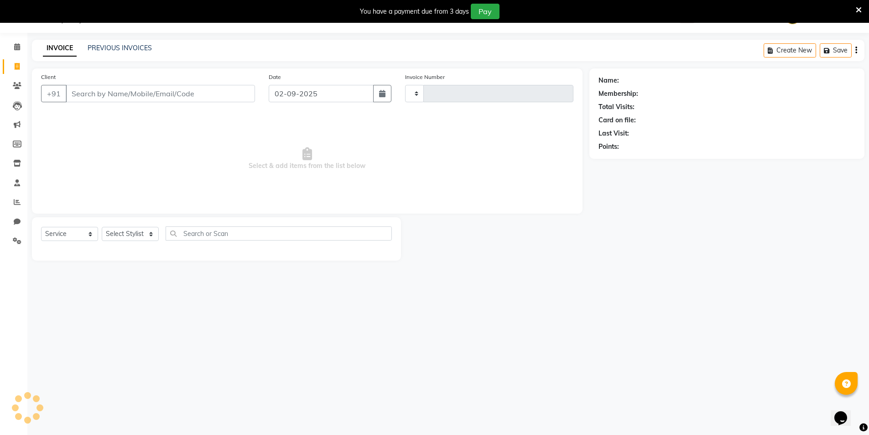
type input "1939"
select select "31"
click at [797, 47] on icon "button" at bounding box center [800, 50] width 11 height 6
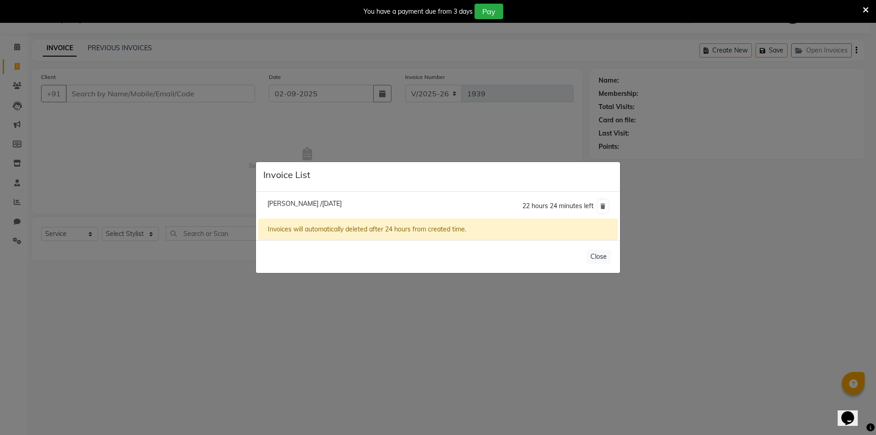
click at [271, 202] on span "Anamika /02 September 2025" at bounding box center [304, 203] width 74 height 8
type input "9567317699"
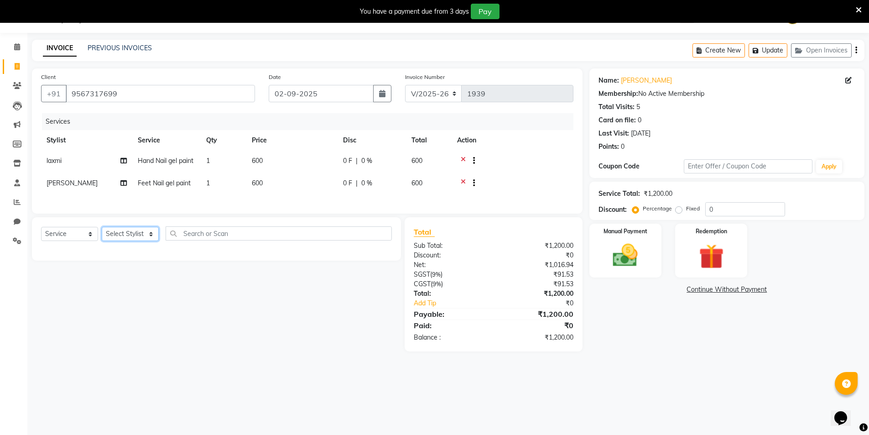
click at [110, 237] on select "Select Stylist HEMANT [PERSON_NAME] [PERSON_NAME] Salon Manager [PERSON_NAME] […" at bounding box center [130, 234] width 57 height 14
select select "70140"
click at [102, 232] on select "Select Stylist HEMANT [PERSON_NAME] [PERSON_NAME] Salon Manager [PERSON_NAME] […" at bounding box center [130, 234] width 57 height 14
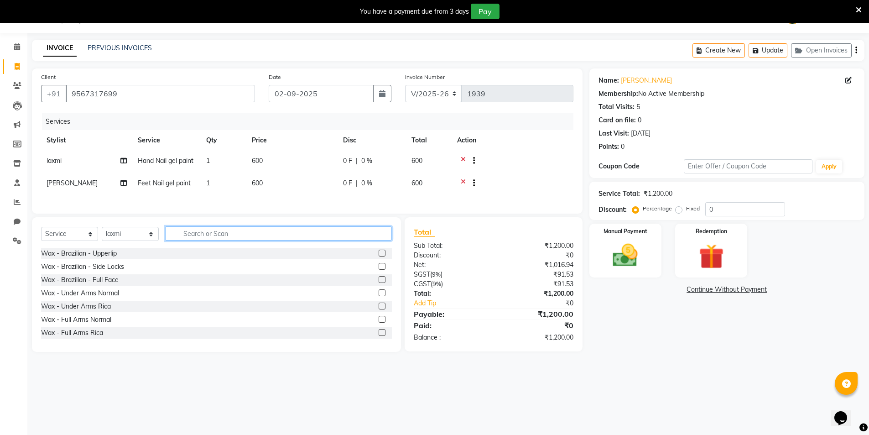
click at [199, 238] on input "text" at bounding box center [279, 233] width 226 height 14
type input "h"
type input "thre"
click at [379, 256] on label at bounding box center [382, 252] width 7 height 7
click at [379, 256] on input "checkbox" at bounding box center [382, 253] width 6 height 6
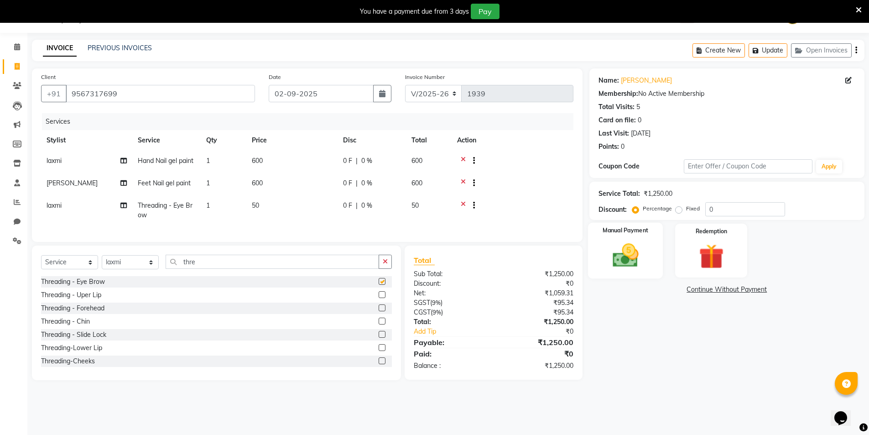
checkbox input "false"
click at [779, 47] on button "Update" at bounding box center [767, 50] width 39 height 14
click at [19, 45] on icon at bounding box center [17, 46] width 6 height 7
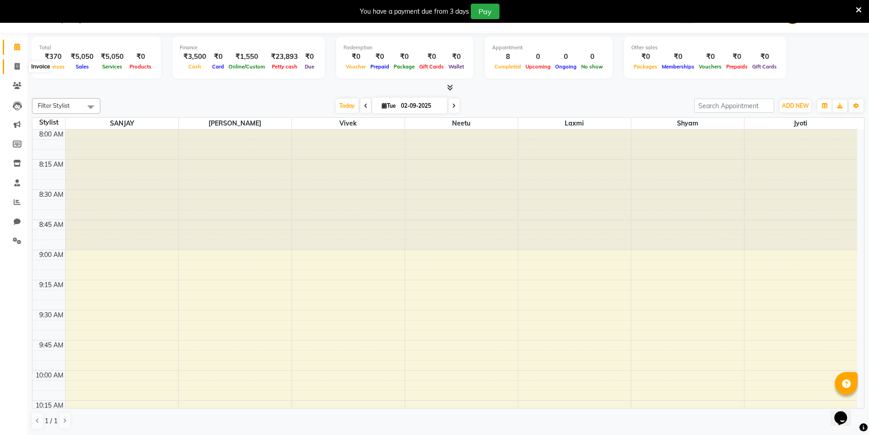
click at [21, 67] on span at bounding box center [17, 67] width 16 height 10
select select "service"
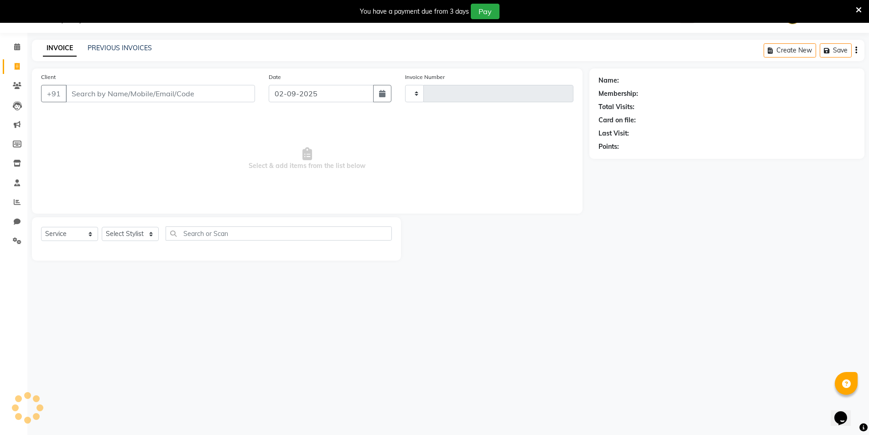
type input "1939"
select select "31"
click at [808, 53] on button "Open Invoices" at bounding box center [821, 50] width 61 height 14
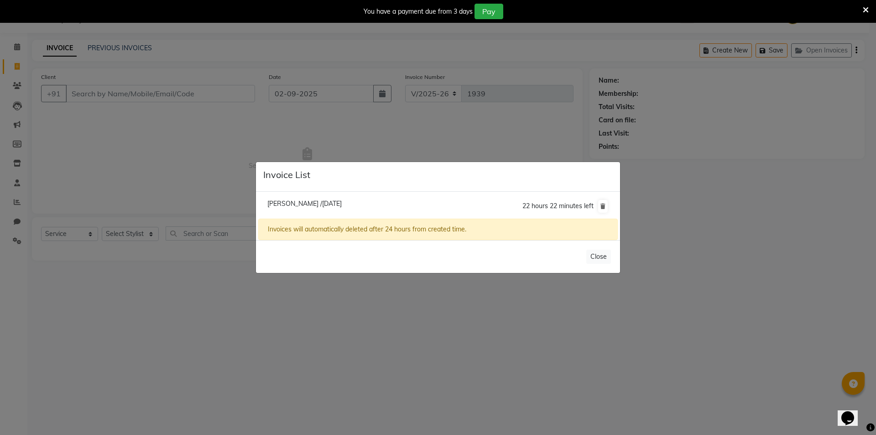
click at [323, 206] on span "Anamika /02 September 2025" at bounding box center [304, 203] width 74 height 8
type input "9567317699"
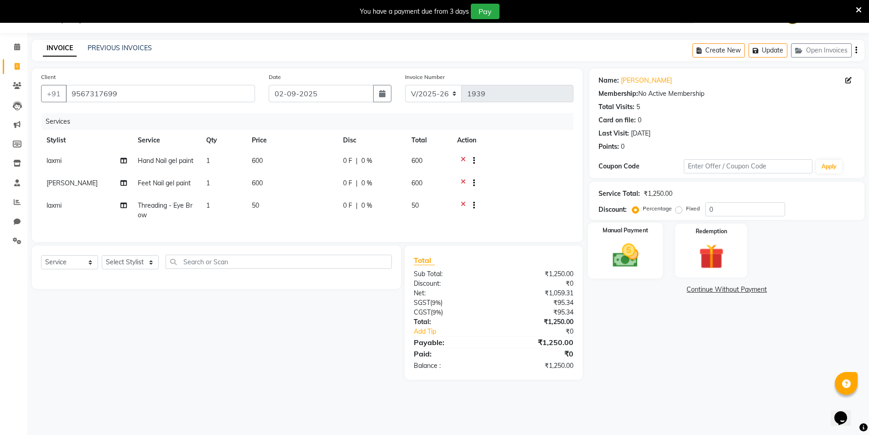
click at [635, 269] on img at bounding box center [625, 255] width 42 height 30
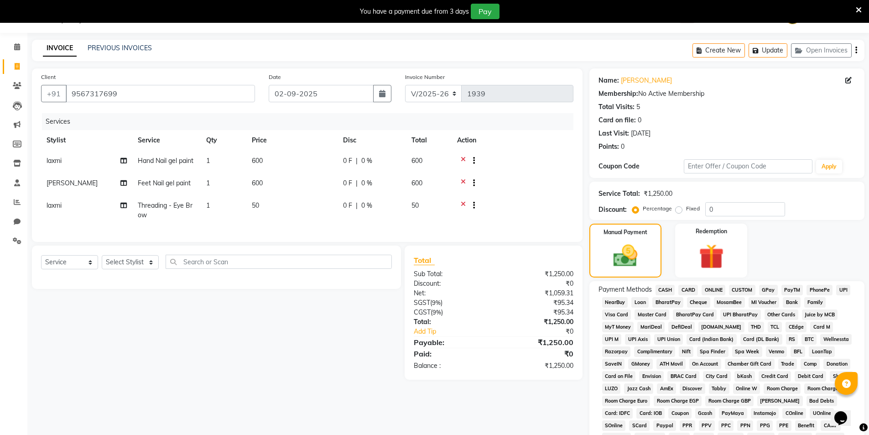
click at [687, 289] on span "CARD" at bounding box center [688, 290] width 20 height 10
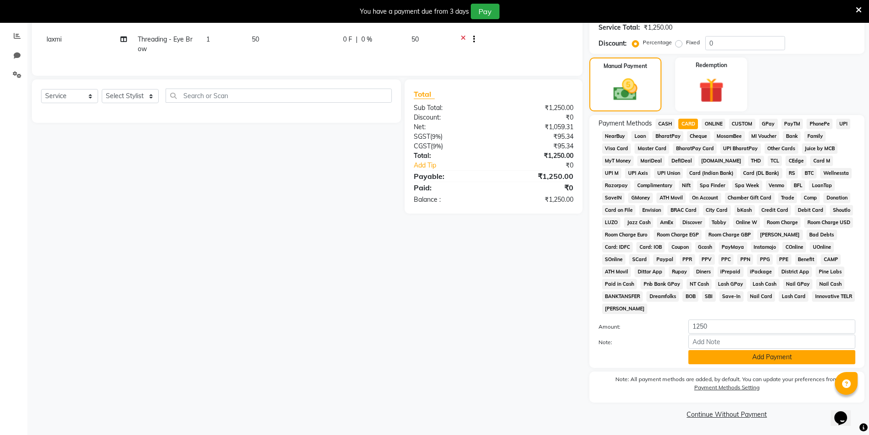
click at [767, 350] on button "Add Payment" at bounding box center [771, 357] width 167 height 14
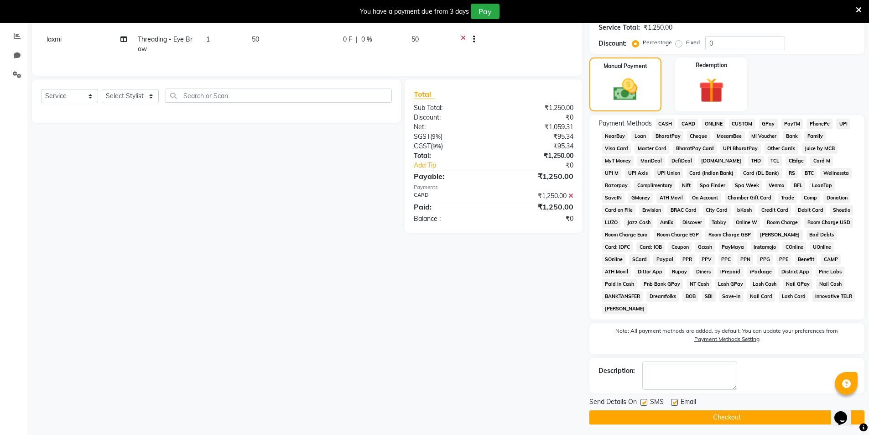
click at [748, 412] on button "Checkout" at bounding box center [726, 417] width 275 height 14
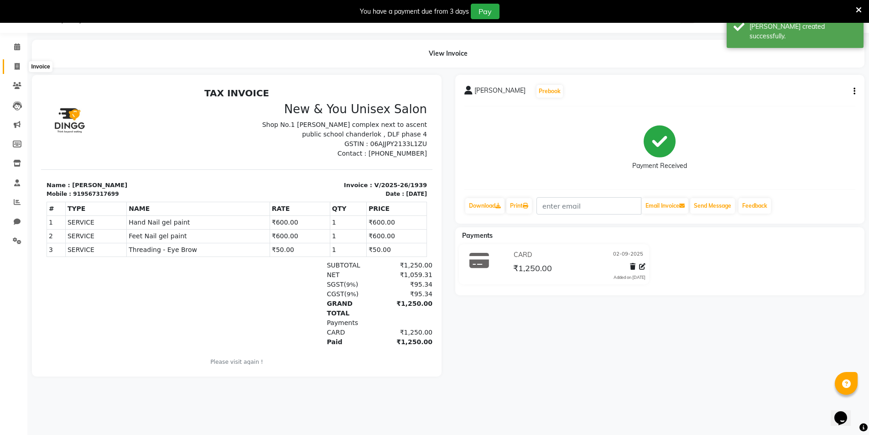
click at [16, 67] on icon at bounding box center [17, 66] width 5 height 7
select select "service"
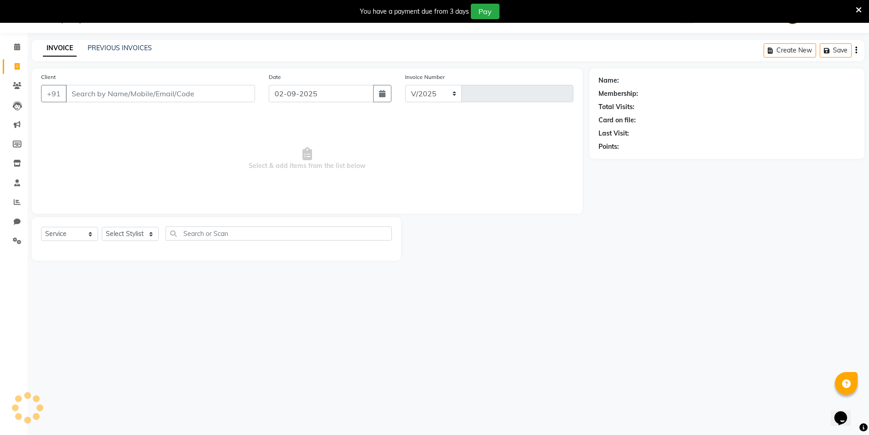
select select "31"
type input "1940"
click at [14, 44] on icon at bounding box center [17, 46] width 6 height 7
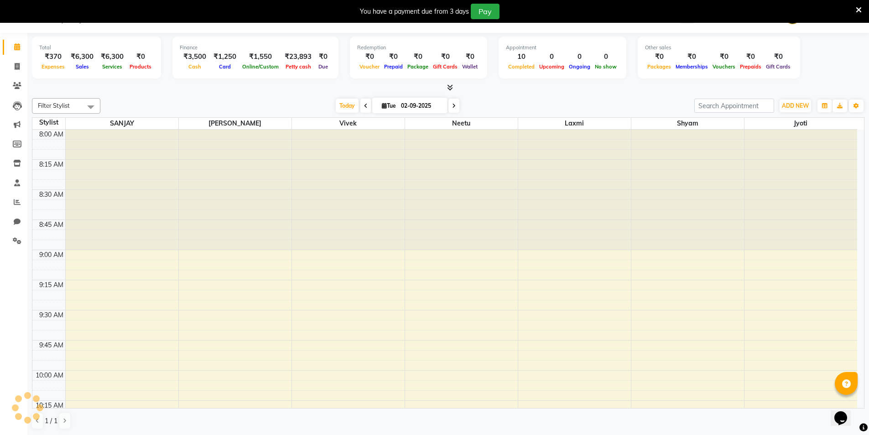
scroll to position [1287, 0]
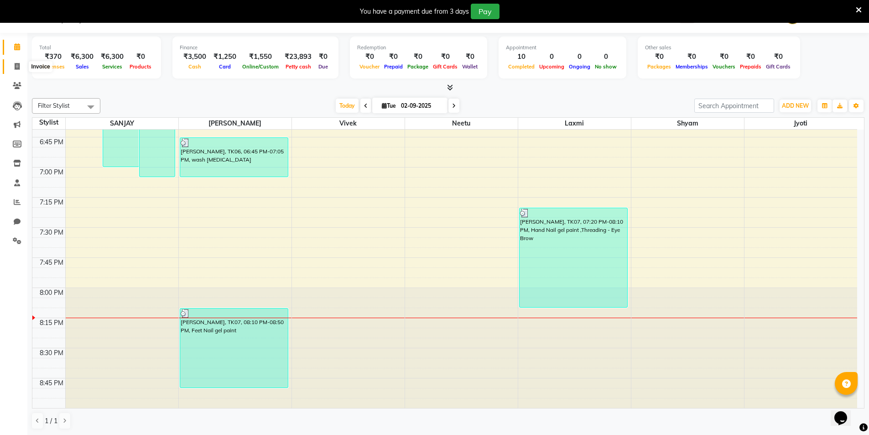
click at [21, 66] on span at bounding box center [17, 67] width 16 height 10
select select "service"
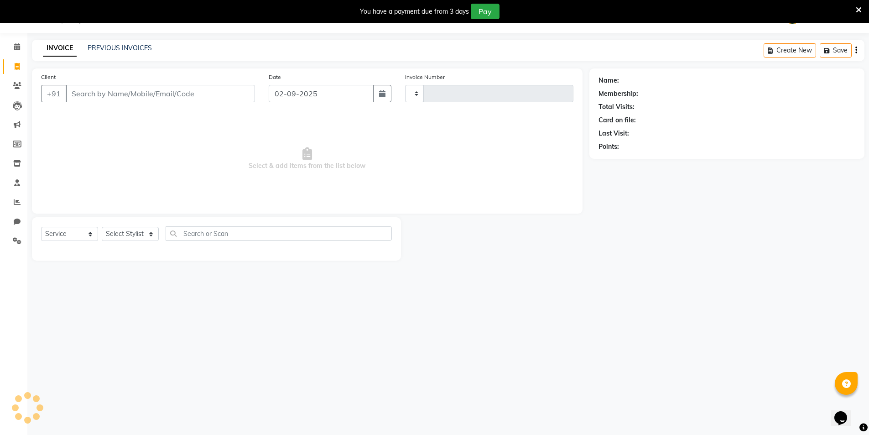
type input "1940"
select select "31"
click at [121, 42] on div "INVOICE PREVIOUS INVOICES Create New Save" at bounding box center [448, 50] width 832 height 21
click at [121, 52] on link "PREVIOUS INVOICES" at bounding box center [120, 48] width 64 height 8
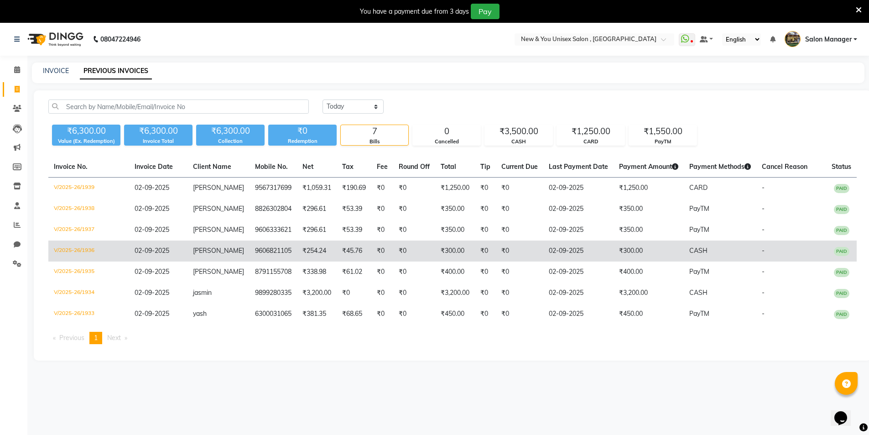
click at [694, 252] on span "CASH" at bounding box center [698, 250] width 18 height 8
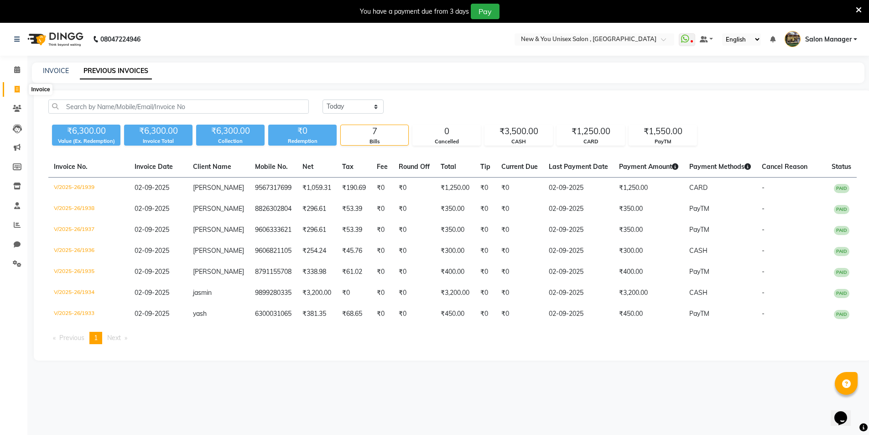
click at [19, 90] on icon at bounding box center [17, 89] width 5 height 7
select select "service"
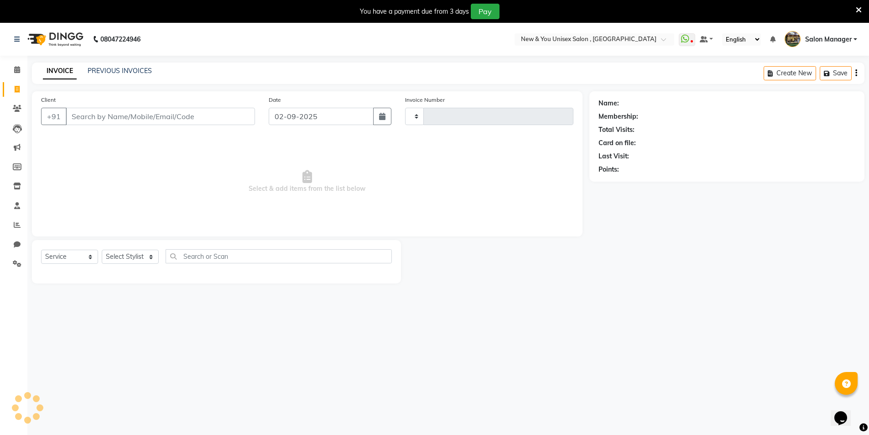
scroll to position [7, 0]
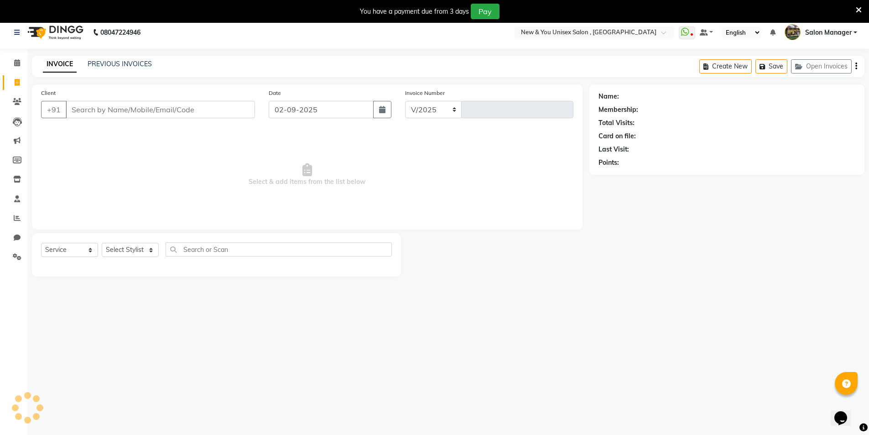
select select "31"
type input "1942"
click at [827, 67] on button "Open Invoices" at bounding box center [821, 66] width 61 height 14
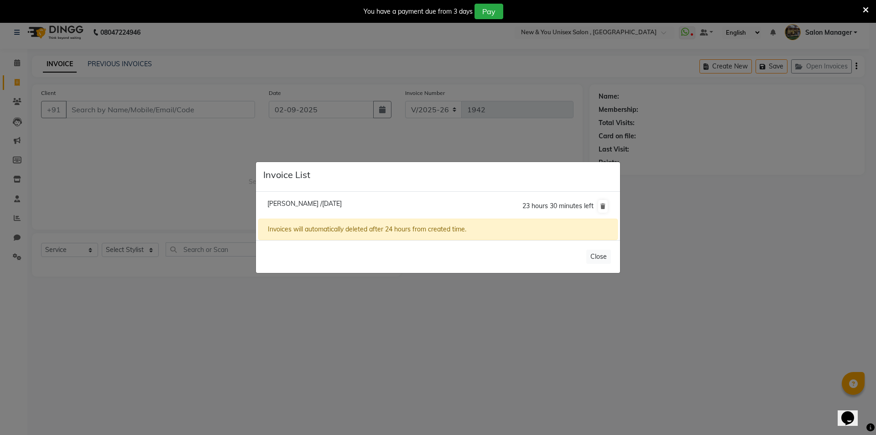
click at [310, 204] on span "[PERSON_NAME] /[DATE]" at bounding box center [304, 203] width 74 height 8
type input "9958615886"
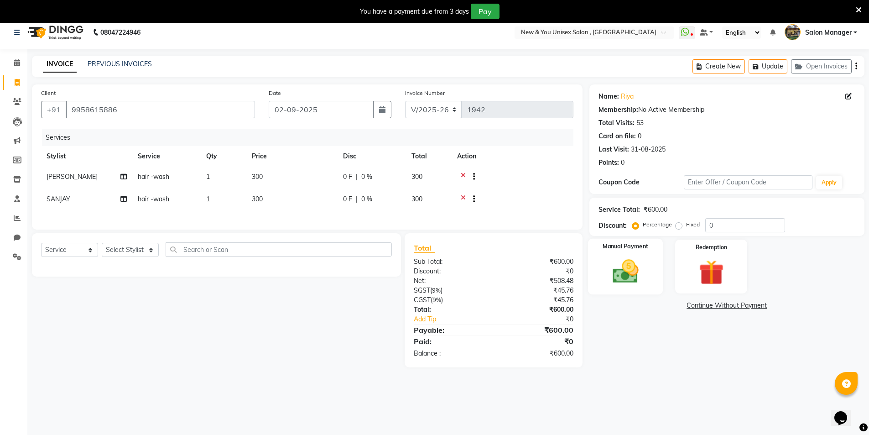
click at [606, 266] on img at bounding box center [625, 271] width 42 height 30
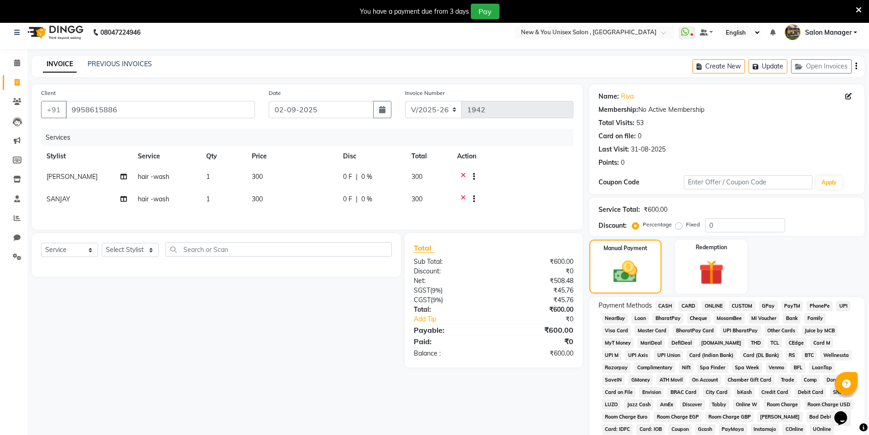
click at [785, 306] on span "PayTM" at bounding box center [792, 306] width 22 height 10
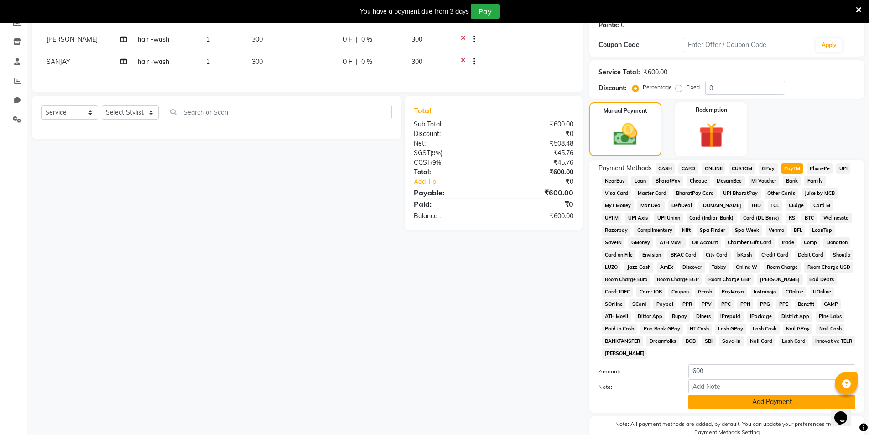
scroll to position [166, 0]
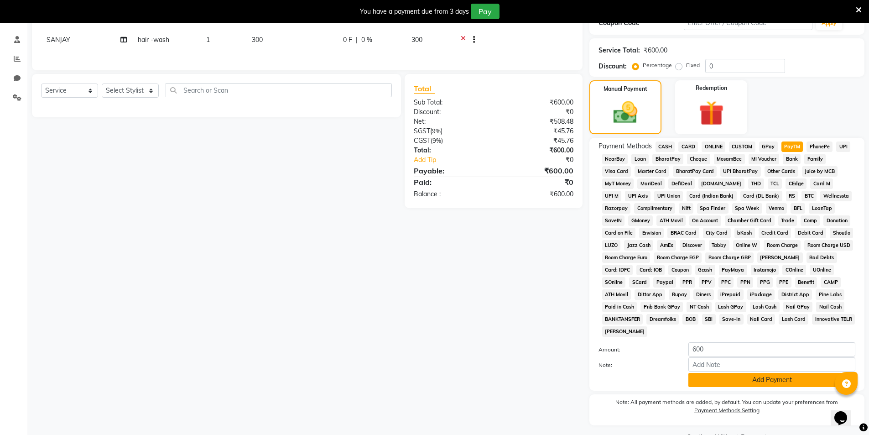
click at [756, 374] on button "Add Payment" at bounding box center [771, 380] width 167 height 14
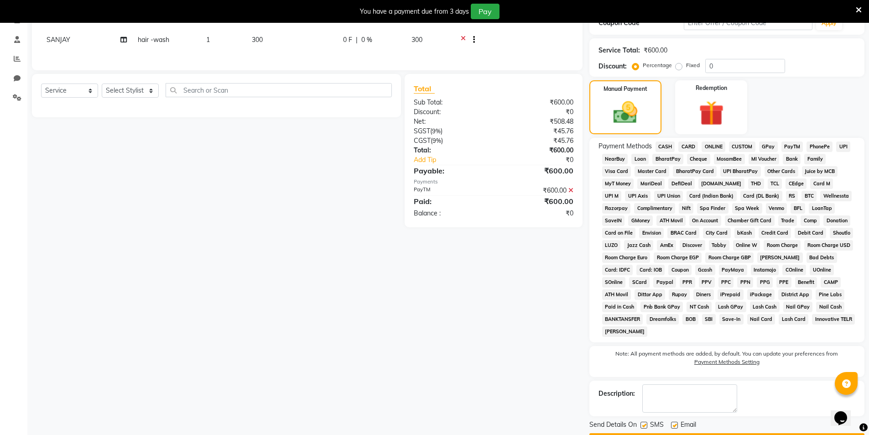
scroll to position [192, 0]
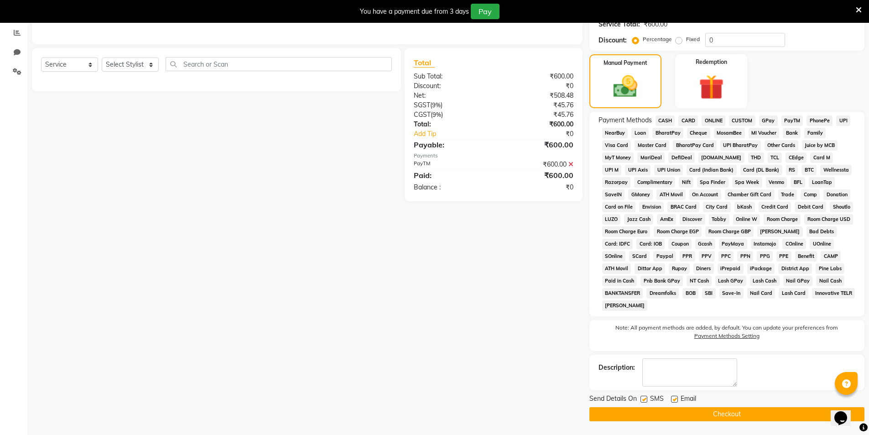
click at [736, 414] on button "Checkout" at bounding box center [726, 414] width 275 height 14
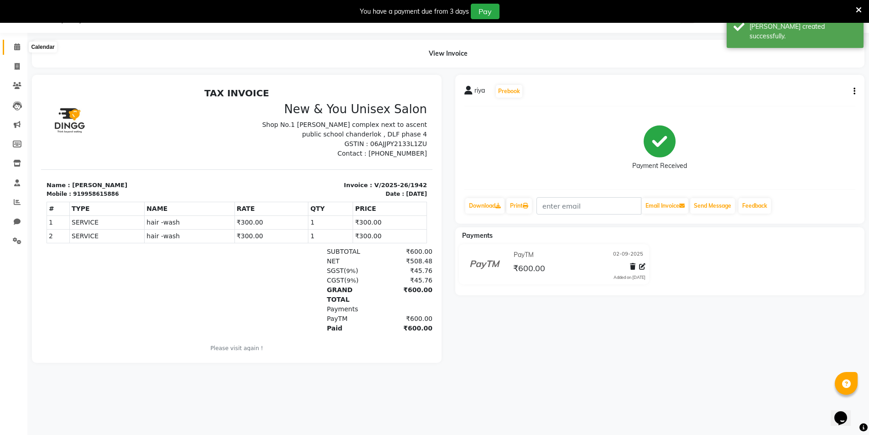
click at [17, 46] on icon at bounding box center [17, 46] width 6 height 7
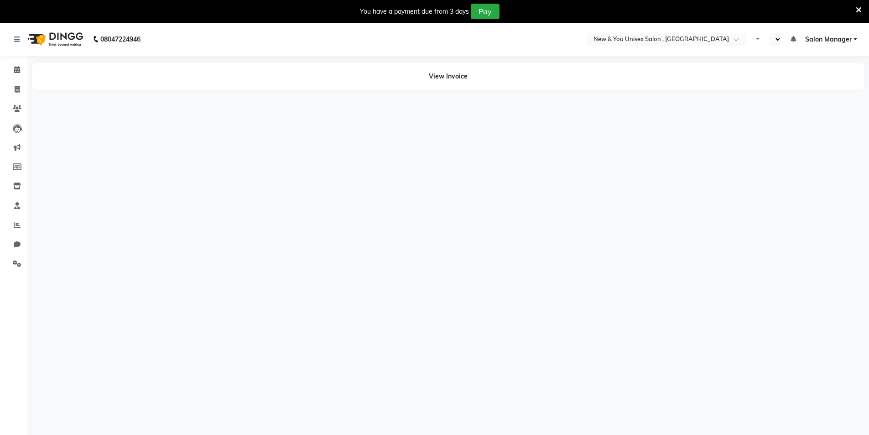
select select "en"
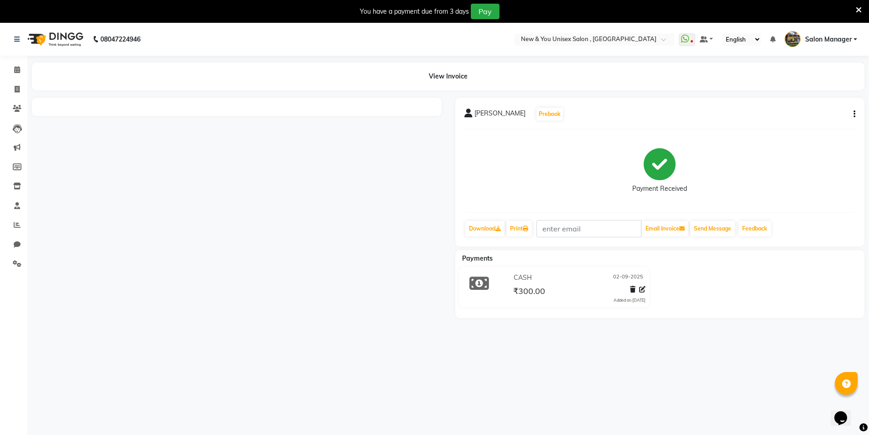
click at [854, 114] on icon "button" at bounding box center [854, 114] width 2 height 0
click at [810, 122] on div "Edit Invoice" at bounding box center [809, 119] width 62 height 11
select select "service"
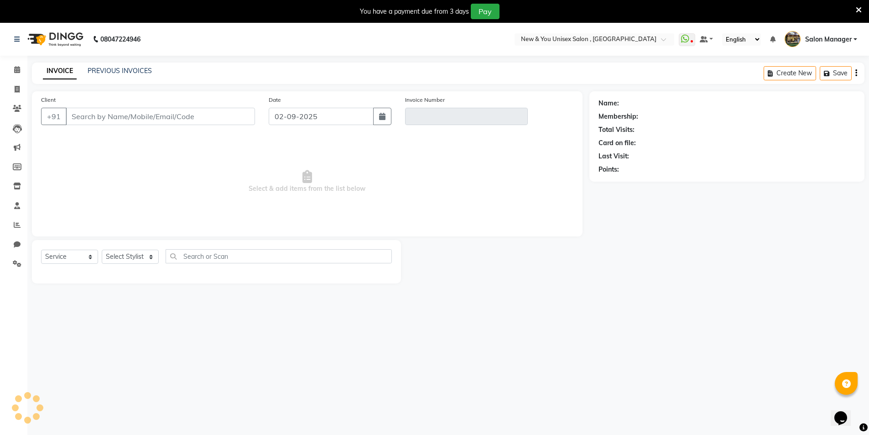
type input "9606821105"
type input "V/2025-26/1936"
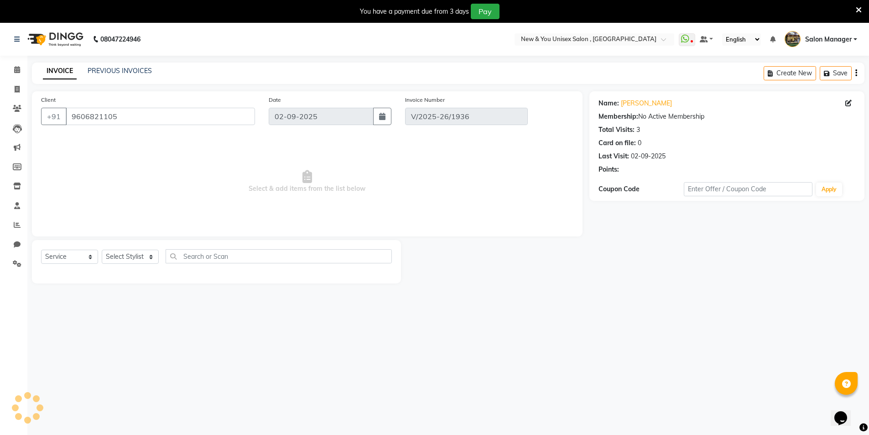
select select "select"
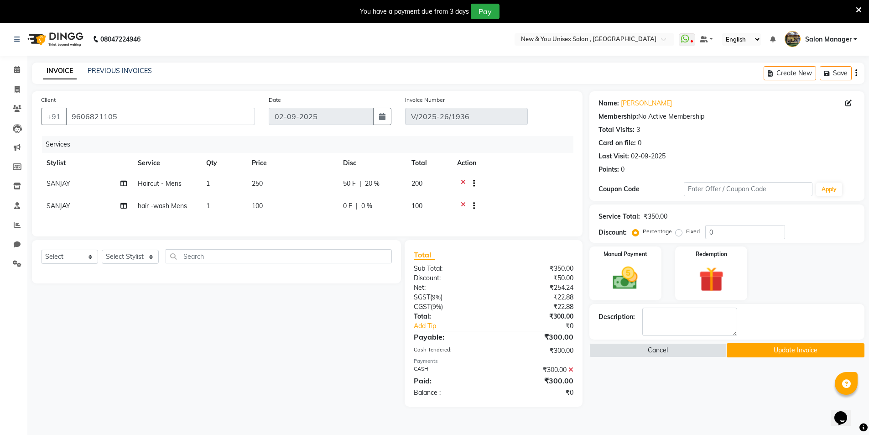
click at [571, 373] on icon at bounding box center [570, 369] width 5 height 6
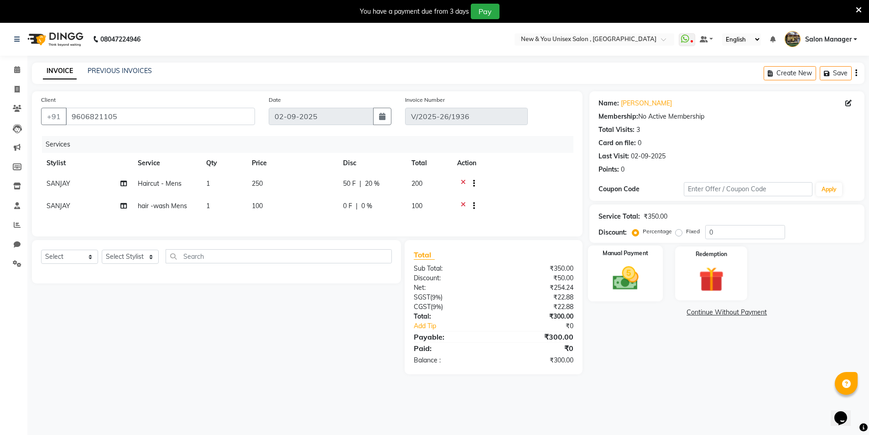
click at [625, 277] on img at bounding box center [625, 278] width 42 height 30
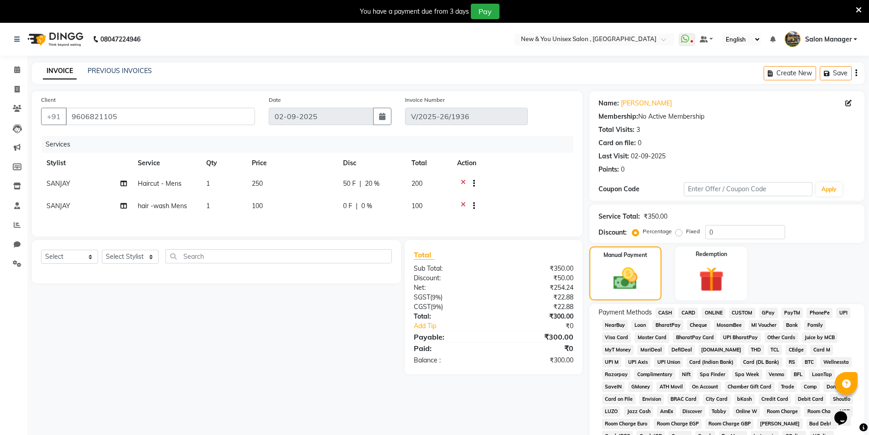
click at [799, 311] on span "PayTM" at bounding box center [792, 312] width 22 height 10
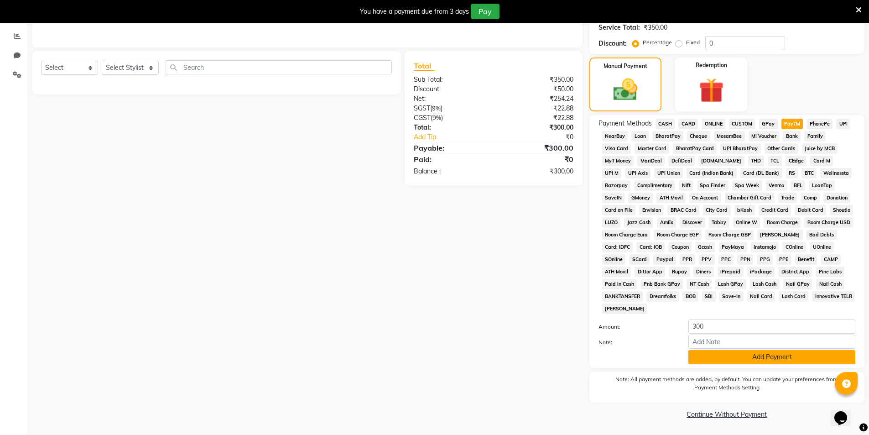
click at [750, 358] on button "Add Payment" at bounding box center [771, 357] width 167 height 14
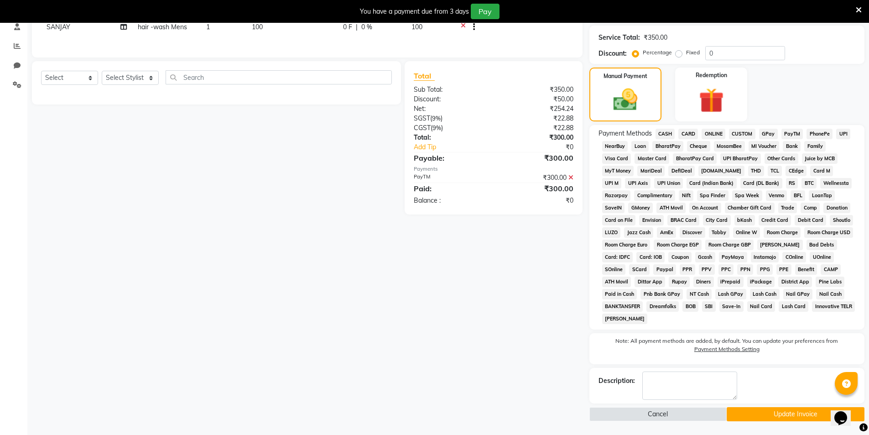
scroll to position [179, 0]
click at [756, 415] on button "Update Invoice" at bounding box center [796, 414] width 138 height 14
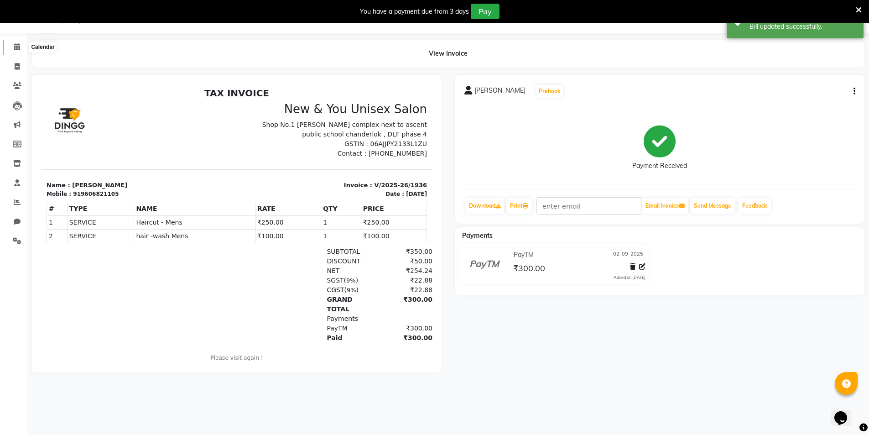
click at [16, 46] on icon at bounding box center [17, 46] width 6 height 7
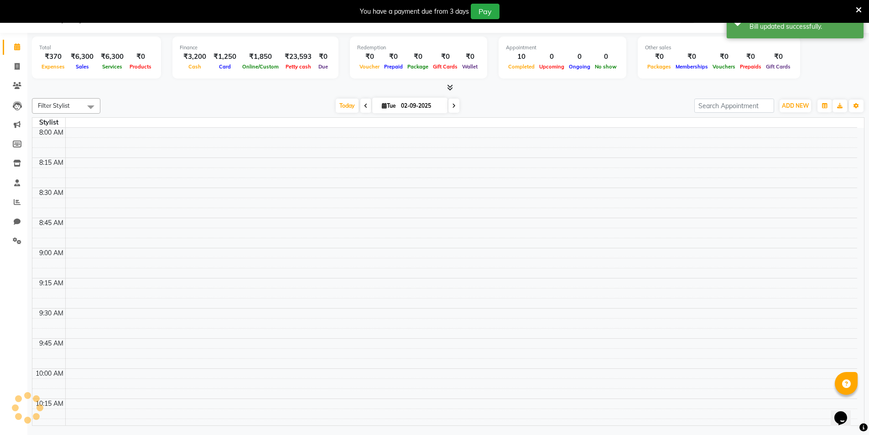
scroll to position [1267, 0]
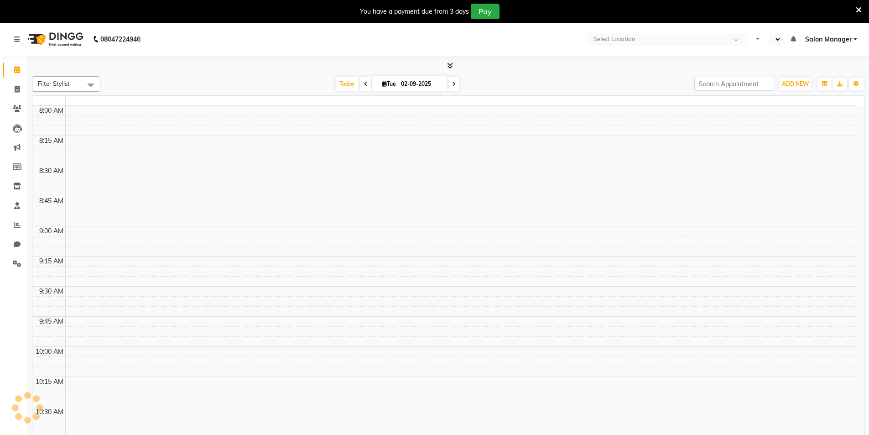
select select "en"
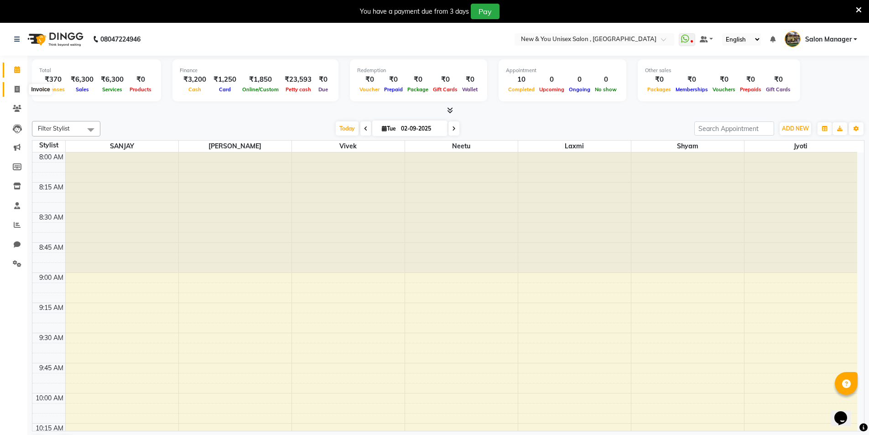
click at [17, 92] on icon at bounding box center [17, 89] width 5 height 7
select select "service"
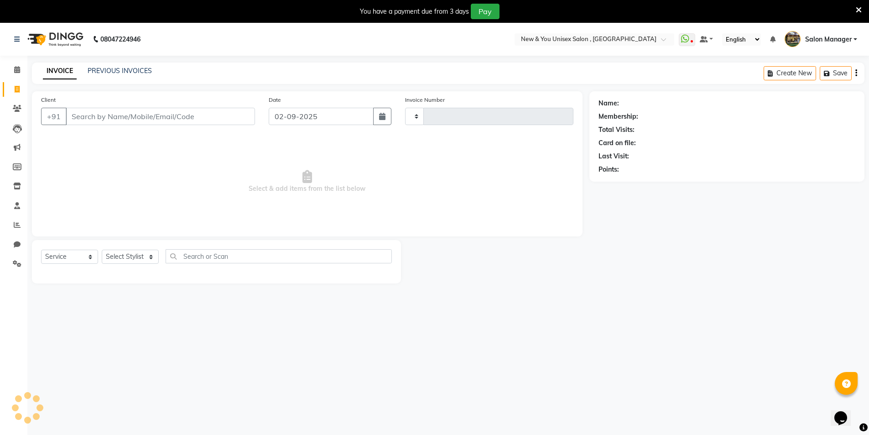
type input "1940"
select select "31"
click at [106, 73] on link "PREVIOUS INVOICES" at bounding box center [120, 71] width 64 height 8
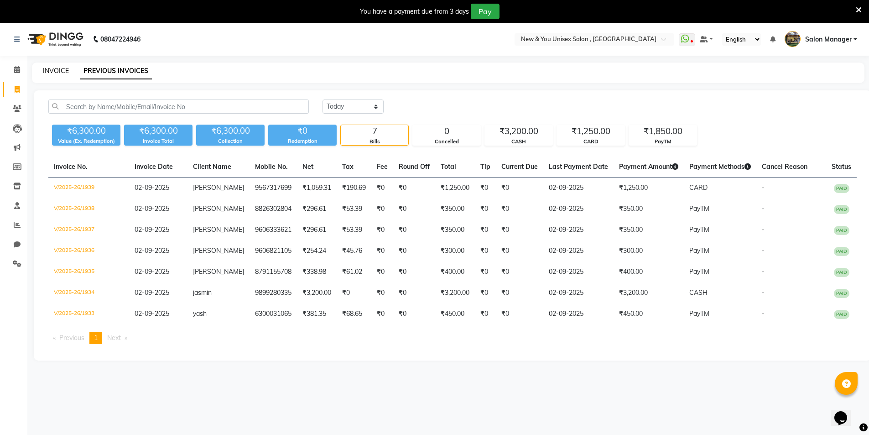
click at [56, 70] on link "INVOICE" at bounding box center [56, 71] width 26 height 8
select select "31"
select select "service"
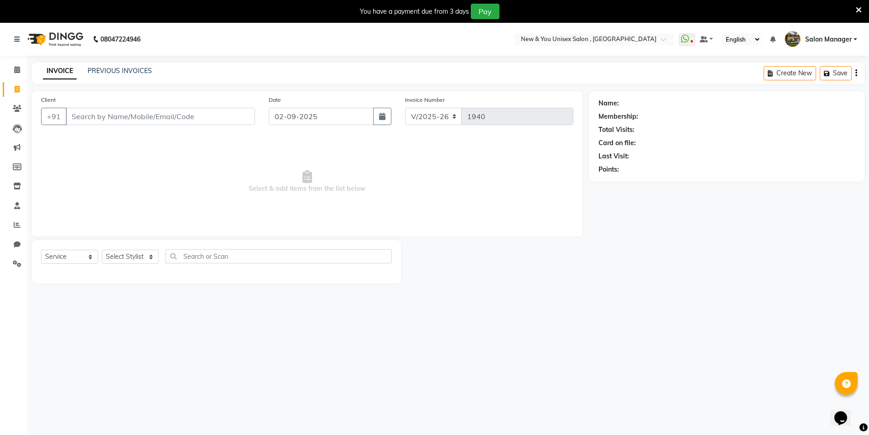
scroll to position [5, 0]
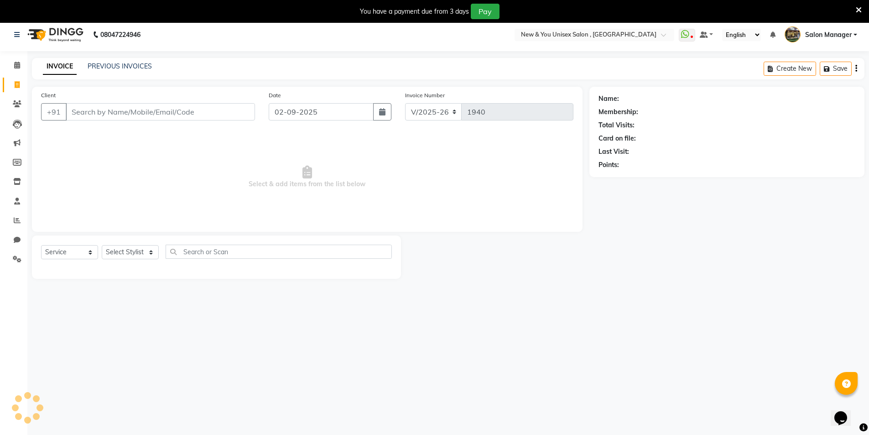
click at [90, 113] on input "Client" at bounding box center [160, 111] width 189 height 17
click at [18, 66] on icon at bounding box center [17, 65] width 6 height 7
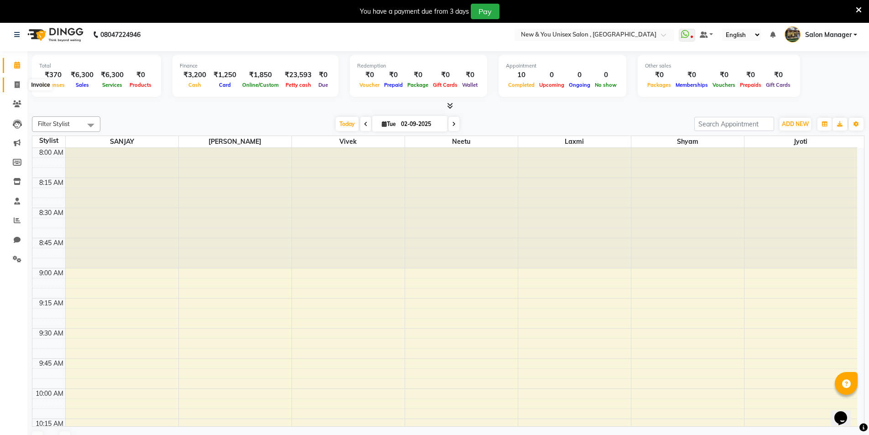
click at [16, 85] on icon at bounding box center [17, 84] width 5 height 7
select select "31"
select select "service"
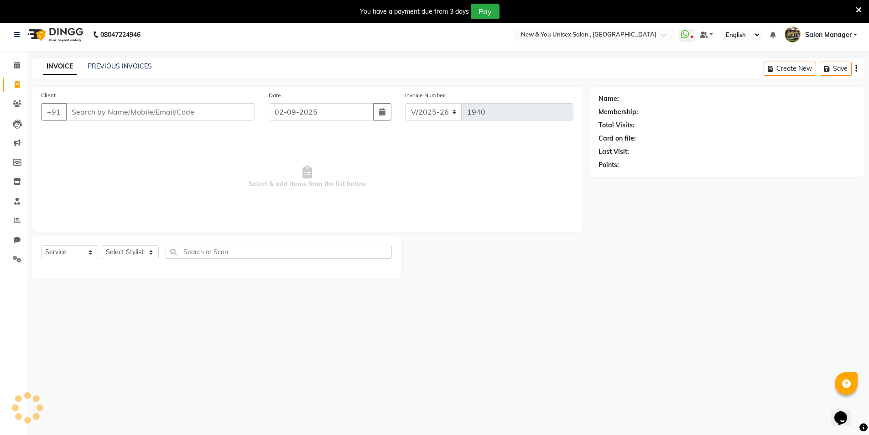
click at [82, 111] on input "Client" at bounding box center [160, 111] width 189 height 17
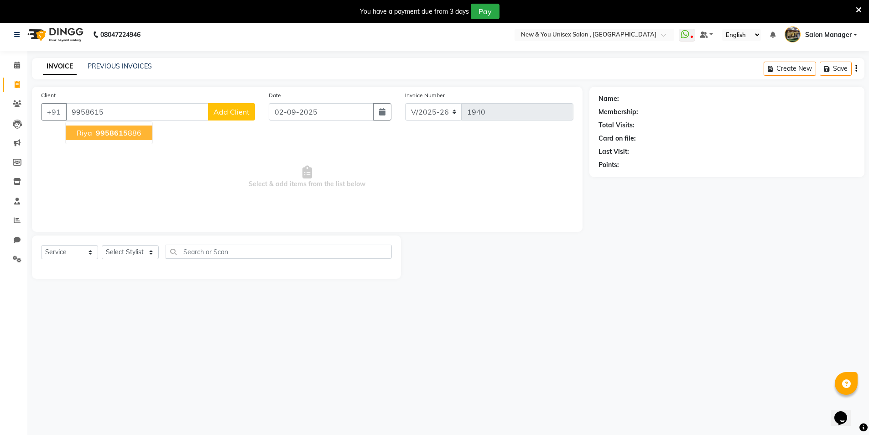
click at [141, 135] on button "[PERSON_NAME] 9958615 886" at bounding box center [109, 132] width 87 height 15
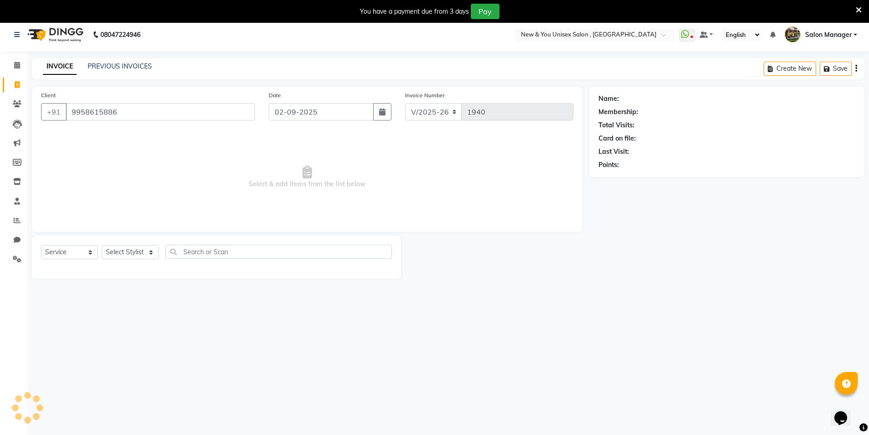
type input "9958615886"
drag, startPoint x: 109, startPoint y: 248, endPoint x: 109, endPoint y: 254, distance: 6.4
click at [109, 248] on select "Select Stylist HEMANT [PERSON_NAME] [PERSON_NAME] Salon Manager [PERSON_NAME] […" at bounding box center [130, 252] width 57 height 14
click at [102, 245] on select "Select Stylist HEMANT [PERSON_NAME] [PERSON_NAME] Salon Manager [PERSON_NAME] […" at bounding box center [130, 252] width 57 height 14
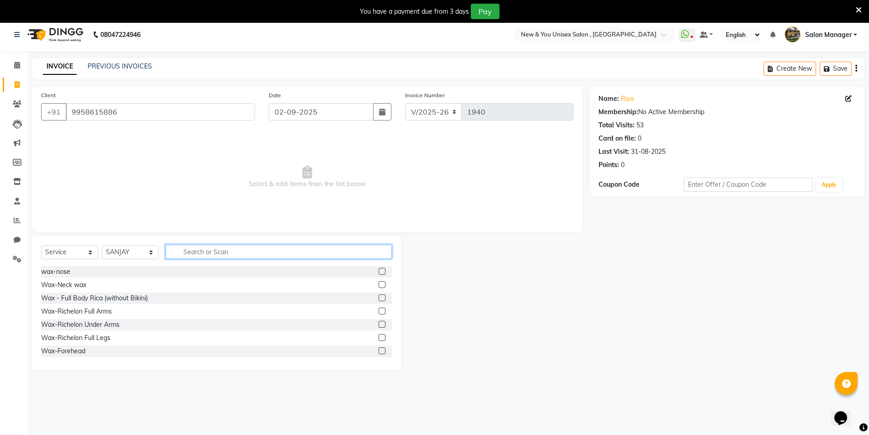
click at [191, 251] on input "text" at bounding box center [279, 251] width 226 height 14
drag, startPoint x: 125, startPoint y: 249, endPoint x: 126, endPoint y: 256, distance: 7.4
click at [125, 249] on select "Select Stylist HEMANT [PERSON_NAME] [PERSON_NAME] Salon Manager [PERSON_NAME] […" at bounding box center [130, 252] width 57 height 14
select select "19104"
click at [102, 245] on select "Select Stylist HEMANT [PERSON_NAME] [PERSON_NAME] Salon Manager [PERSON_NAME] […" at bounding box center [130, 252] width 57 height 14
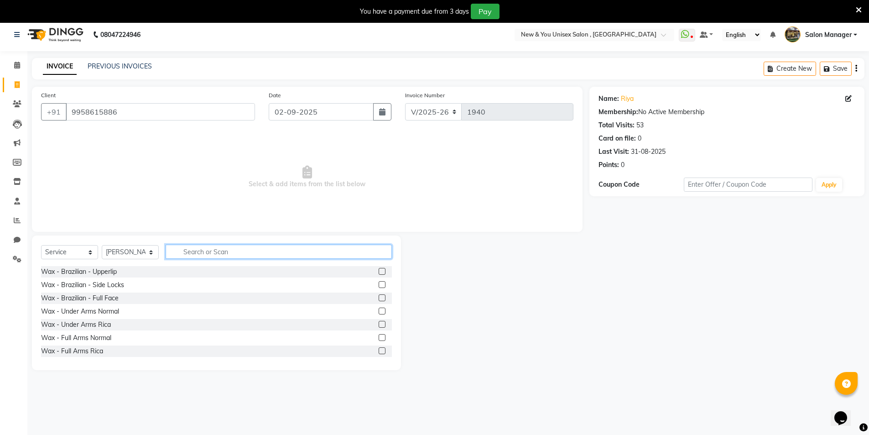
click at [192, 254] on input "text" at bounding box center [279, 251] width 226 height 14
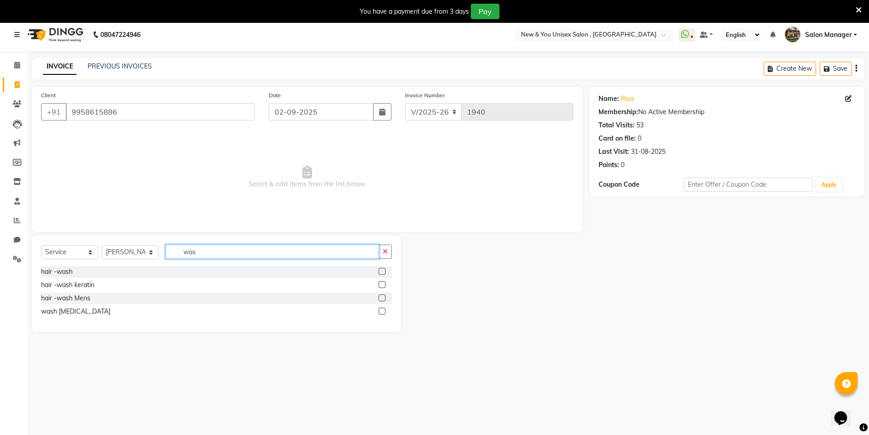
type input "was"
drag, startPoint x: 384, startPoint y: 270, endPoint x: 378, endPoint y: 270, distance: 5.9
click at [384, 270] on label at bounding box center [382, 271] width 7 height 7
click at [384, 270] on input "checkbox" at bounding box center [382, 272] width 6 height 6
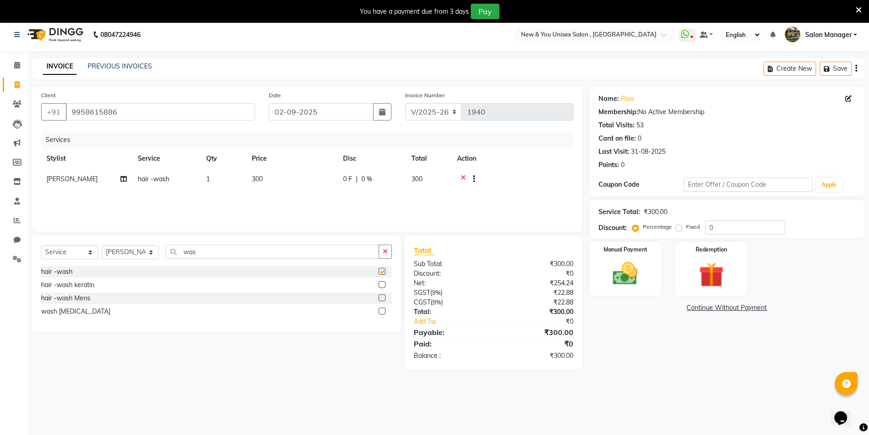
checkbox input "false"
click at [143, 253] on select "Select Stylist HEMANT [PERSON_NAME] [PERSON_NAME] Salon Manager [PERSON_NAME] […" at bounding box center [130, 252] width 57 height 14
select select "1200"
click at [102, 245] on select "Select Stylist HEMANT [PERSON_NAME] [PERSON_NAME] Salon Manager [PERSON_NAME] […" at bounding box center [130, 252] width 57 height 14
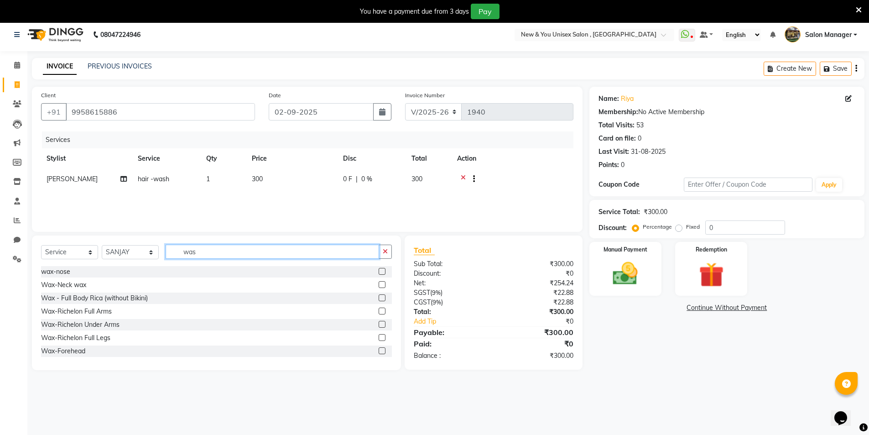
click at [205, 248] on input "was" at bounding box center [272, 251] width 213 height 14
type input "w"
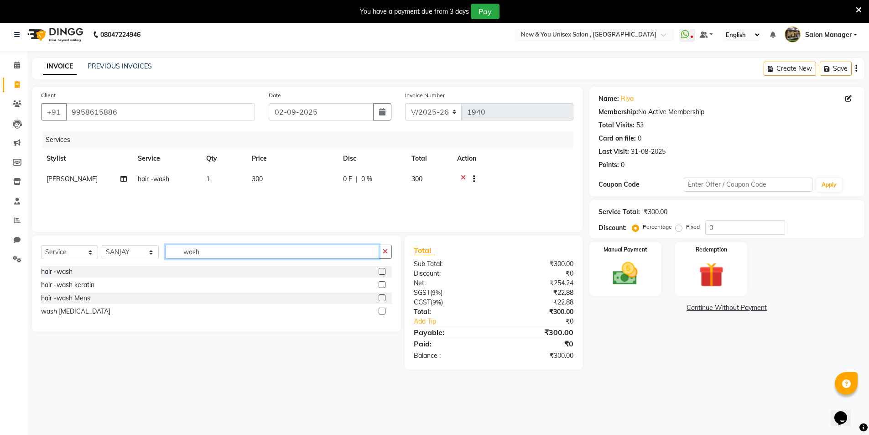
type input "wash"
click at [381, 268] on label at bounding box center [382, 271] width 7 height 7
click at [381, 269] on input "checkbox" at bounding box center [382, 272] width 6 height 6
checkbox input "false"
click at [832, 70] on button "Save" at bounding box center [836, 69] width 32 height 14
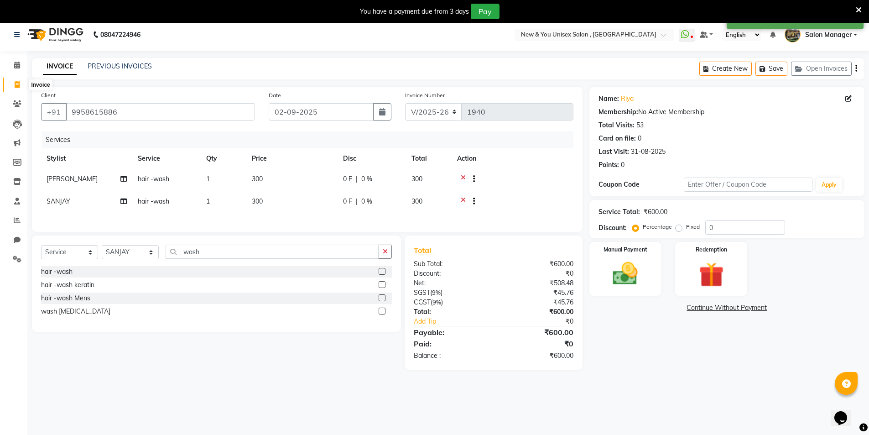
drag, startPoint x: 15, startPoint y: 82, endPoint x: 43, endPoint y: 82, distance: 28.3
click at [16, 82] on icon at bounding box center [17, 84] width 5 height 7
select select "service"
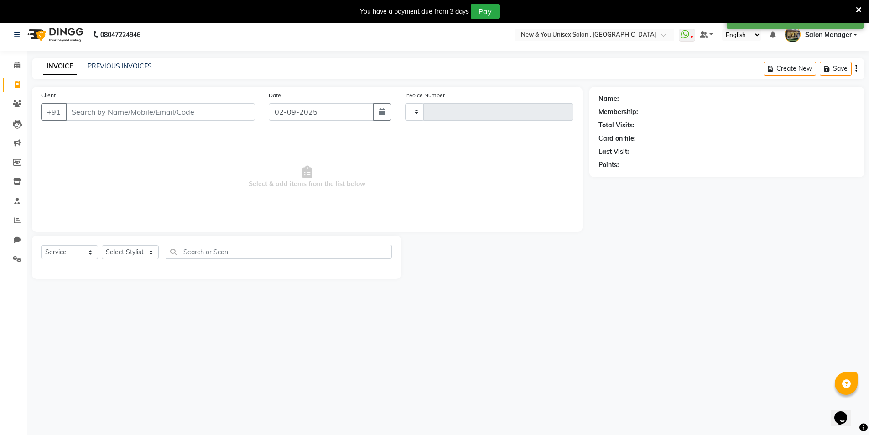
scroll to position [23, 0]
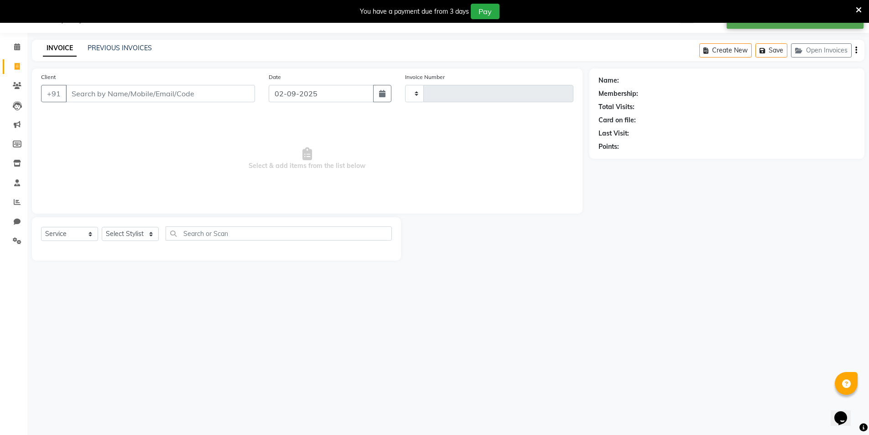
type input "1940"
select select "31"
click at [78, 92] on input "Client" at bounding box center [160, 93] width 189 height 17
type input "8882324079"
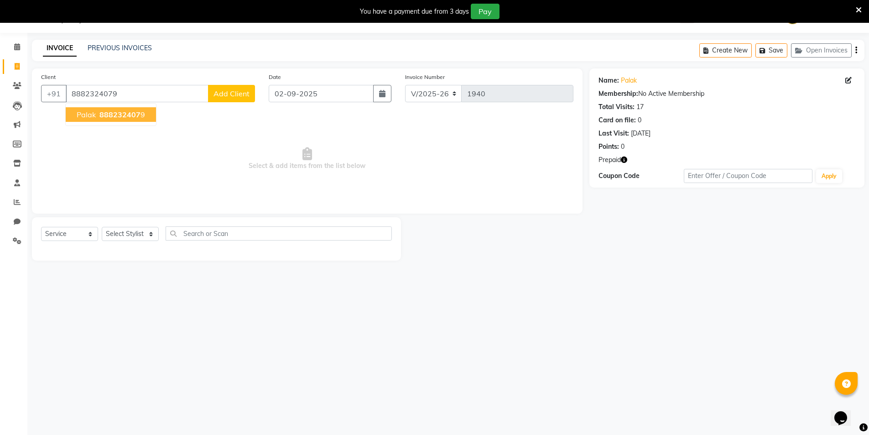
click at [103, 117] on span "888232407" at bounding box center [119, 114] width 41 height 9
click at [142, 232] on select "Select Stylist HEMANT [PERSON_NAME] [PERSON_NAME] Salon Manager [PERSON_NAME] […" at bounding box center [130, 234] width 57 height 14
click at [628, 160] on div "Prepaid" at bounding box center [726, 160] width 257 height 10
click at [626, 160] on icon "button" at bounding box center [624, 159] width 6 height 6
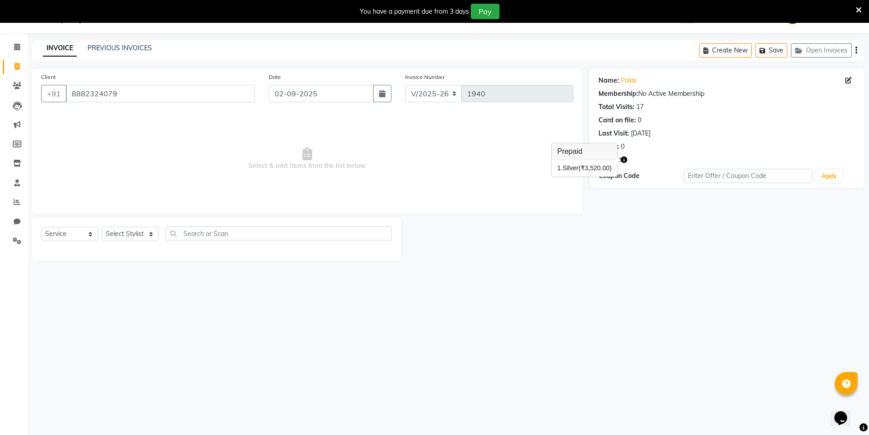
click at [642, 242] on div "Name: Palak Membership: No Active Membership Total Visits: 17 Card on file: 0 L…" at bounding box center [730, 164] width 282 height 192
click at [116, 235] on select "Select Stylist HEMANT [PERSON_NAME] [PERSON_NAME] Salon Manager [PERSON_NAME] […" at bounding box center [130, 234] width 57 height 14
select select "70140"
click at [102, 227] on select "Select Stylist HEMANT [PERSON_NAME] [PERSON_NAME] Salon Manager [PERSON_NAME] […" at bounding box center [130, 234] width 57 height 14
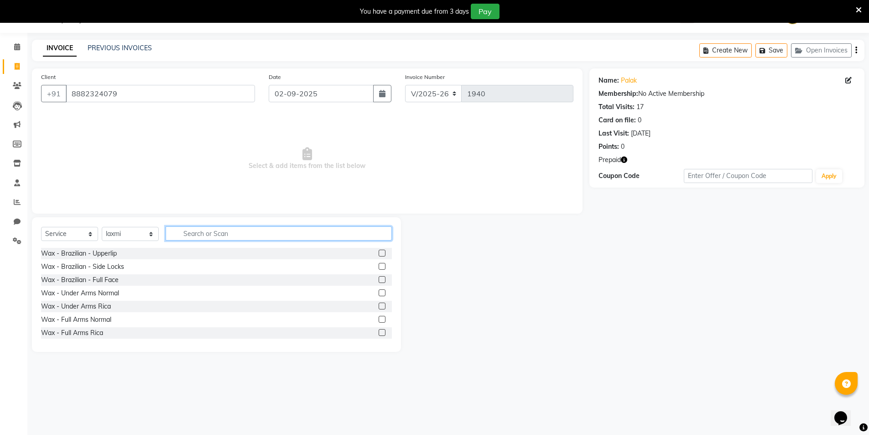
click at [200, 238] on input "text" at bounding box center [279, 233] width 226 height 14
type input "rica"
click at [379, 253] on label at bounding box center [382, 252] width 7 height 7
click at [379, 253] on input "checkbox" at bounding box center [382, 253] width 6 height 6
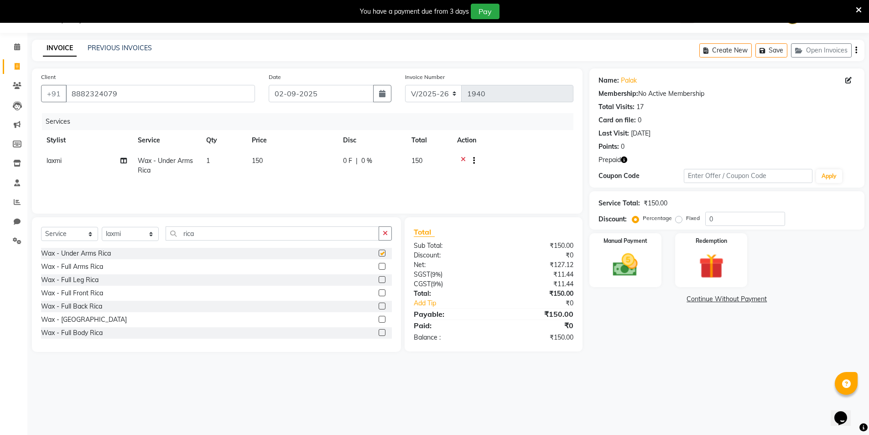
checkbox input "false"
click at [379, 267] on label at bounding box center [382, 266] width 7 height 7
click at [379, 267] on input "checkbox" at bounding box center [382, 267] width 6 height 6
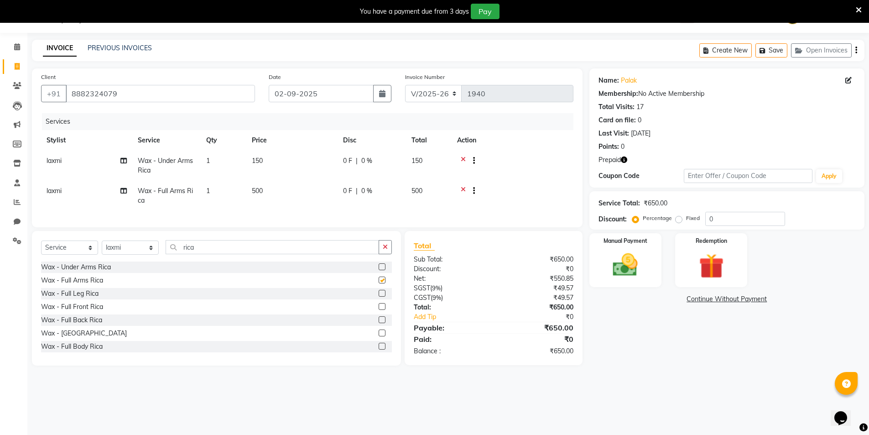
checkbox input "false"
click at [379, 296] on label at bounding box center [382, 293] width 7 height 7
click at [379, 296] on input "checkbox" at bounding box center [382, 294] width 6 height 6
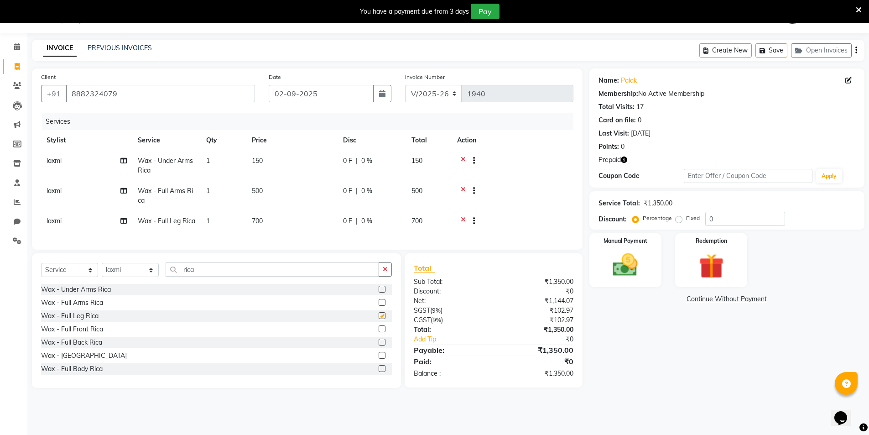
checkbox input "false"
click at [773, 45] on button "Save" at bounding box center [771, 50] width 32 height 14
click at [15, 66] on icon at bounding box center [17, 66] width 5 height 7
select select "service"
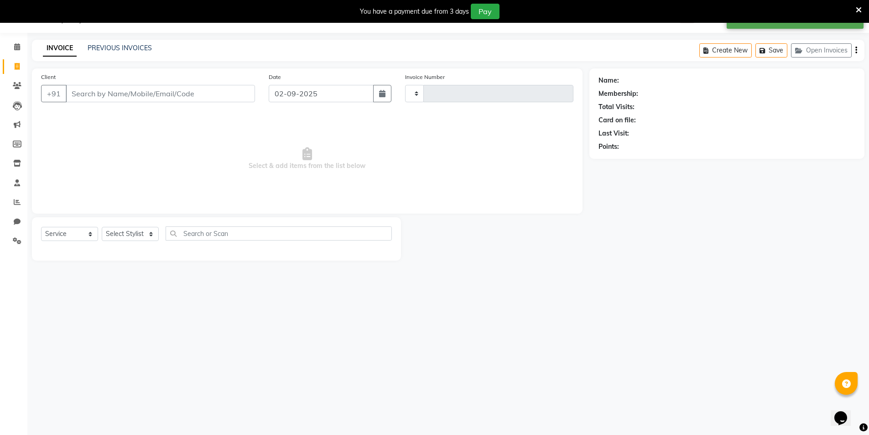
type input "1940"
select select "31"
click at [14, 45] on icon at bounding box center [17, 46] width 6 height 7
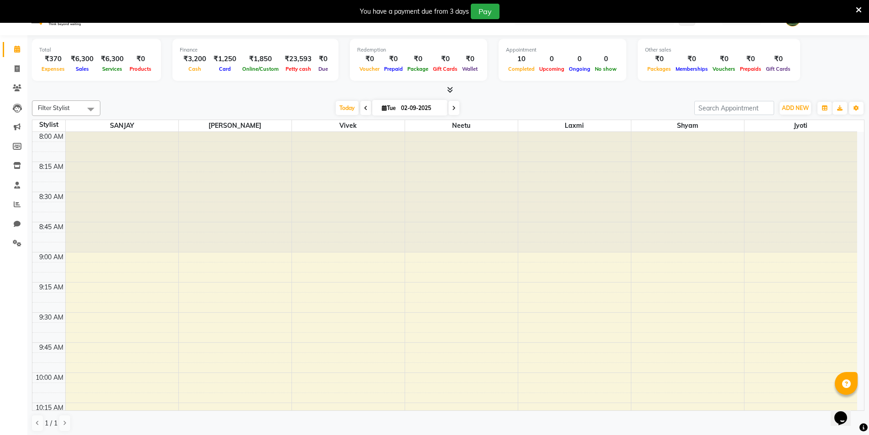
scroll to position [23, 0]
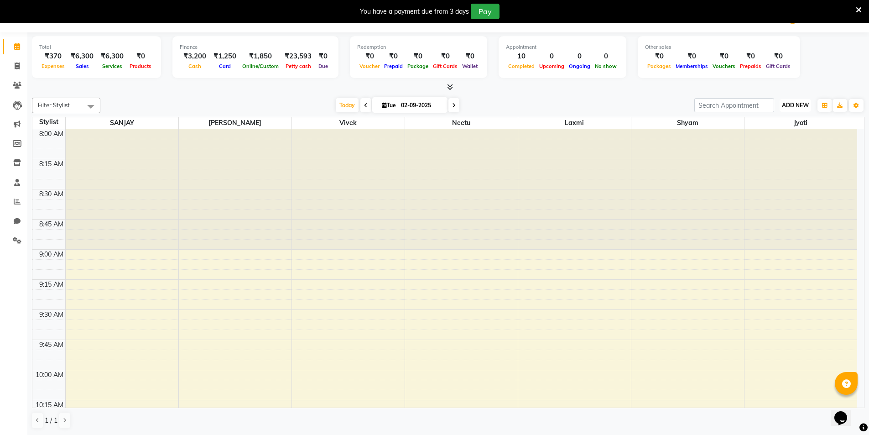
click at [799, 102] on span "ADD NEW" at bounding box center [795, 105] width 27 height 7
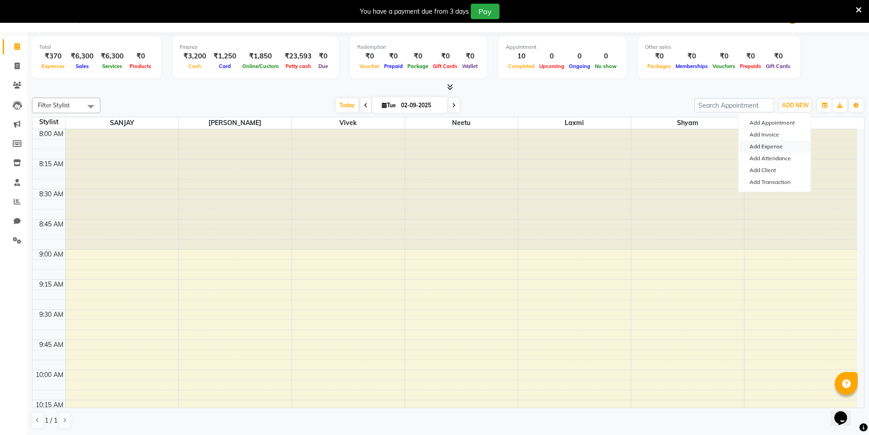
click at [767, 145] on link "Add Expense" at bounding box center [774, 146] width 72 height 12
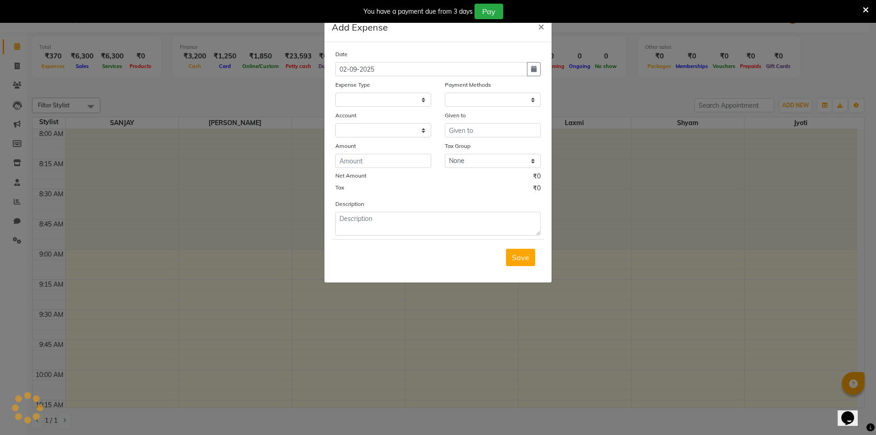
select select
select select "1"
select select "2408"
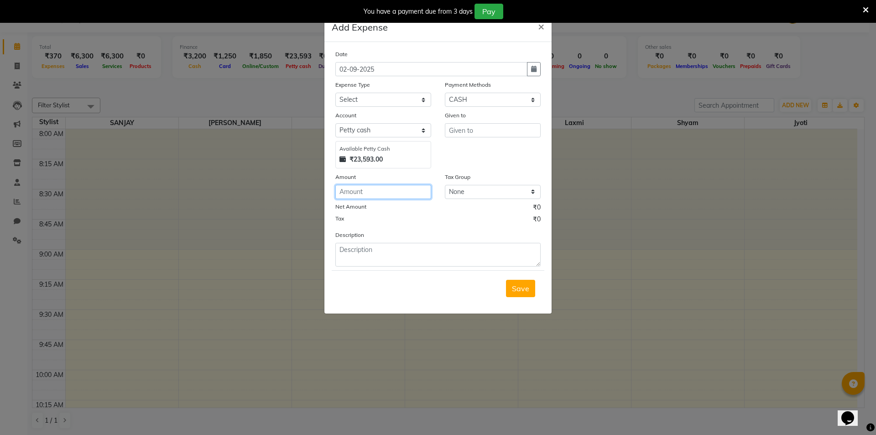
click at [367, 186] on input "number" at bounding box center [383, 192] width 96 height 14
type input "19500"
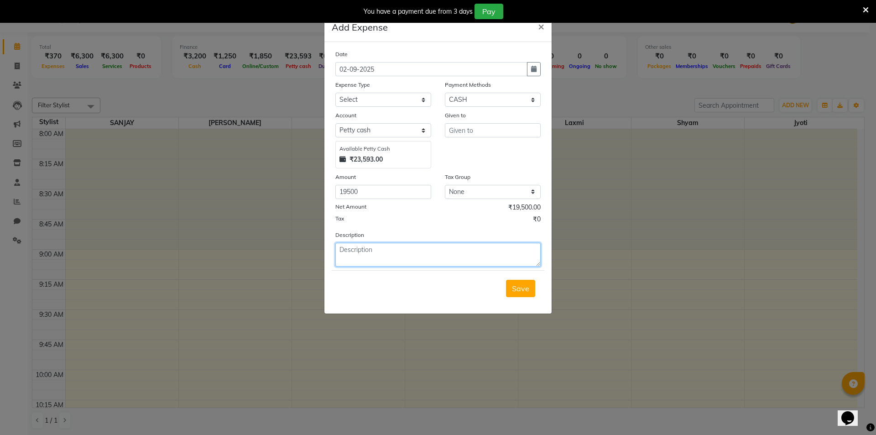
click at [356, 246] on textarea at bounding box center [437, 255] width 205 height 24
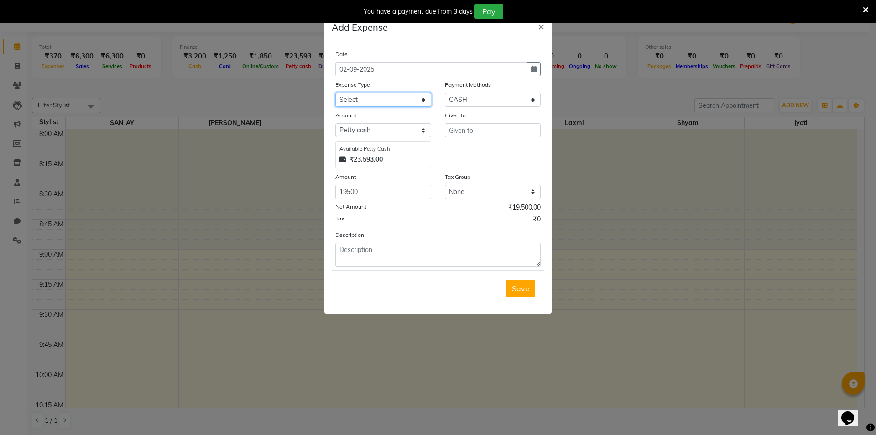
click at [370, 99] on select "Select Advance Salary Bank charges Car maintenance Cash transfer to bank Cash t…" at bounding box center [383, 100] width 96 height 14
select select "8761"
click at [335, 93] on select "Select Advance Salary Bank charges Car maintenance Cash transfer to bank Cash t…" at bounding box center [383, 100] width 96 height 14
click at [461, 130] on input "text" at bounding box center [493, 130] width 96 height 14
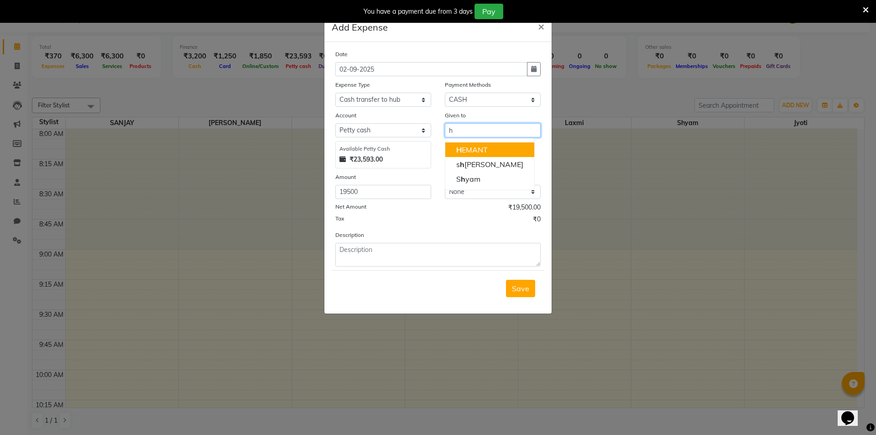
click at [471, 147] on ngb-highlight "H EMANT" at bounding box center [471, 149] width 31 height 9
type input "HEMANT"
click at [526, 285] on span "Save" at bounding box center [520, 288] width 17 height 9
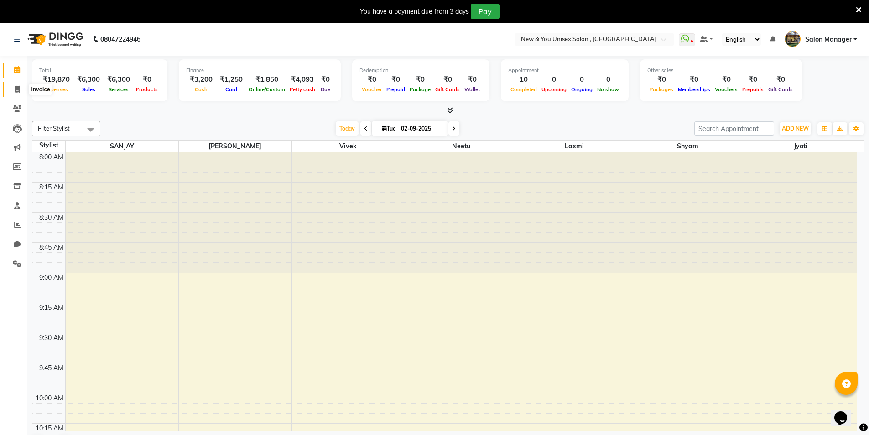
drag, startPoint x: 17, startPoint y: 89, endPoint x: 28, endPoint y: 96, distance: 12.9
click at [17, 90] on icon at bounding box center [17, 89] width 5 height 7
select select "service"
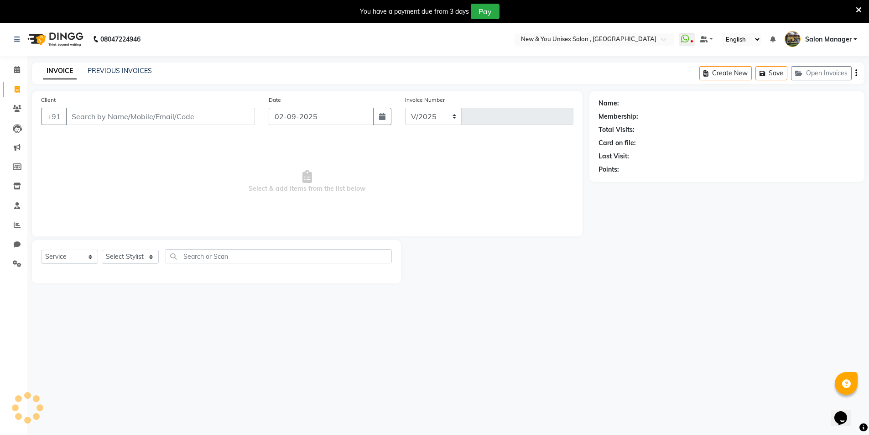
select select "31"
type input "1940"
click at [812, 77] on button "Open Invoices" at bounding box center [821, 73] width 61 height 14
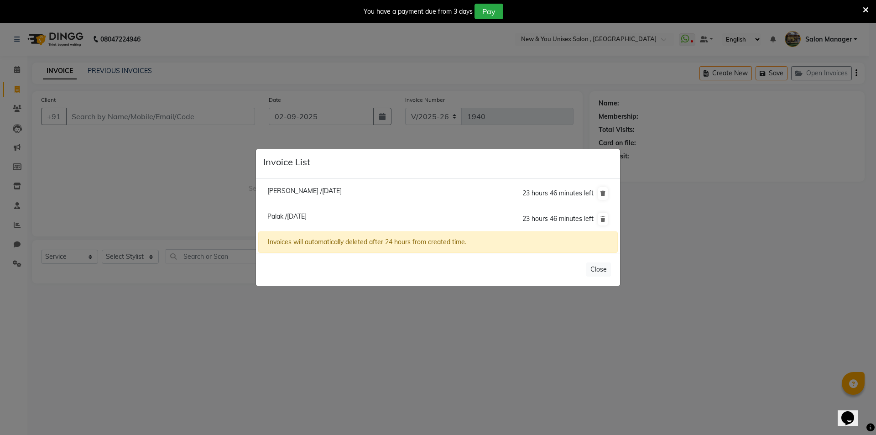
click at [293, 215] on span "Palak /[DATE]" at bounding box center [286, 216] width 39 height 8
type input "8882324079"
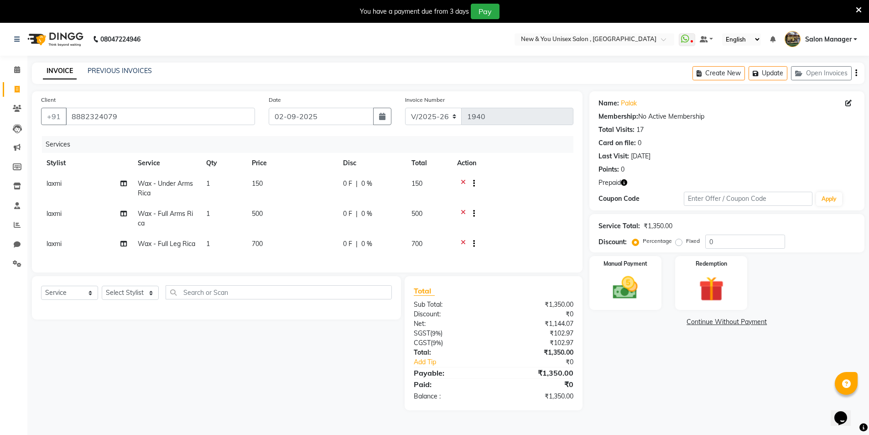
click at [625, 182] on icon "button" at bounding box center [624, 182] width 6 height 6
click at [624, 182] on icon "button" at bounding box center [624, 182] width 6 height 6
click at [19, 86] on icon at bounding box center [17, 89] width 5 height 7
select select "service"
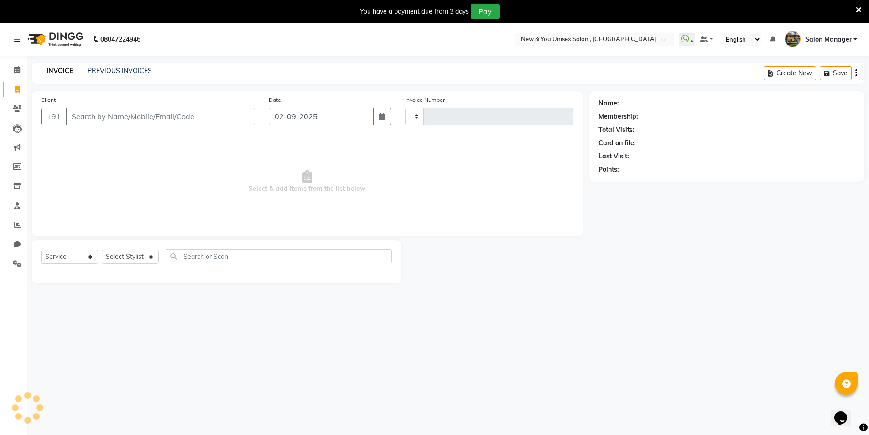
scroll to position [23, 0]
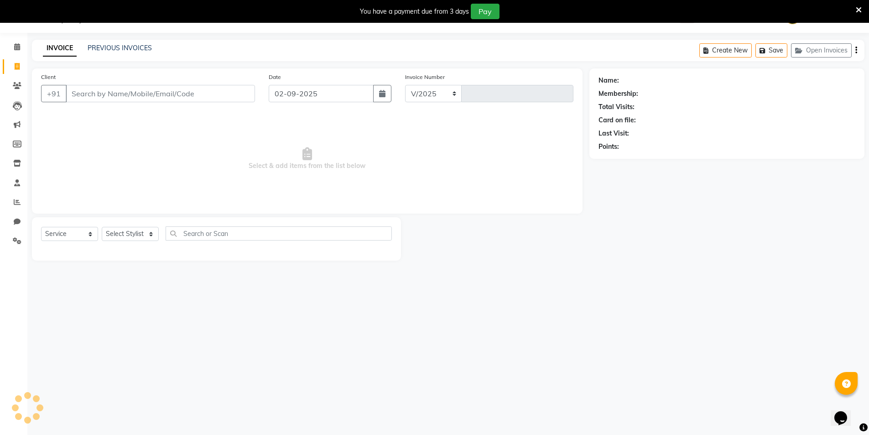
select select "31"
type input "1940"
click at [18, 49] on icon at bounding box center [17, 46] width 6 height 7
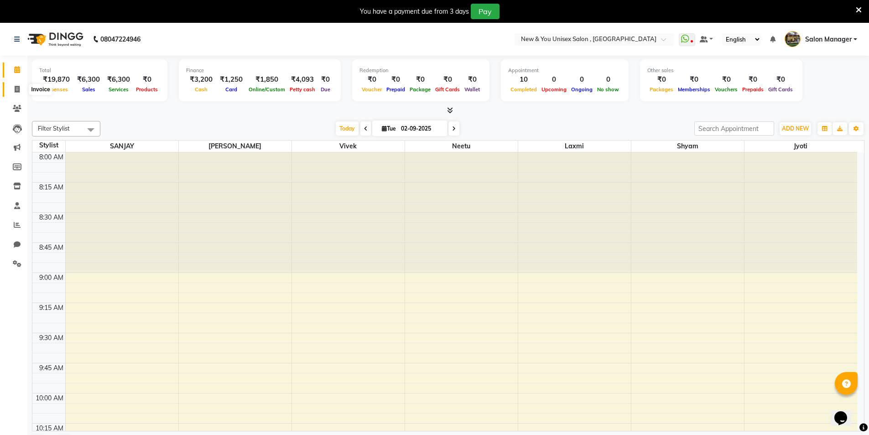
click at [15, 92] on icon at bounding box center [17, 89] width 5 height 7
select select "service"
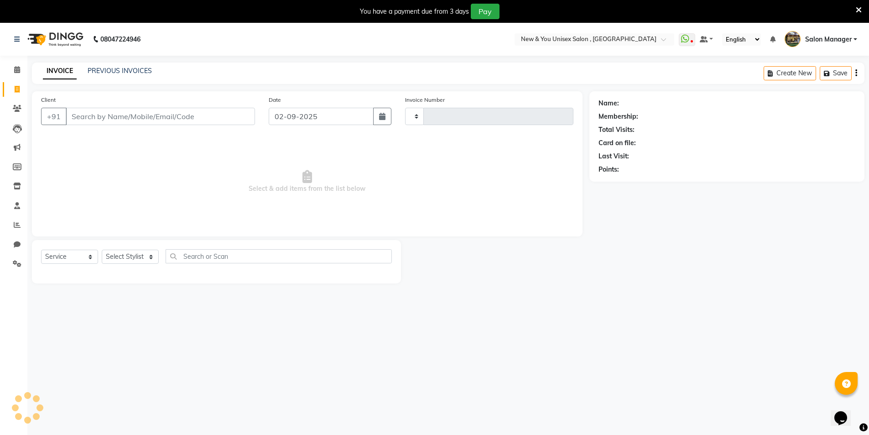
type input "1940"
select select "31"
click at [824, 76] on button "Open Invoices" at bounding box center [821, 73] width 61 height 14
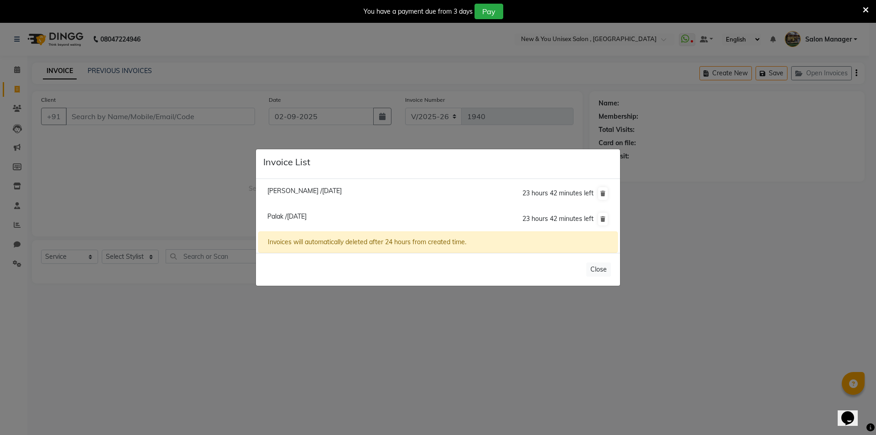
click at [297, 213] on span "Palak /[DATE]" at bounding box center [286, 216] width 39 height 8
type input "8882324079"
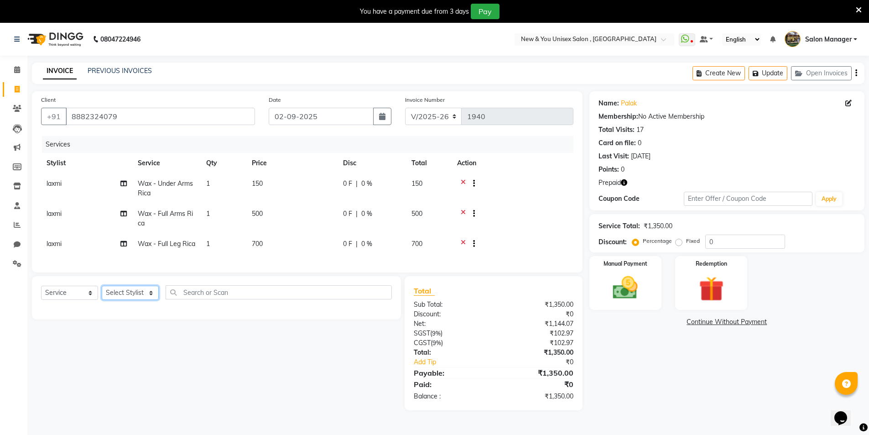
click at [140, 300] on select "Select Stylist HEMANT [PERSON_NAME] [PERSON_NAME] Salon Manager [PERSON_NAME] […" at bounding box center [130, 292] width 57 height 14
select select "70140"
click at [102, 292] on select "Select Stylist HEMANT [PERSON_NAME] [PERSON_NAME] Salon Manager [PERSON_NAME] […" at bounding box center [130, 292] width 57 height 14
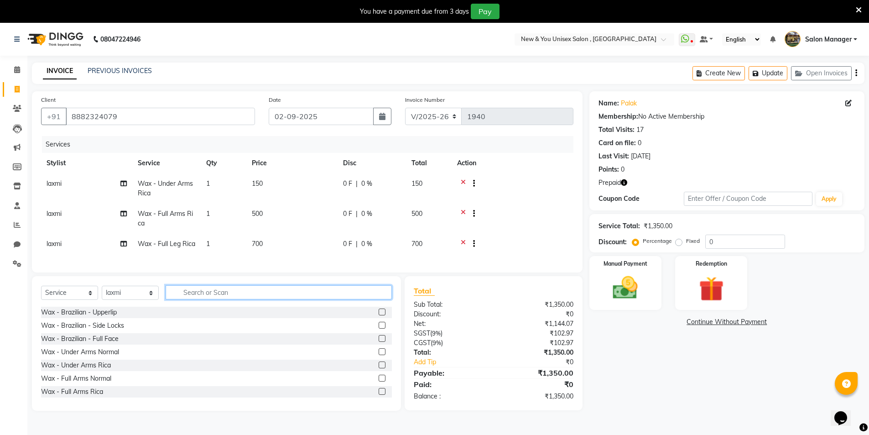
click at [199, 299] on input "text" at bounding box center [279, 292] width 226 height 14
type input "e"
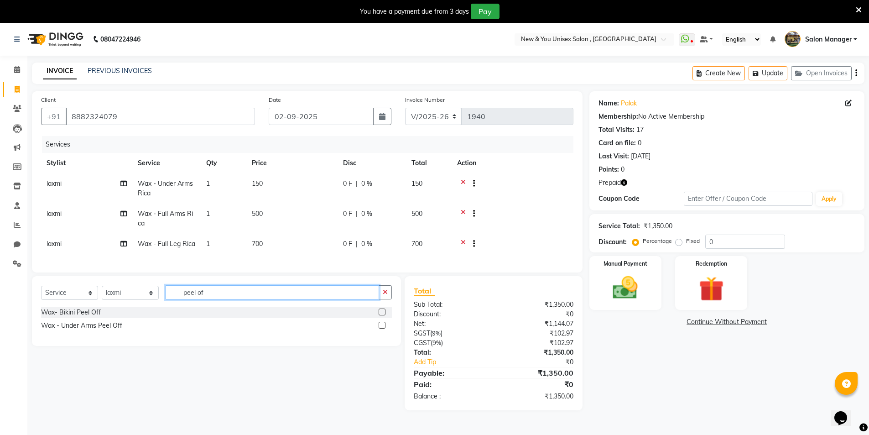
type input "peel of"
click at [382, 315] on label at bounding box center [382, 311] width 7 height 7
click at [382, 315] on input "checkbox" at bounding box center [382, 312] width 6 height 6
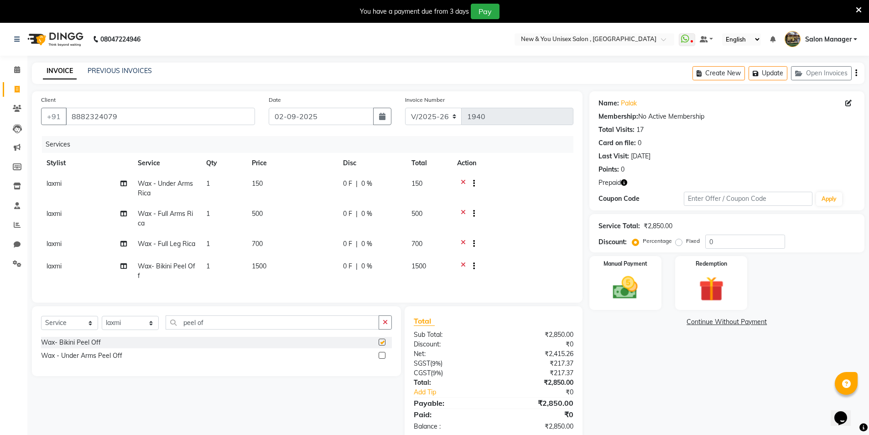
checkbox input "false"
click at [765, 76] on button "Update" at bounding box center [767, 73] width 39 height 14
click at [18, 92] on icon at bounding box center [17, 89] width 5 height 7
select select "service"
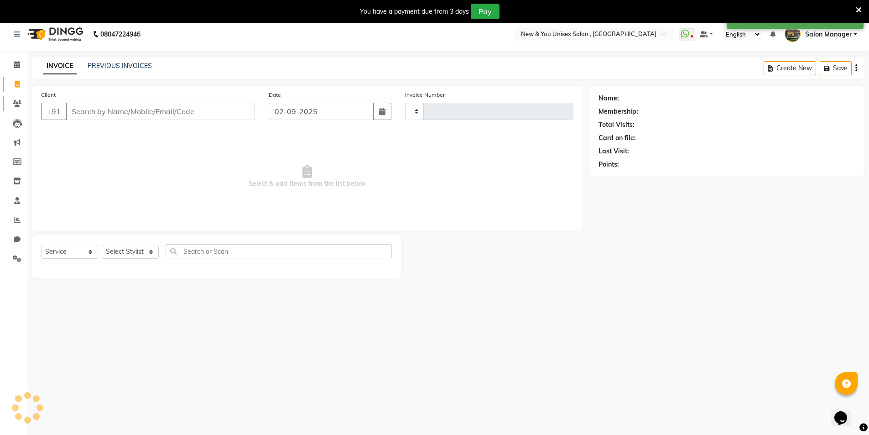
scroll to position [23, 0]
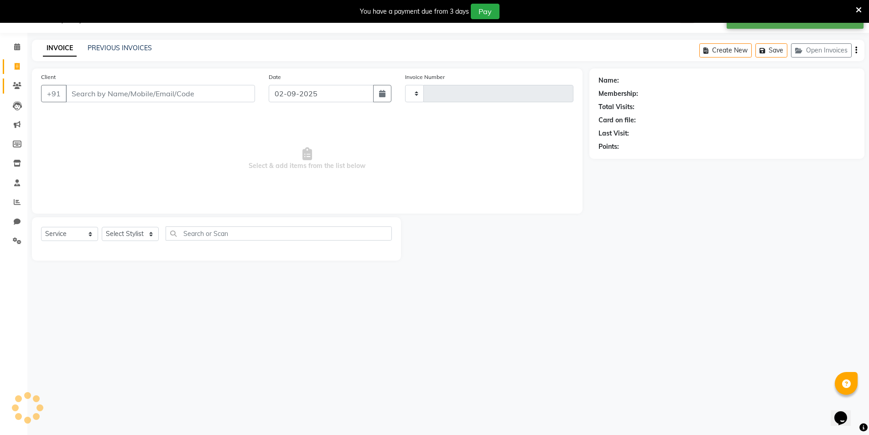
type input "1940"
select select "31"
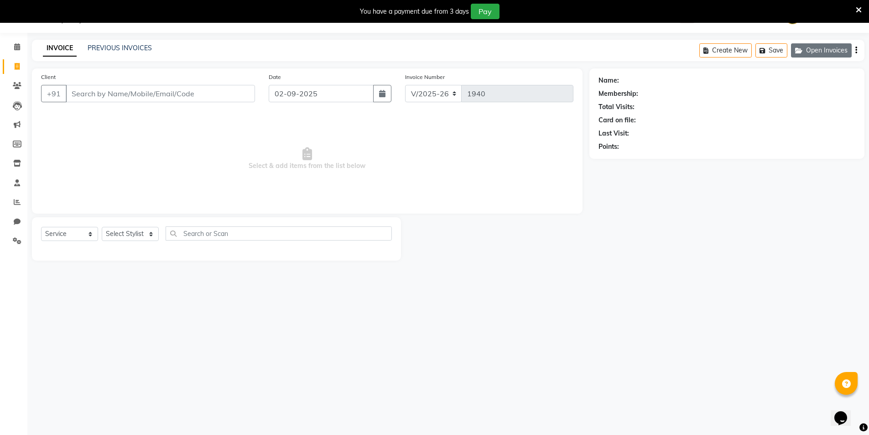
click at [821, 50] on button "Open Invoices" at bounding box center [821, 50] width 61 height 14
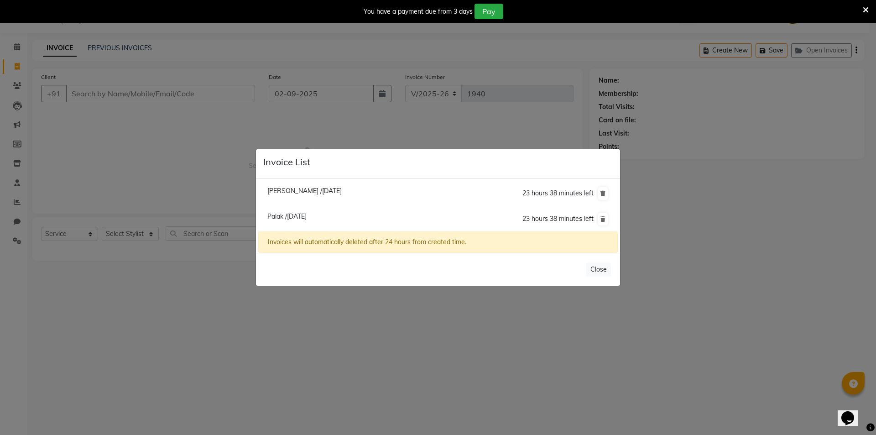
click at [285, 213] on span "Palak /[DATE]" at bounding box center [286, 216] width 39 height 8
type input "8882324079"
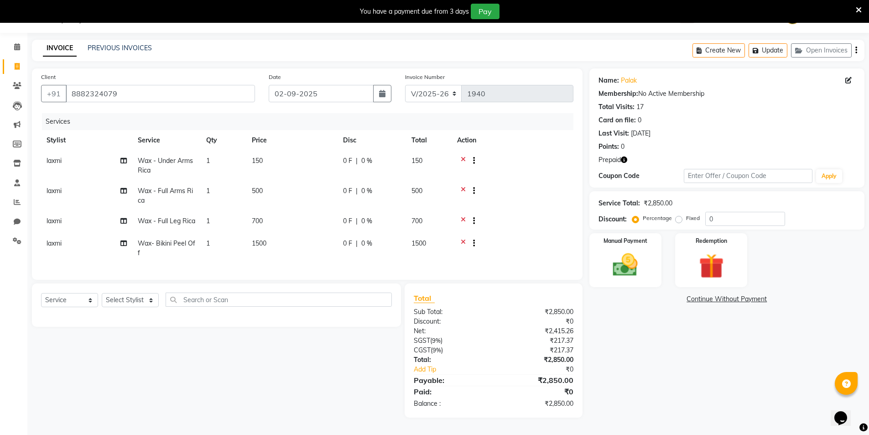
click at [465, 218] on icon at bounding box center [463, 221] width 5 height 11
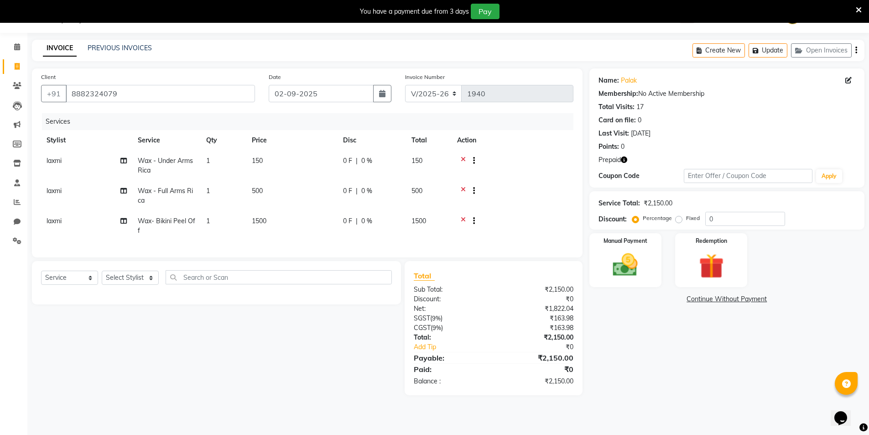
click at [463, 188] on icon at bounding box center [463, 191] width 5 height 11
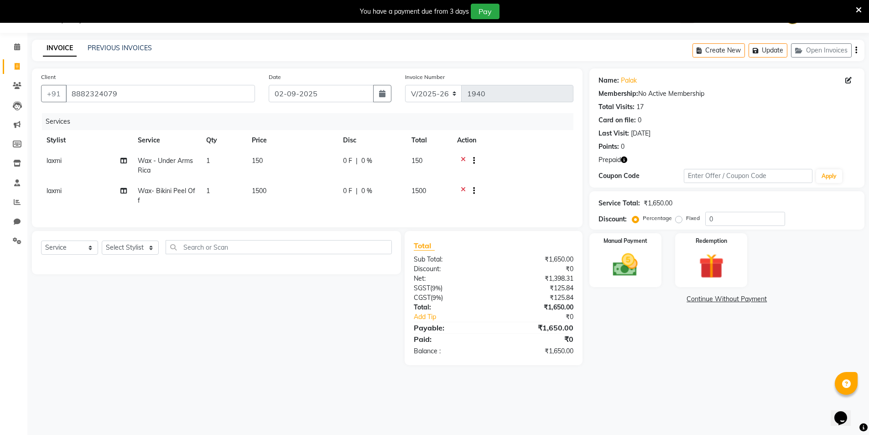
click at [463, 156] on icon at bounding box center [463, 161] width 5 height 11
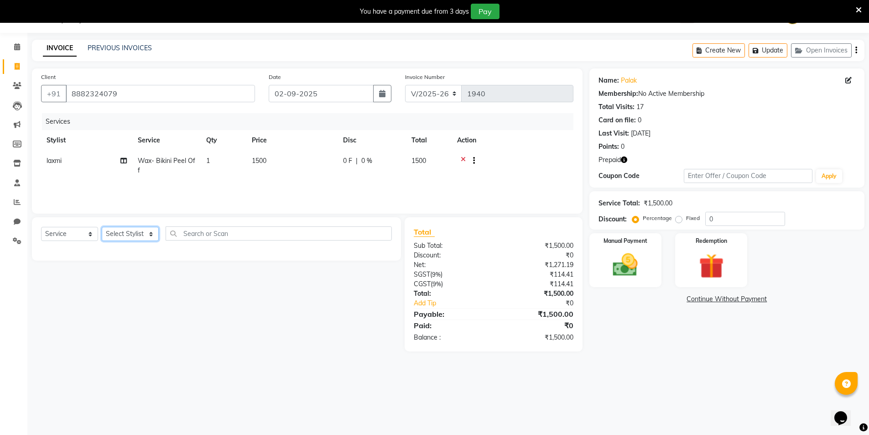
click at [134, 235] on select "Select Stylist HEMANT [PERSON_NAME] [PERSON_NAME] Salon Manager [PERSON_NAME] […" at bounding box center [130, 234] width 57 height 14
select select "70140"
click at [102, 227] on select "Select Stylist HEMANT [PERSON_NAME] [PERSON_NAME] Salon Manager [PERSON_NAME] […" at bounding box center [130, 234] width 57 height 14
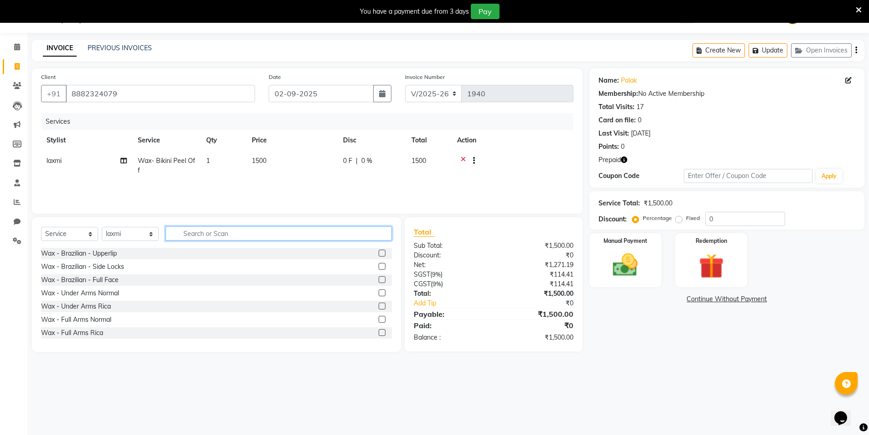
click at [195, 237] on input "text" at bounding box center [279, 233] width 226 height 14
type input "threa"
click at [379, 253] on label at bounding box center [382, 252] width 7 height 7
click at [379, 253] on input "checkbox" at bounding box center [382, 253] width 6 height 6
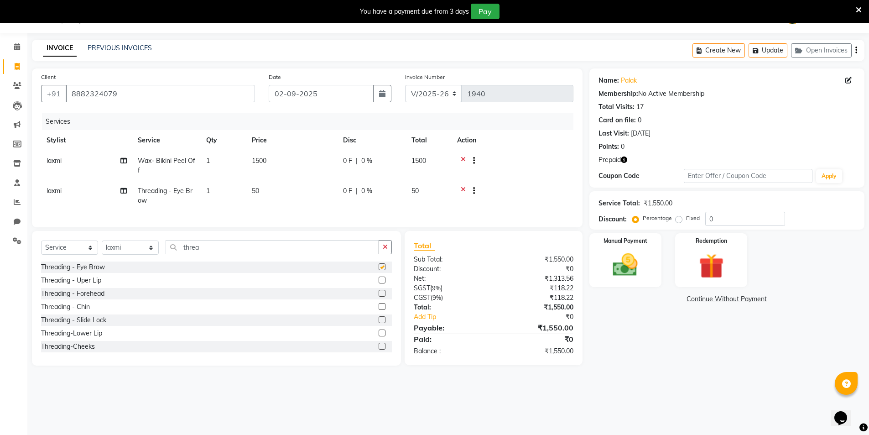
checkbox input "false"
click at [379, 283] on label at bounding box center [382, 279] width 7 height 7
click at [379, 283] on input "checkbox" at bounding box center [382, 280] width 6 height 6
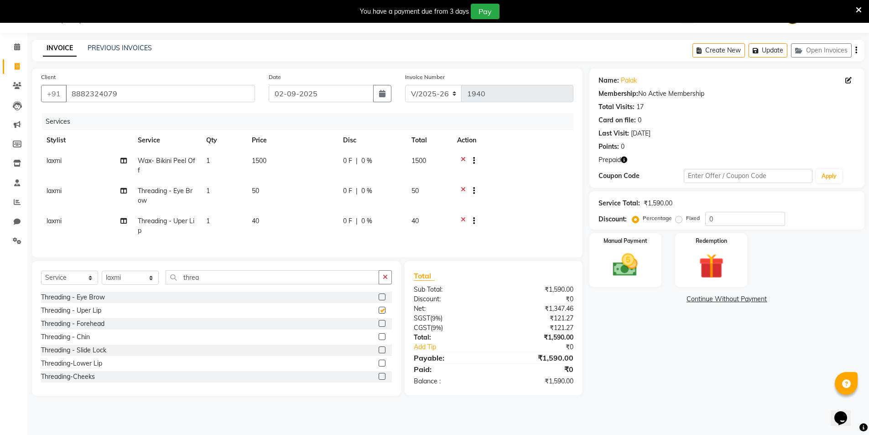
checkbox input "false"
click at [379, 327] on label at bounding box center [382, 323] width 7 height 7
click at [379, 327] on input "checkbox" at bounding box center [382, 324] width 6 height 6
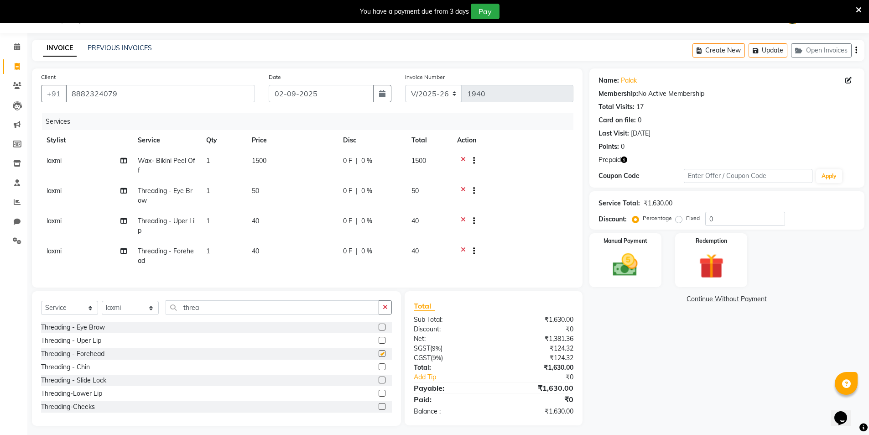
checkbox input "false"
click at [778, 46] on button "Update" at bounding box center [767, 50] width 39 height 14
click at [705, 266] on img at bounding box center [711, 266] width 42 height 32
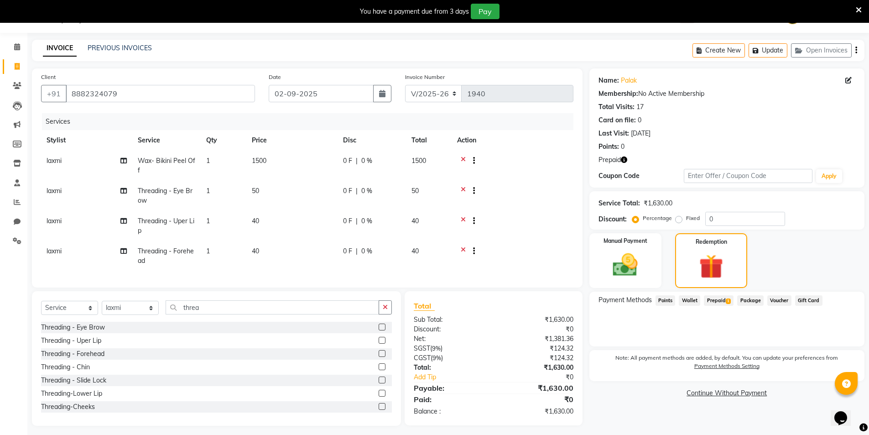
click at [721, 299] on span "Prepaid 1" at bounding box center [719, 300] width 30 height 10
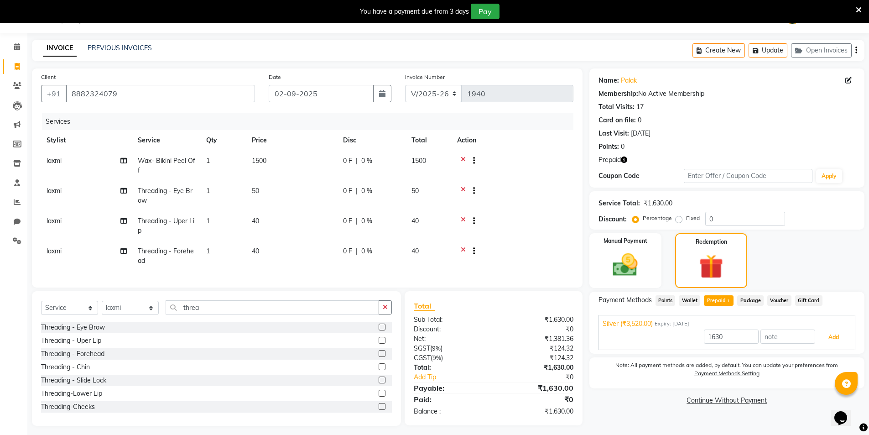
click at [823, 332] on button "Add" at bounding box center [833, 337] width 33 height 16
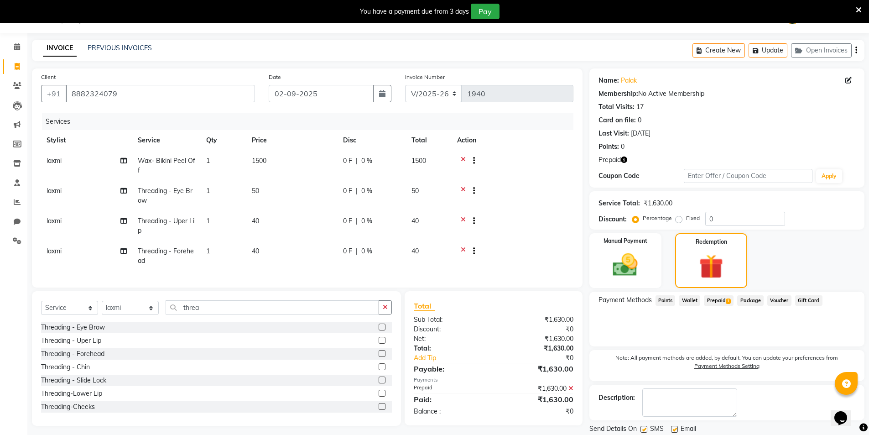
scroll to position [53, 0]
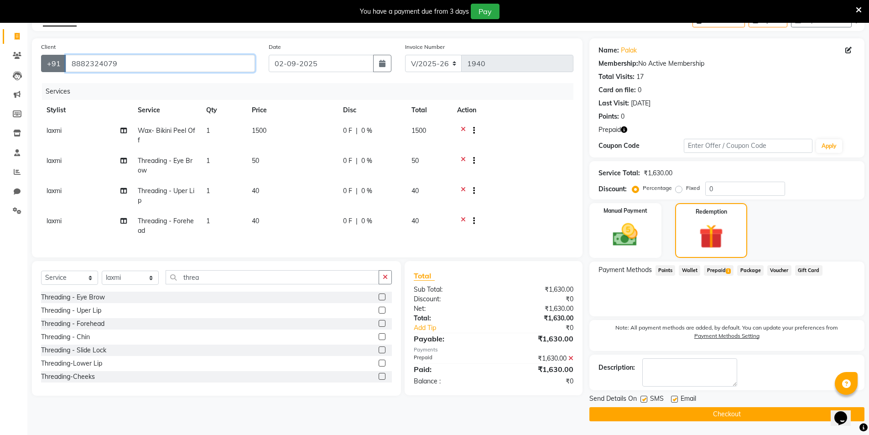
drag, startPoint x: 126, startPoint y: 65, endPoint x: 61, endPoint y: 60, distance: 65.4
click at [61, 60] on div "[PHONE_NUMBER]" at bounding box center [148, 63] width 214 height 17
click at [662, 412] on button "Checkout" at bounding box center [726, 414] width 275 height 14
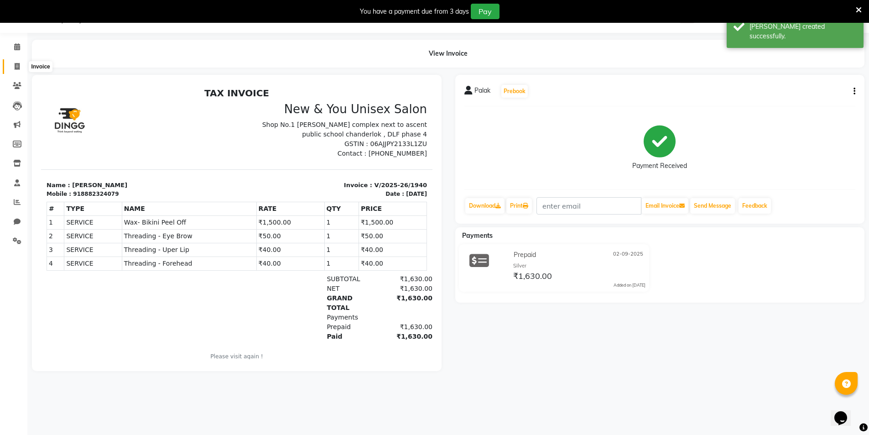
click at [15, 63] on icon at bounding box center [17, 66] width 5 height 7
select select "service"
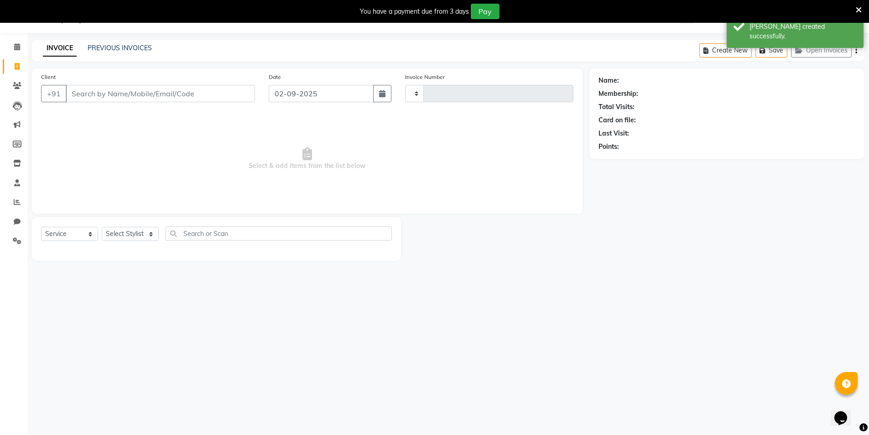
type input "1941"
select select "31"
type input "8882324079"
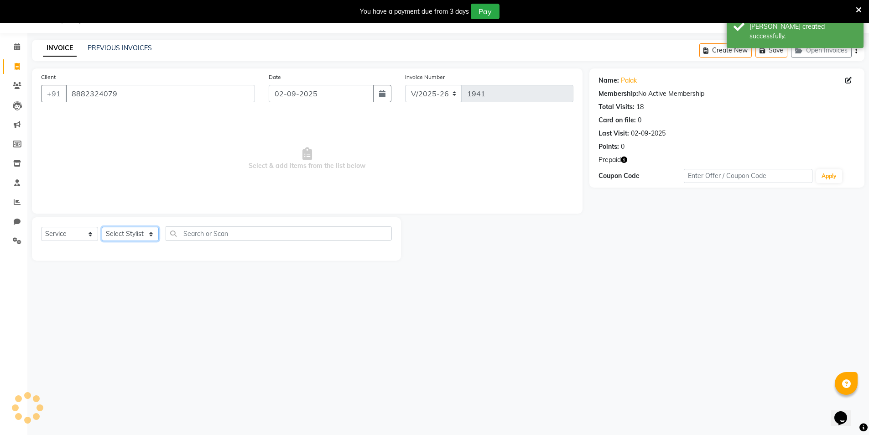
click at [125, 230] on select "Select Stylist HEMANT [PERSON_NAME] [PERSON_NAME] Salon Manager [PERSON_NAME] […" at bounding box center [130, 234] width 57 height 14
click at [102, 227] on select "Select Stylist HEMANT [PERSON_NAME] [PERSON_NAME] Salon Manager [PERSON_NAME] […" at bounding box center [130, 234] width 57 height 14
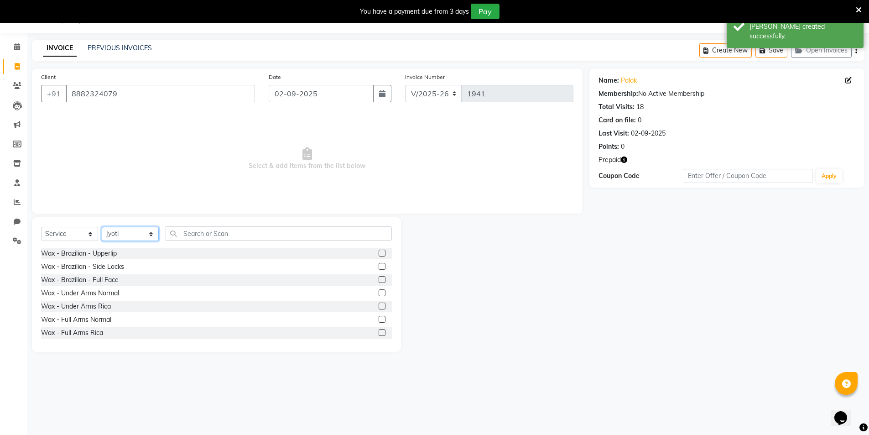
click at [119, 234] on select "Select Stylist HEMANT [PERSON_NAME] [PERSON_NAME] Salon Manager [PERSON_NAME] […" at bounding box center [130, 234] width 57 height 14
select select "70140"
click at [102, 227] on select "Select Stylist HEMANT [PERSON_NAME] [PERSON_NAME] Salon Manager [PERSON_NAME] […" at bounding box center [130, 234] width 57 height 14
click at [181, 236] on input "text" at bounding box center [279, 233] width 226 height 14
click at [183, 232] on input "text" at bounding box center [279, 233] width 226 height 14
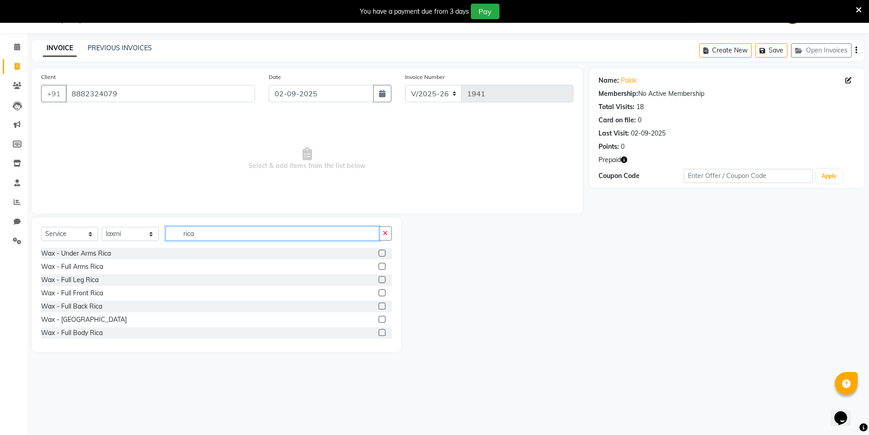
type input "rica"
click at [379, 253] on label at bounding box center [382, 252] width 7 height 7
click at [379, 253] on input "checkbox" at bounding box center [382, 253] width 6 height 6
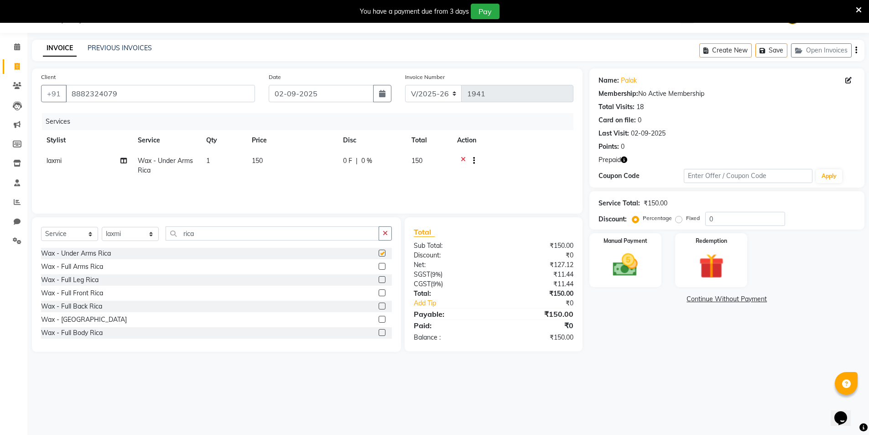
checkbox input "false"
click at [379, 265] on label at bounding box center [382, 266] width 7 height 7
click at [379, 265] on input "checkbox" at bounding box center [382, 267] width 6 height 6
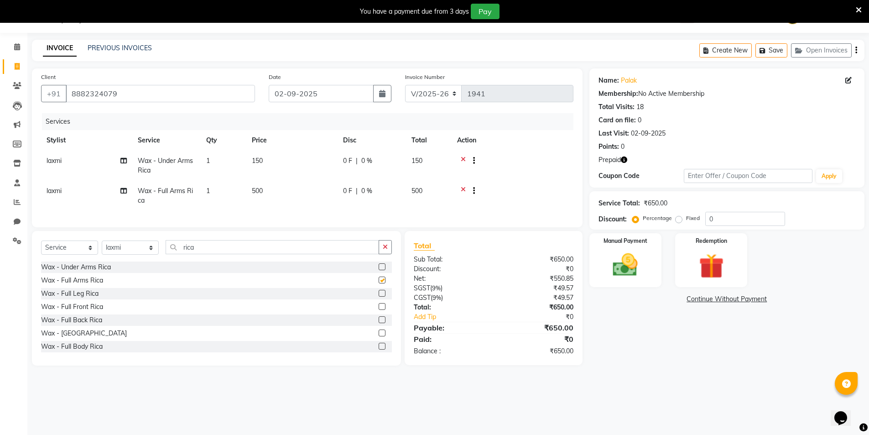
checkbox input "false"
click at [379, 296] on label at bounding box center [382, 293] width 7 height 7
click at [379, 296] on input "checkbox" at bounding box center [382, 294] width 6 height 6
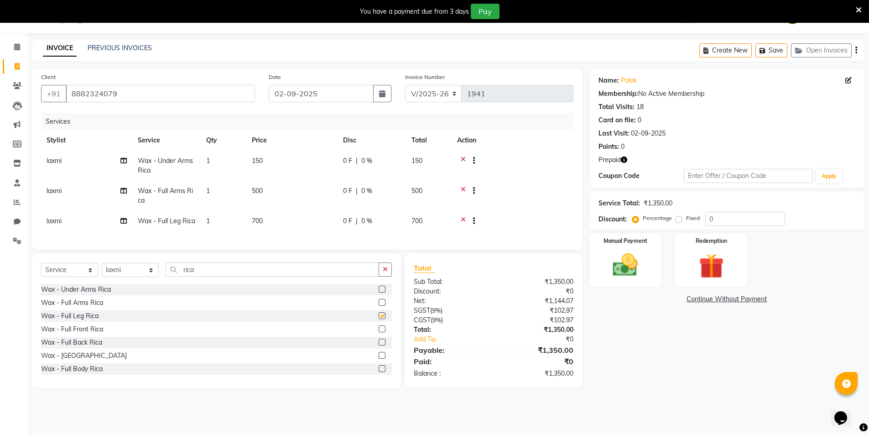
checkbox input "false"
click at [725, 220] on input "0" at bounding box center [745, 219] width 80 height 14
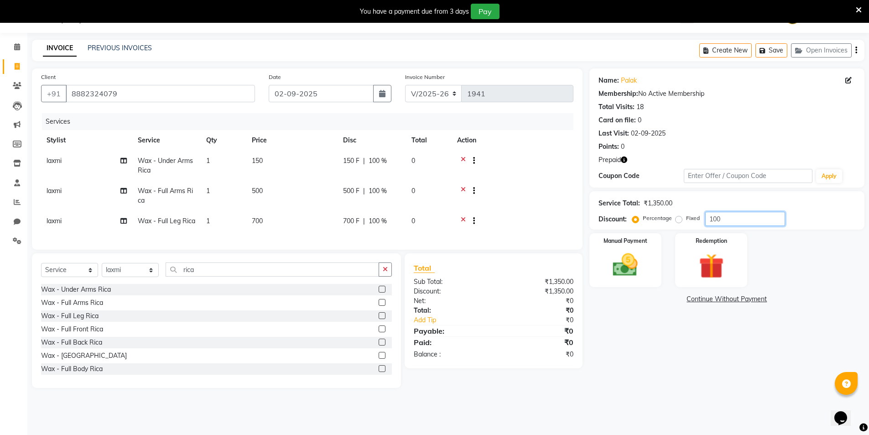
type input "100"
click at [686, 220] on label "Fixed" at bounding box center [693, 218] width 14 height 8
click at [677, 220] on input "Fixed" at bounding box center [680, 218] width 6 height 6
radio input "true"
click at [723, 218] on input "100" at bounding box center [745, 219] width 80 height 14
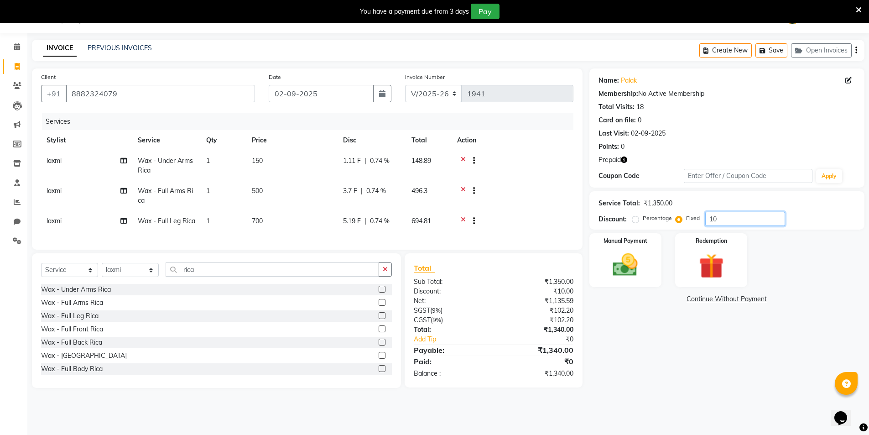
type input "1"
type input "350"
click at [625, 244] on div "Manual Payment" at bounding box center [624, 260] width 75 height 56
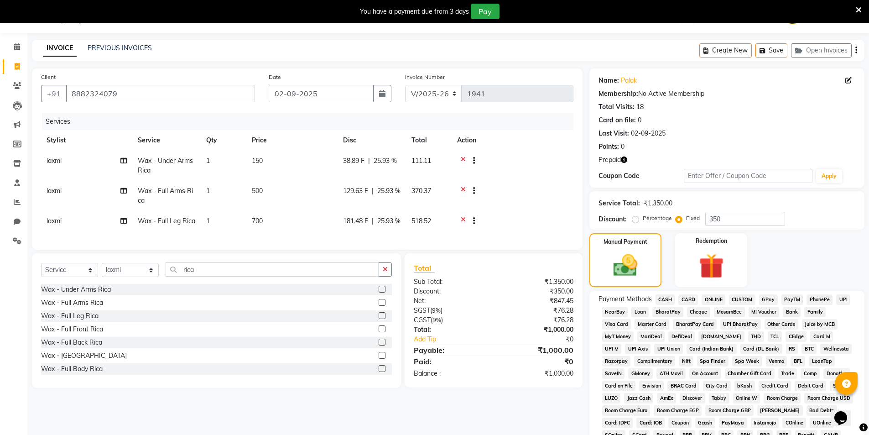
click at [792, 296] on span "PayTM" at bounding box center [792, 299] width 22 height 10
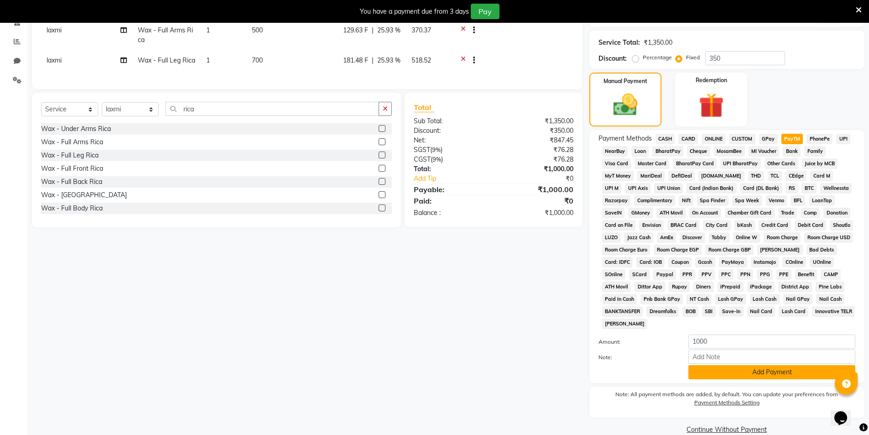
click at [766, 376] on button "Add Payment" at bounding box center [771, 372] width 167 height 14
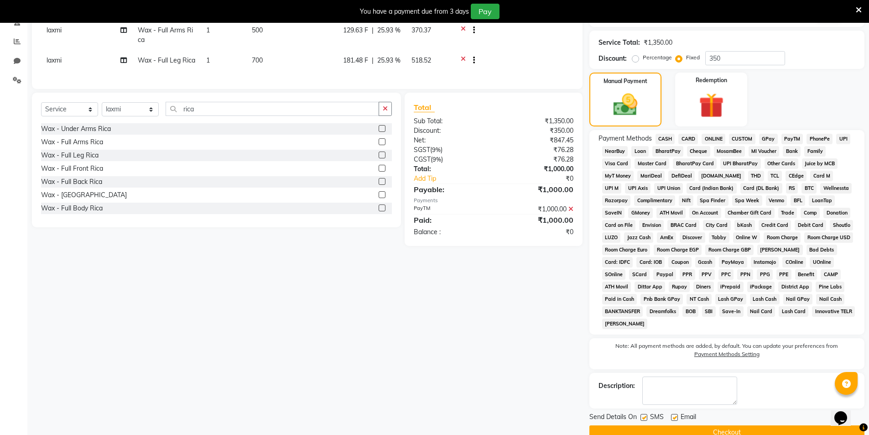
scroll to position [202, 0]
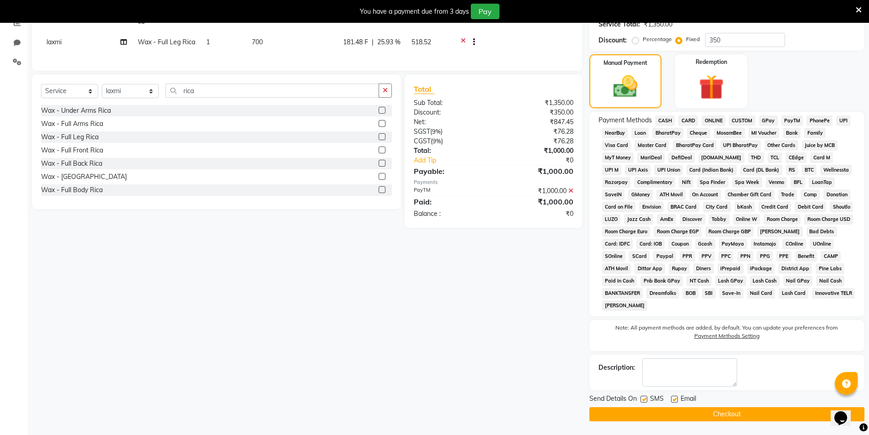
click at [732, 412] on button "Checkout" at bounding box center [726, 414] width 275 height 14
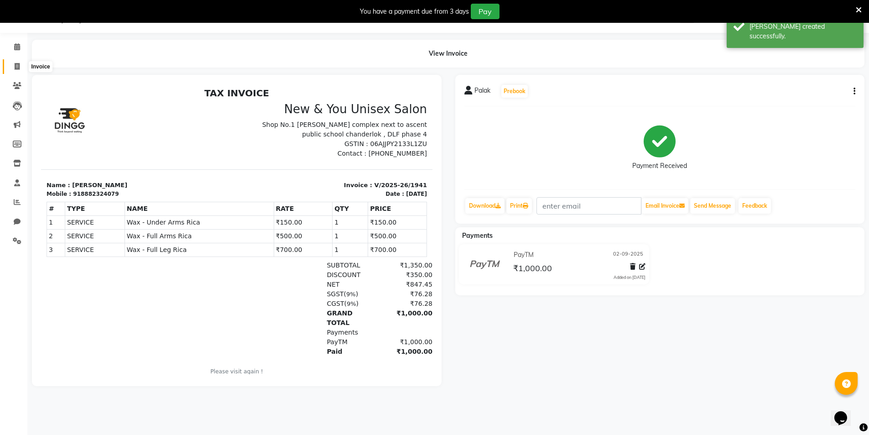
click at [18, 70] on span at bounding box center [17, 67] width 16 height 10
select select "service"
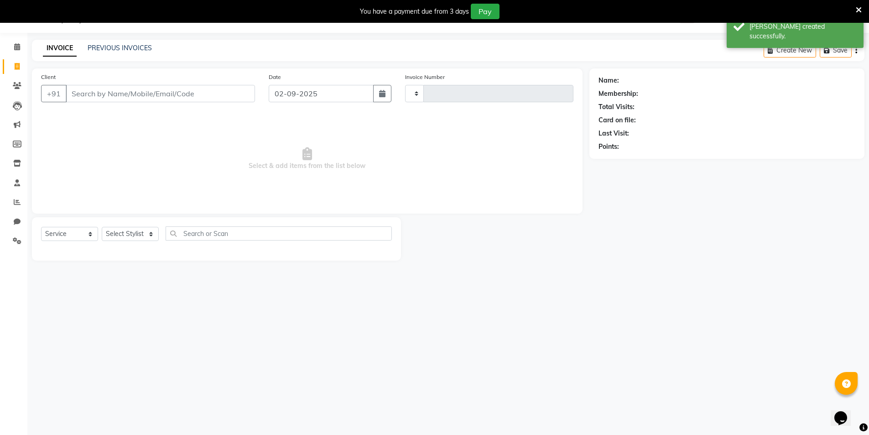
type input "1942"
select select "31"
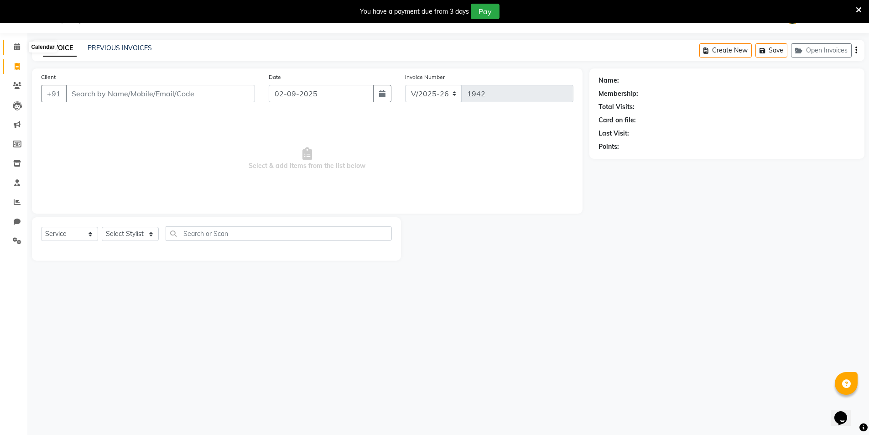
click at [13, 46] on span at bounding box center [17, 47] width 16 height 10
